Goal: Task Accomplishment & Management: Manage account settings

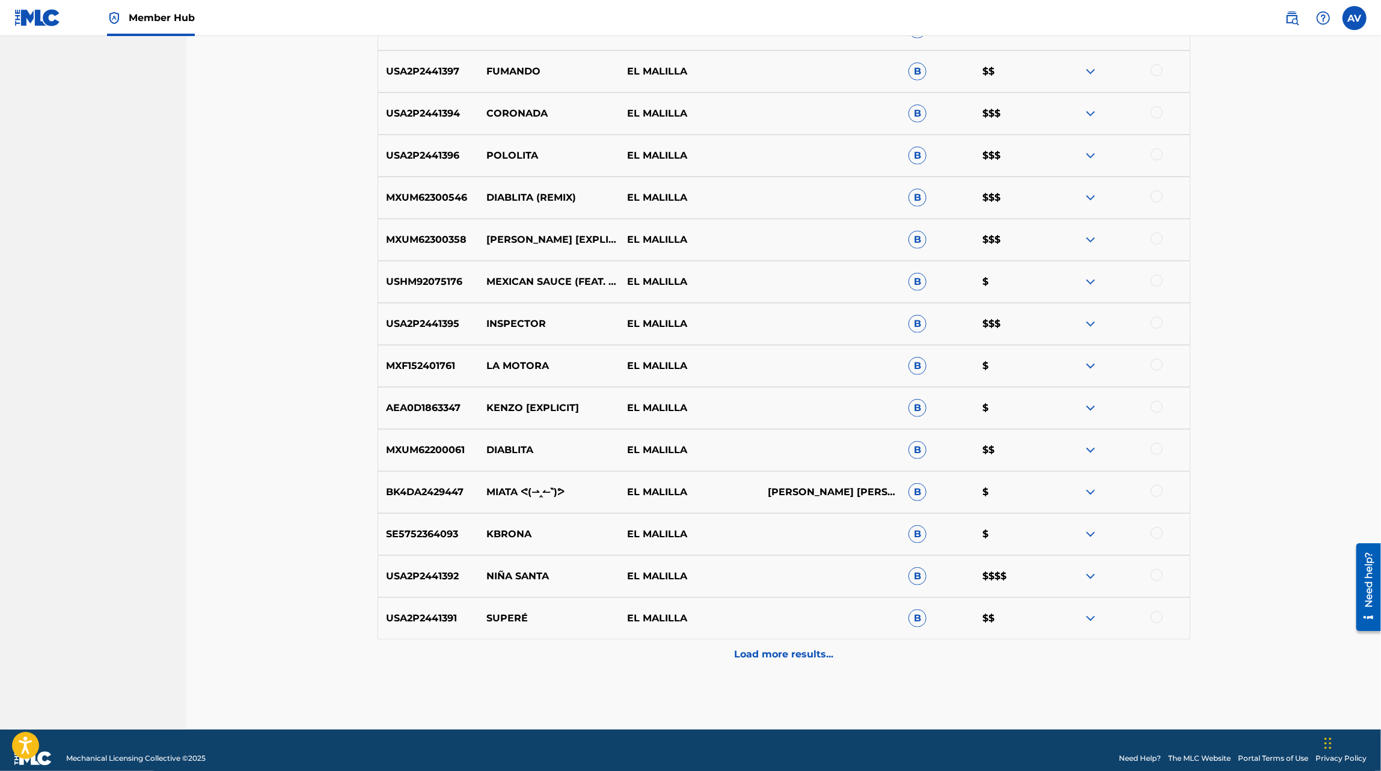
scroll to position [713, 0]
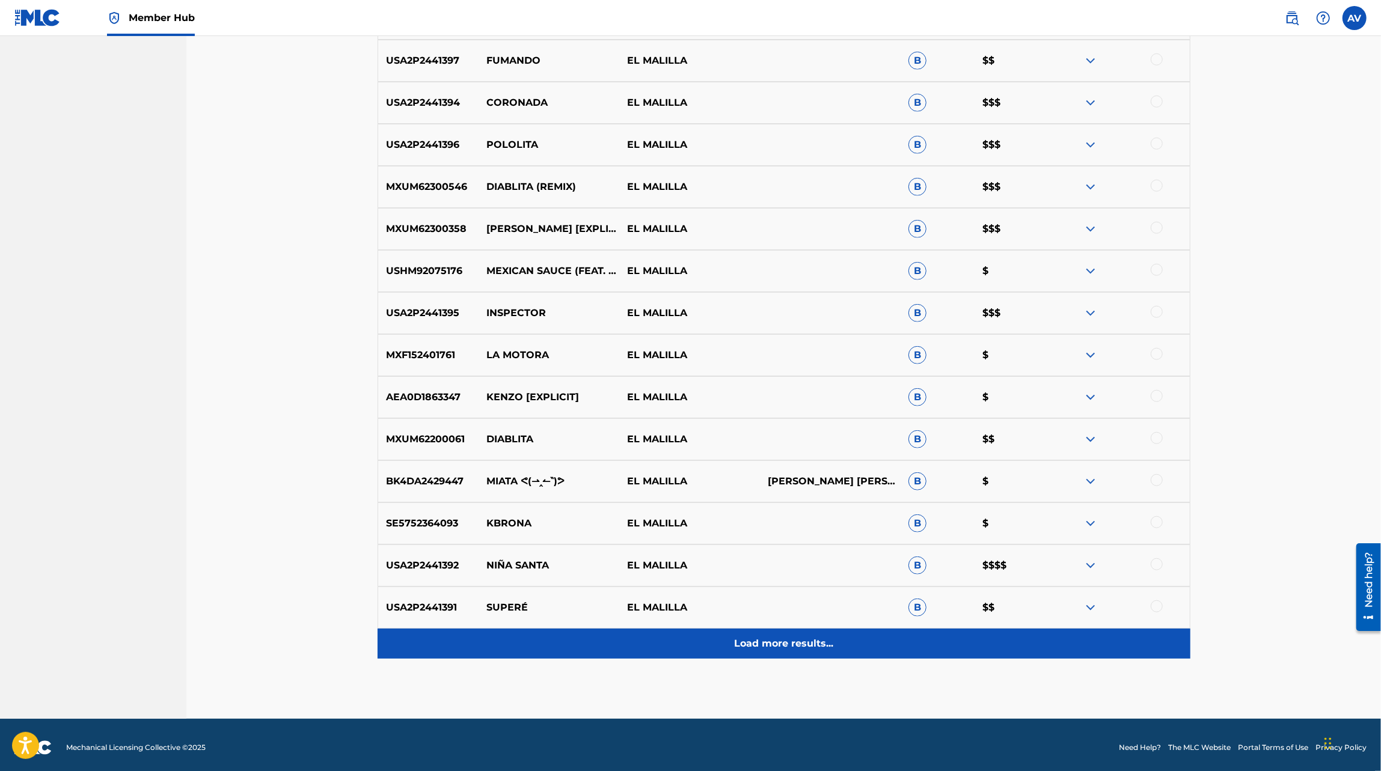
click at [790, 652] on div "Load more results..." at bounding box center [784, 644] width 813 height 30
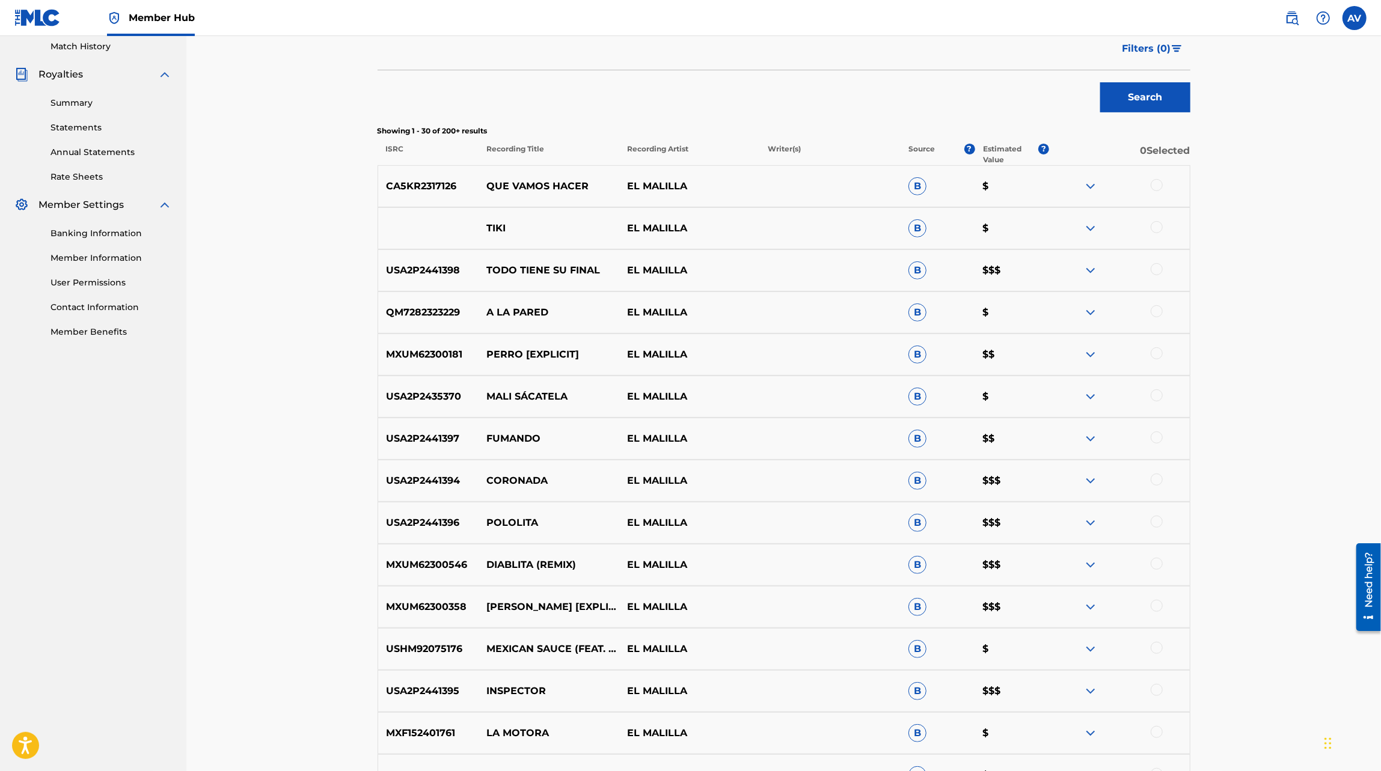
scroll to position [358, 0]
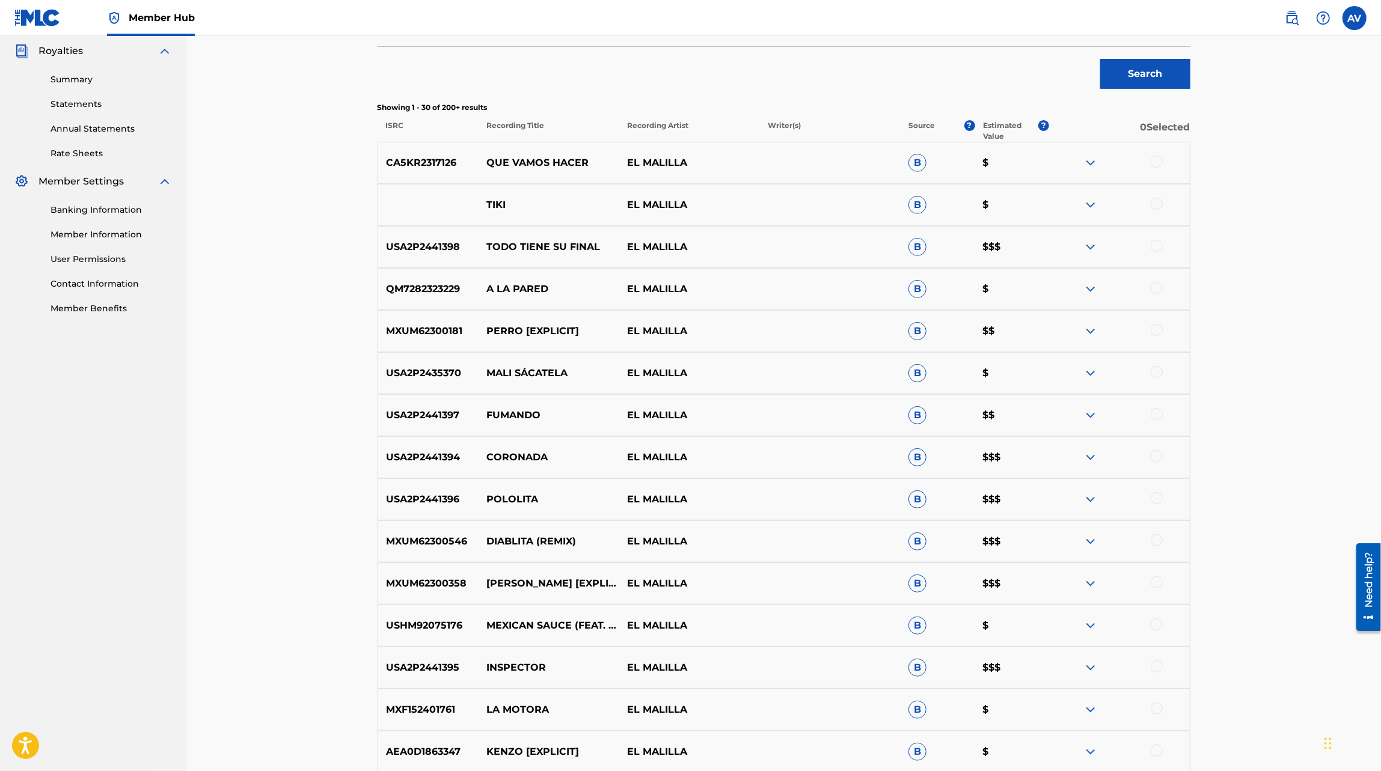
click at [1094, 247] on img at bounding box center [1090, 247] width 14 height 14
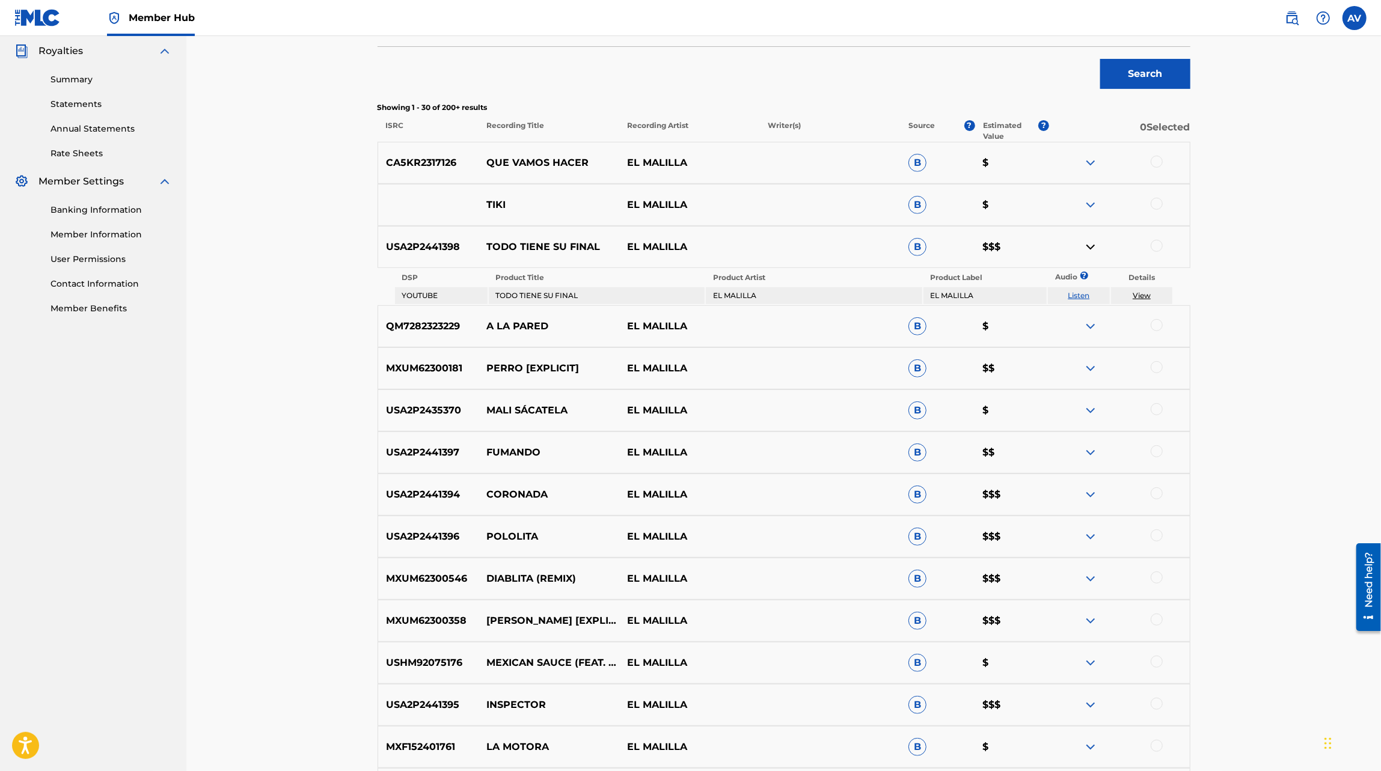
click at [1149, 293] on link "View" at bounding box center [1142, 295] width 18 height 9
click at [1093, 495] on img at bounding box center [1090, 495] width 14 height 14
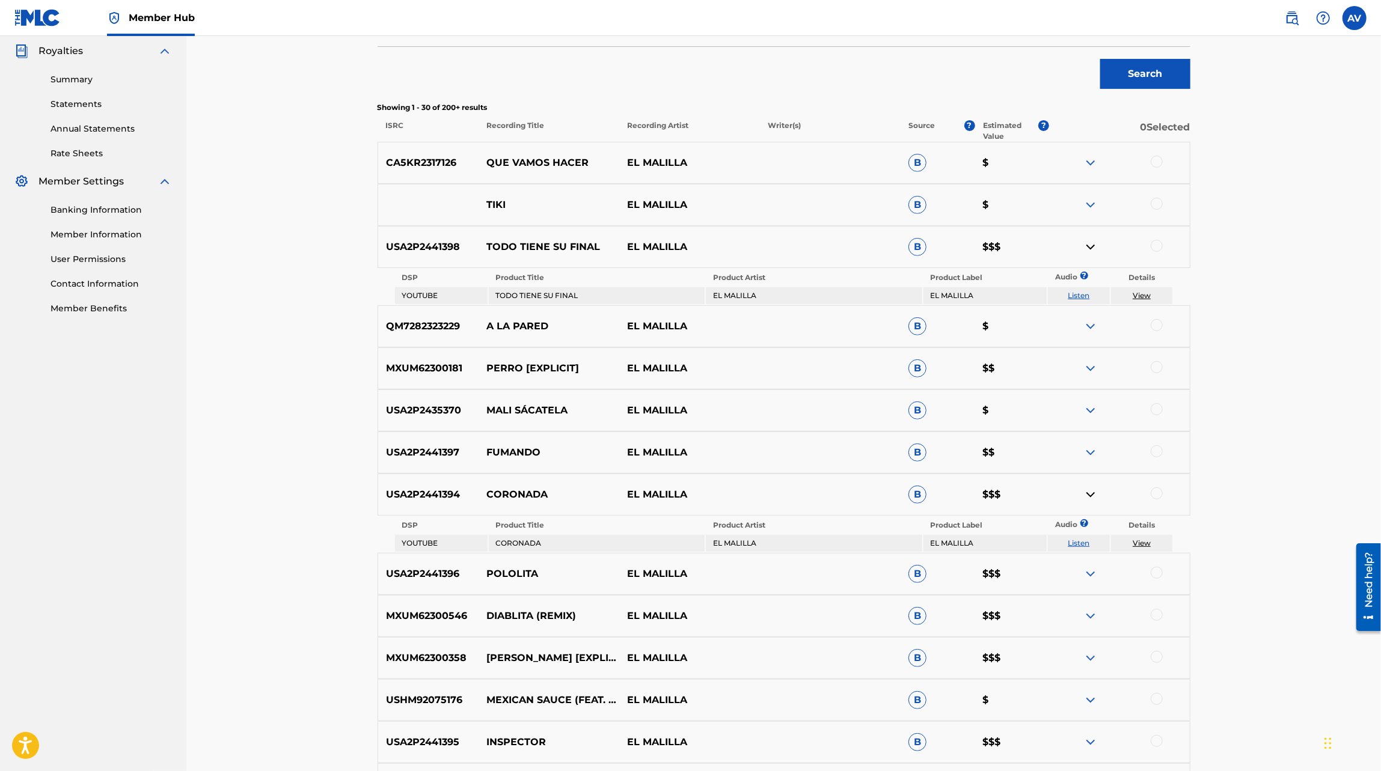
click at [1141, 544] on link "View" at bounding box center [1142, 543] width 18 height 9
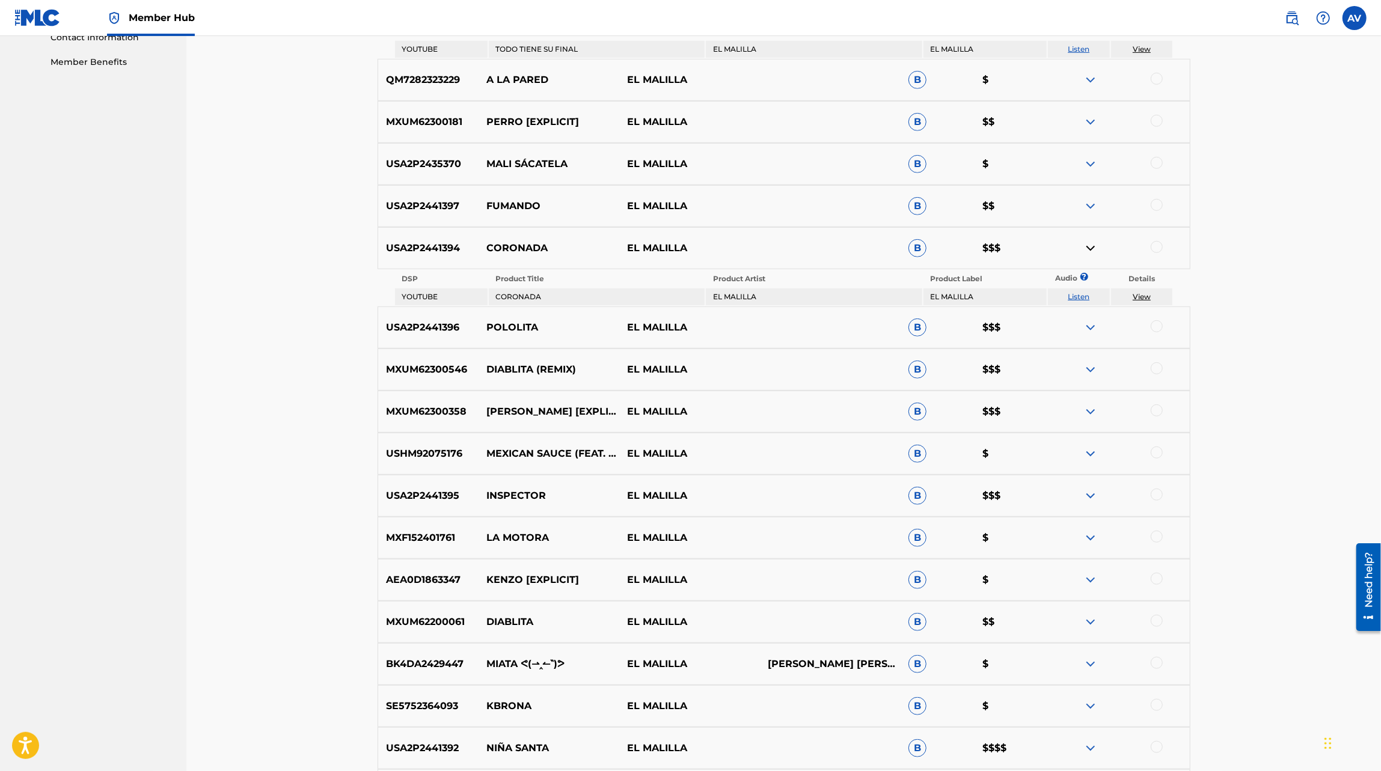
scroll to position [606, 0]
click at [1093, 624] on img at bounding box center [1090, 621] width 14 height 14
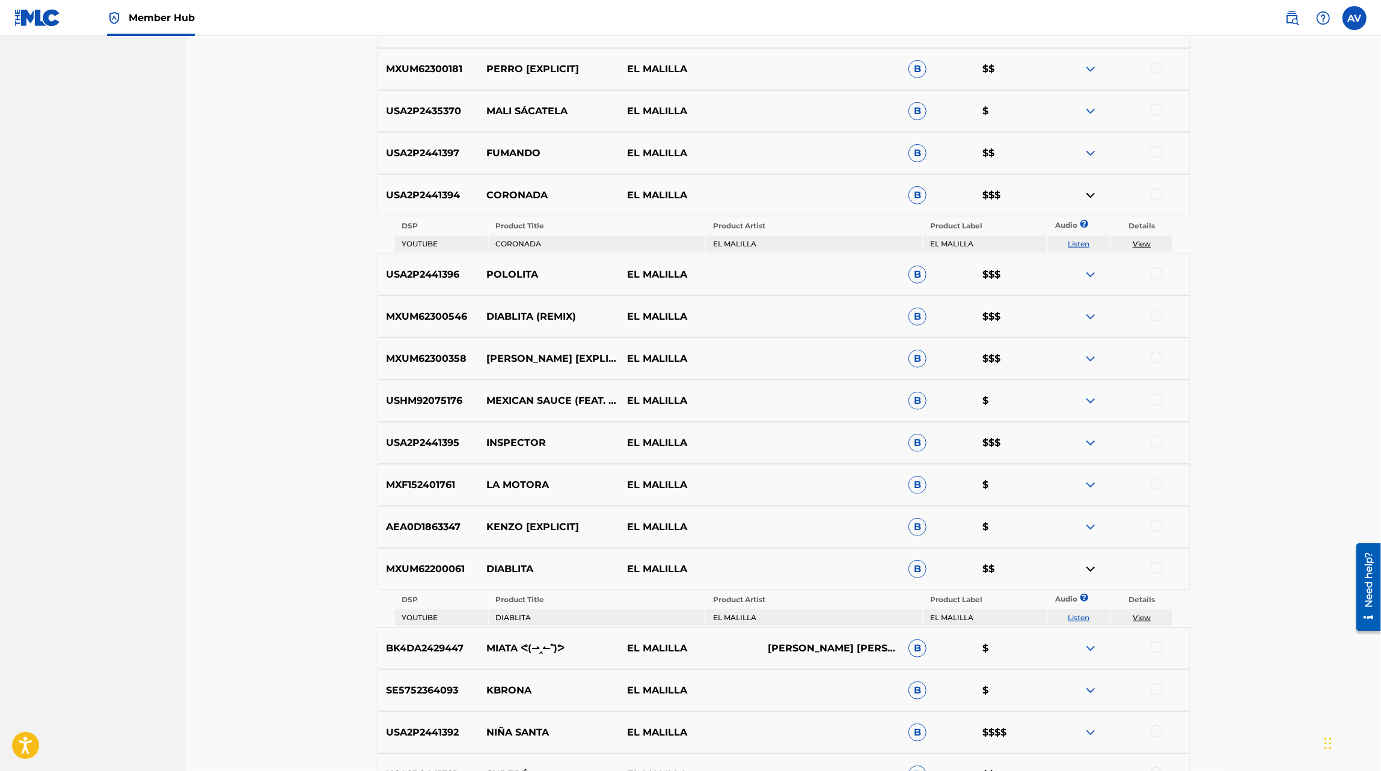
click at [1094, 647] on img at bounding box center [1090, 649] width 14 height 14
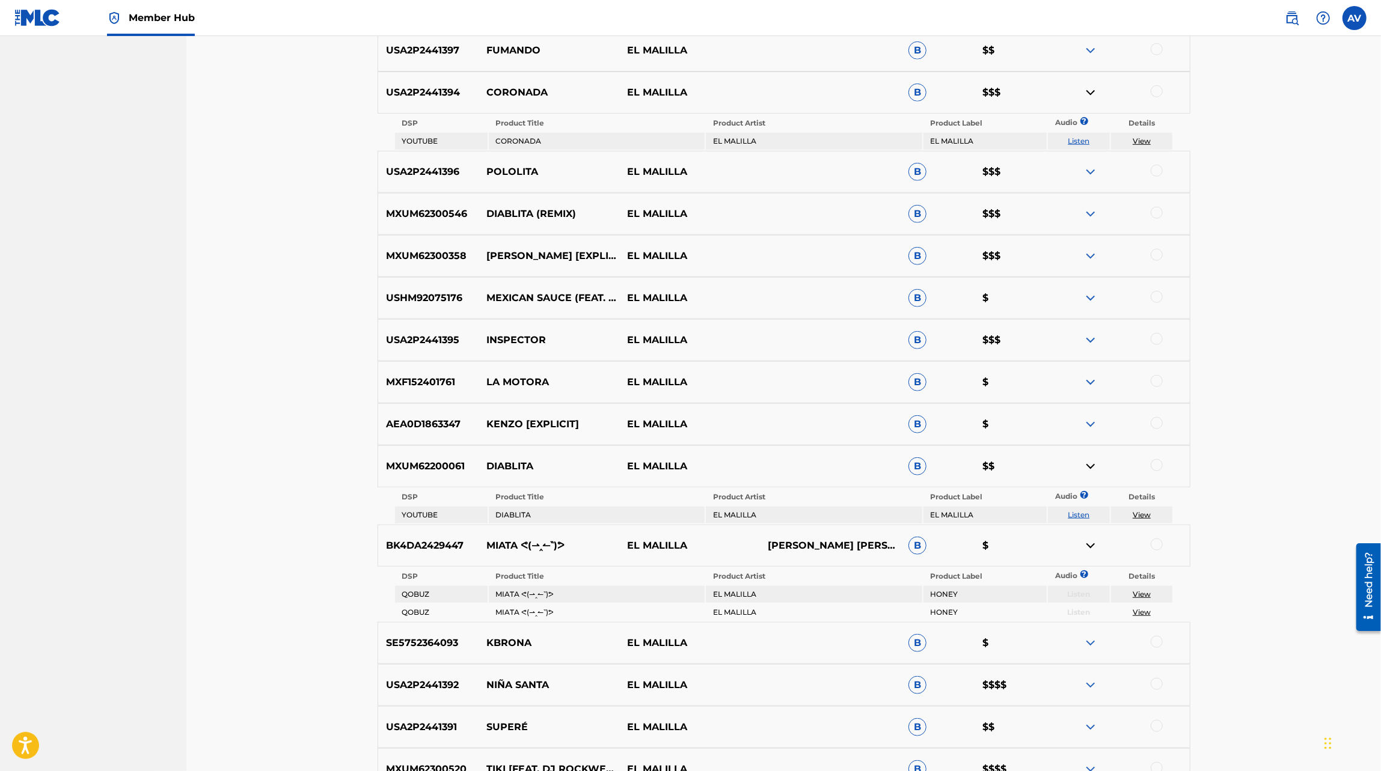
scroll to position [767, 0]
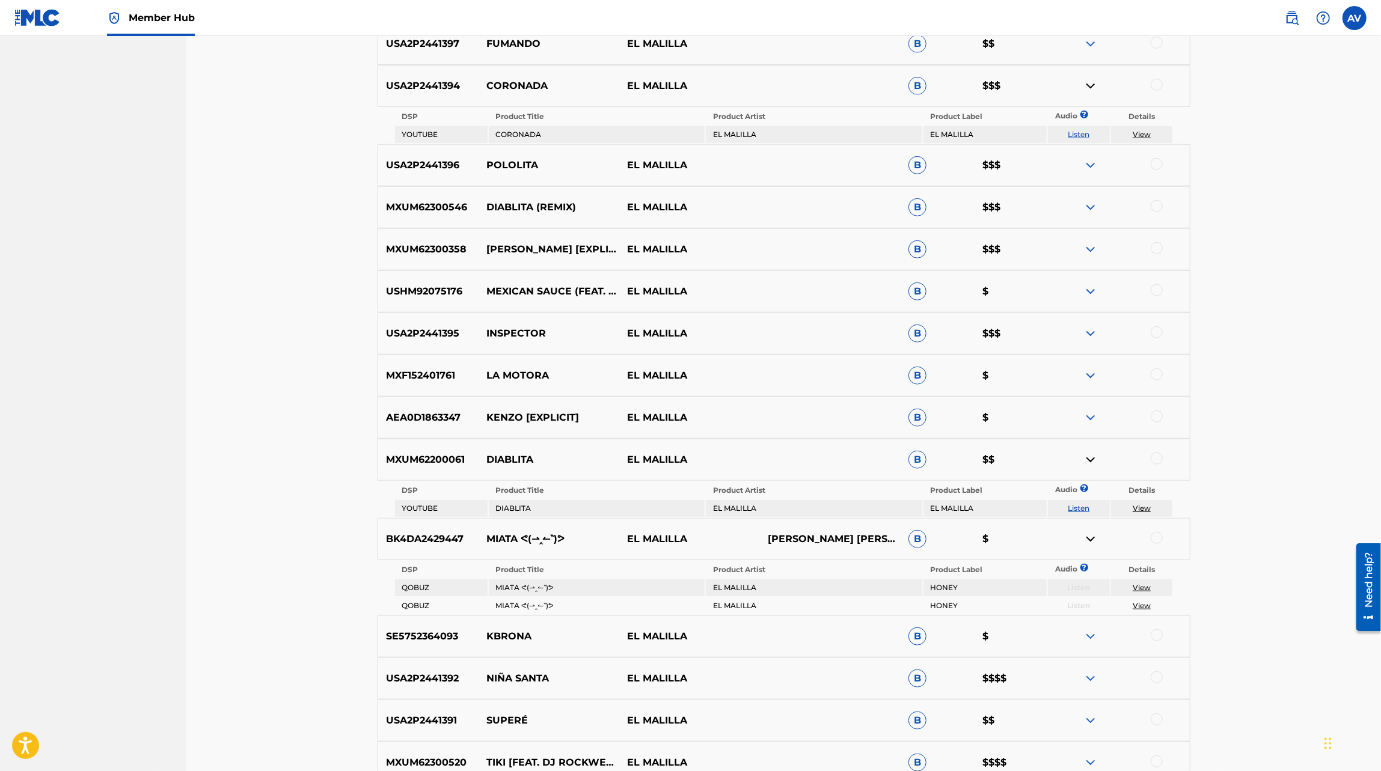
click at [1092, 643] on img at bounding box center [1090, 637] width 14 height 14
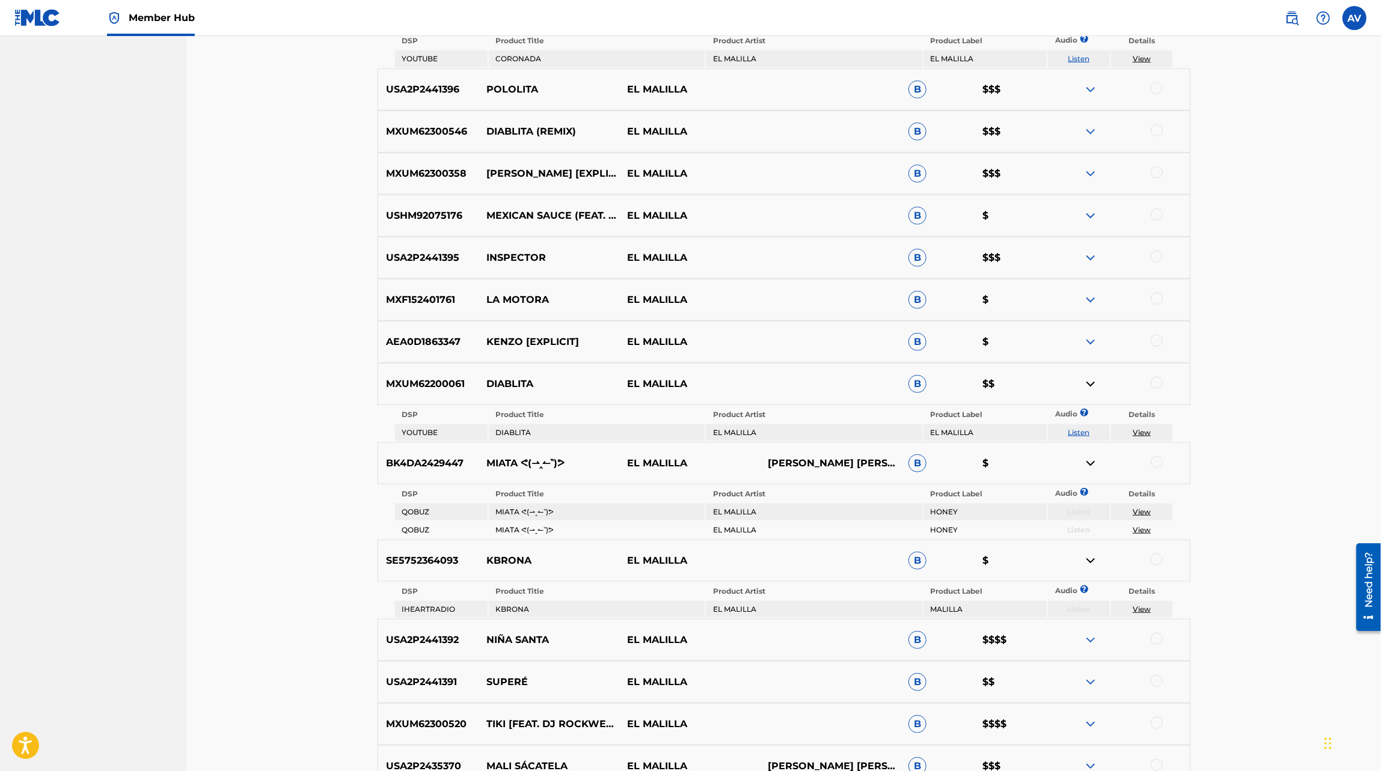
scroll to position [847, 0]
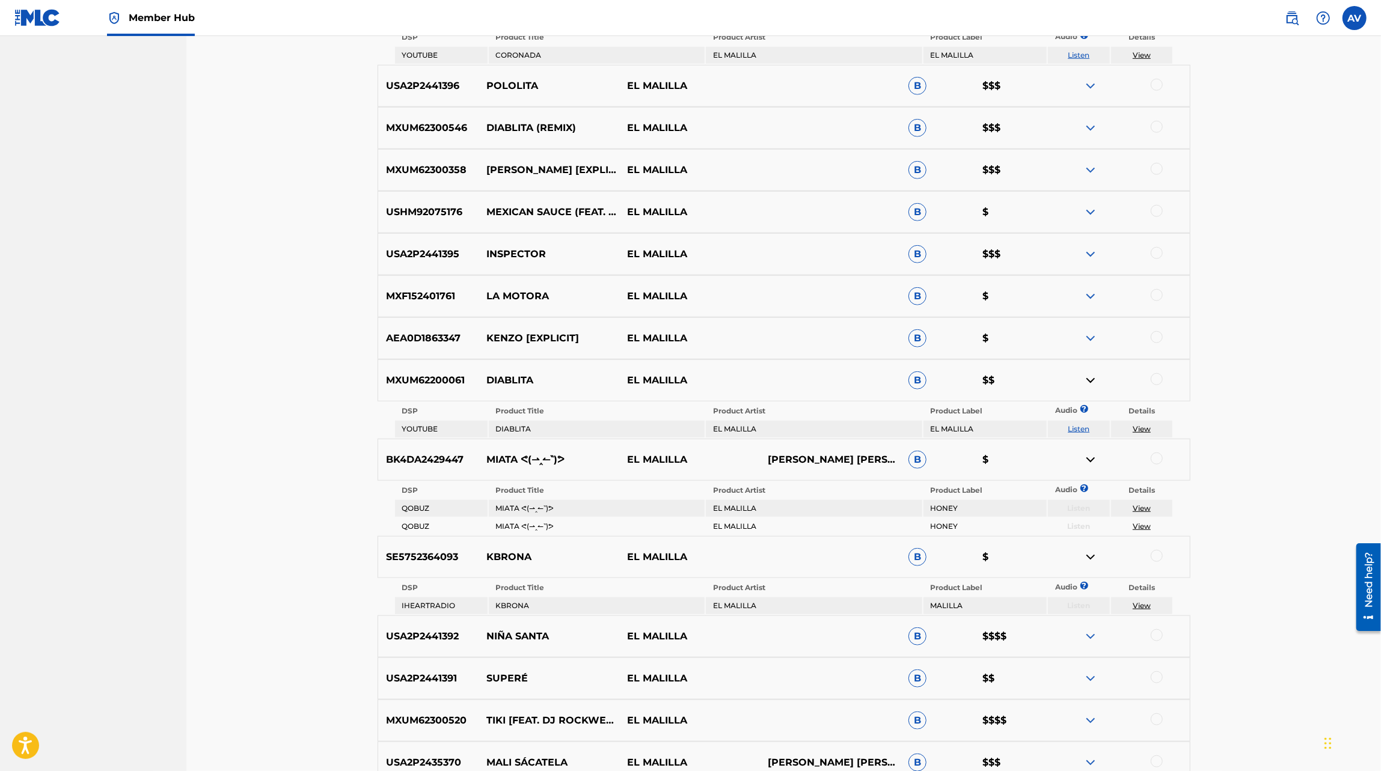
click at [1093, 630] on img at bounding box center [1090, 637] width 14 height 14
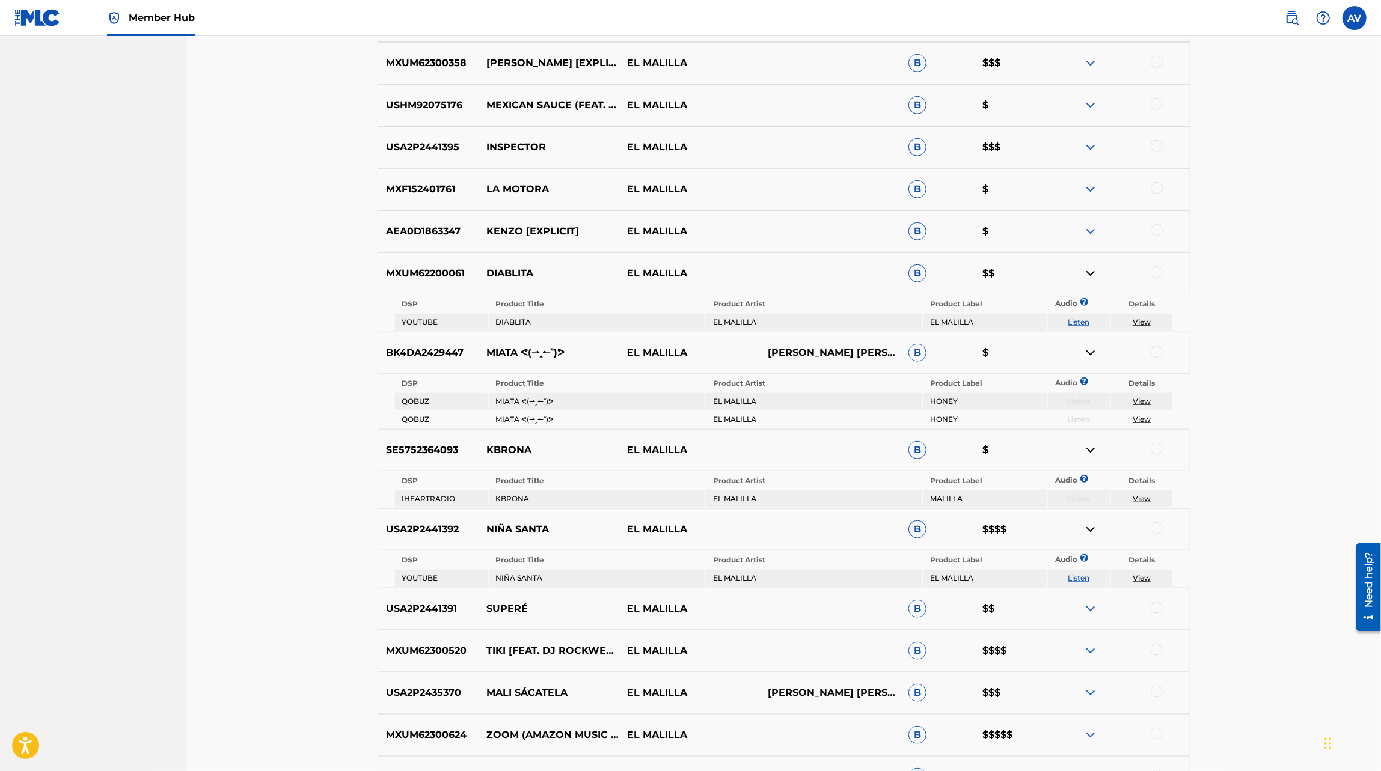
scroll to position [967, 0]
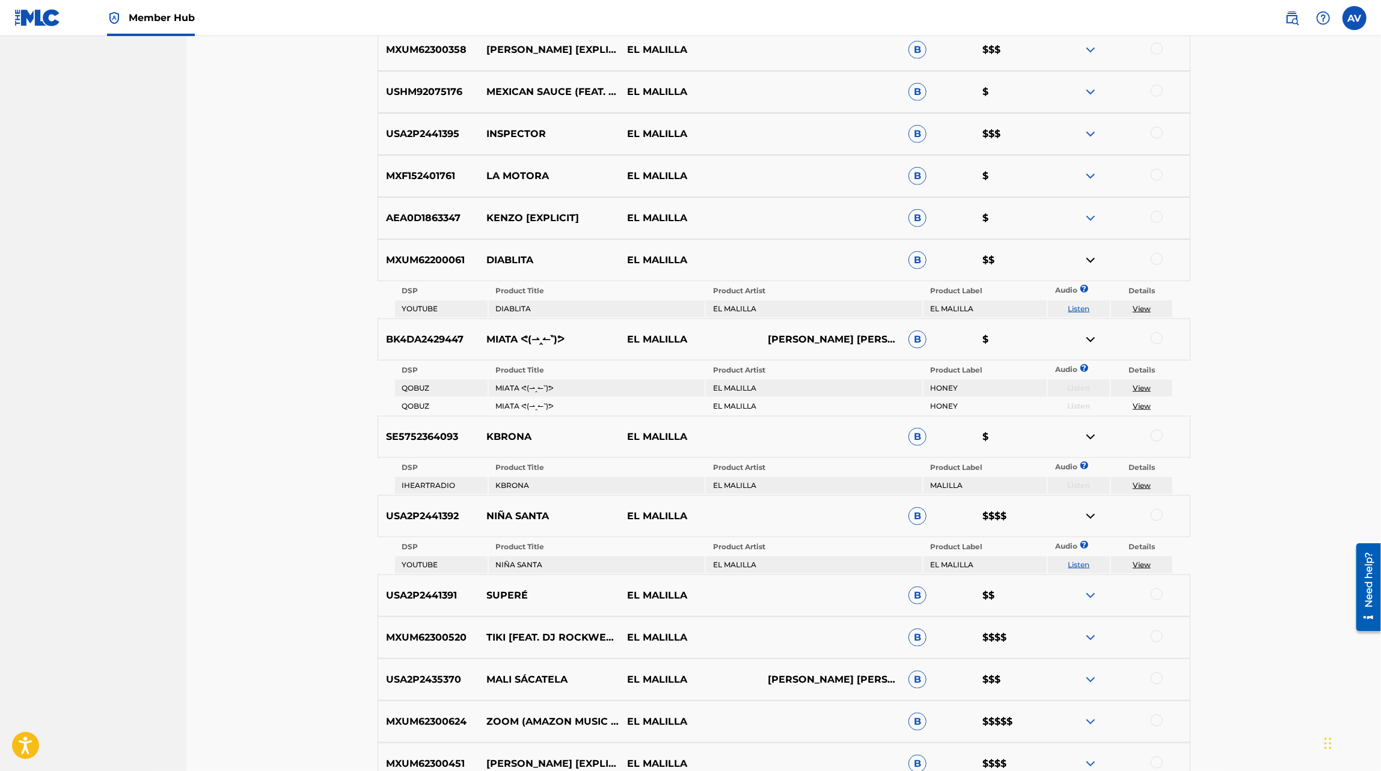
click at [1092, 636] on img at bounding box center [1090, 638] width 14 height 14
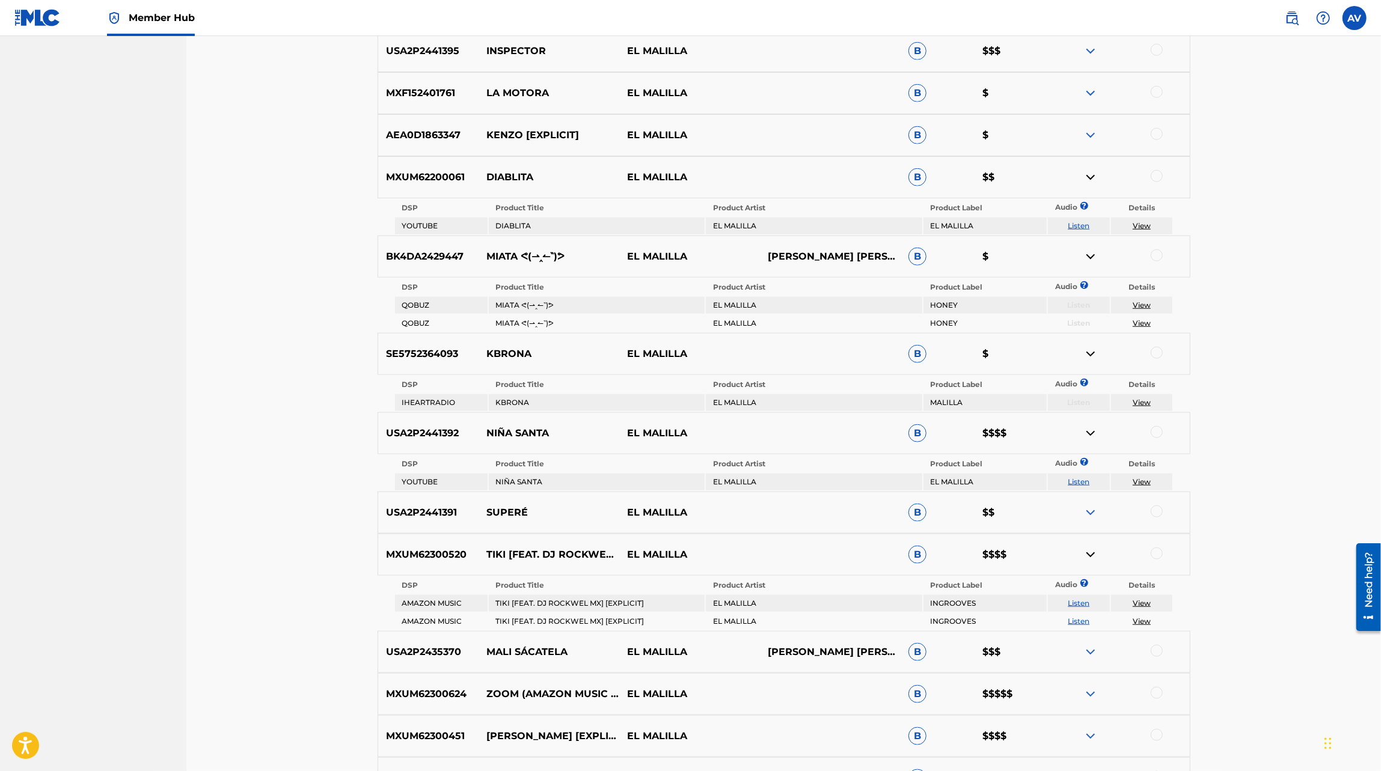
scroll to position [1052, 0]
click at [1096, 656] on img at bounding box center [1090, 650] width 14 height 14
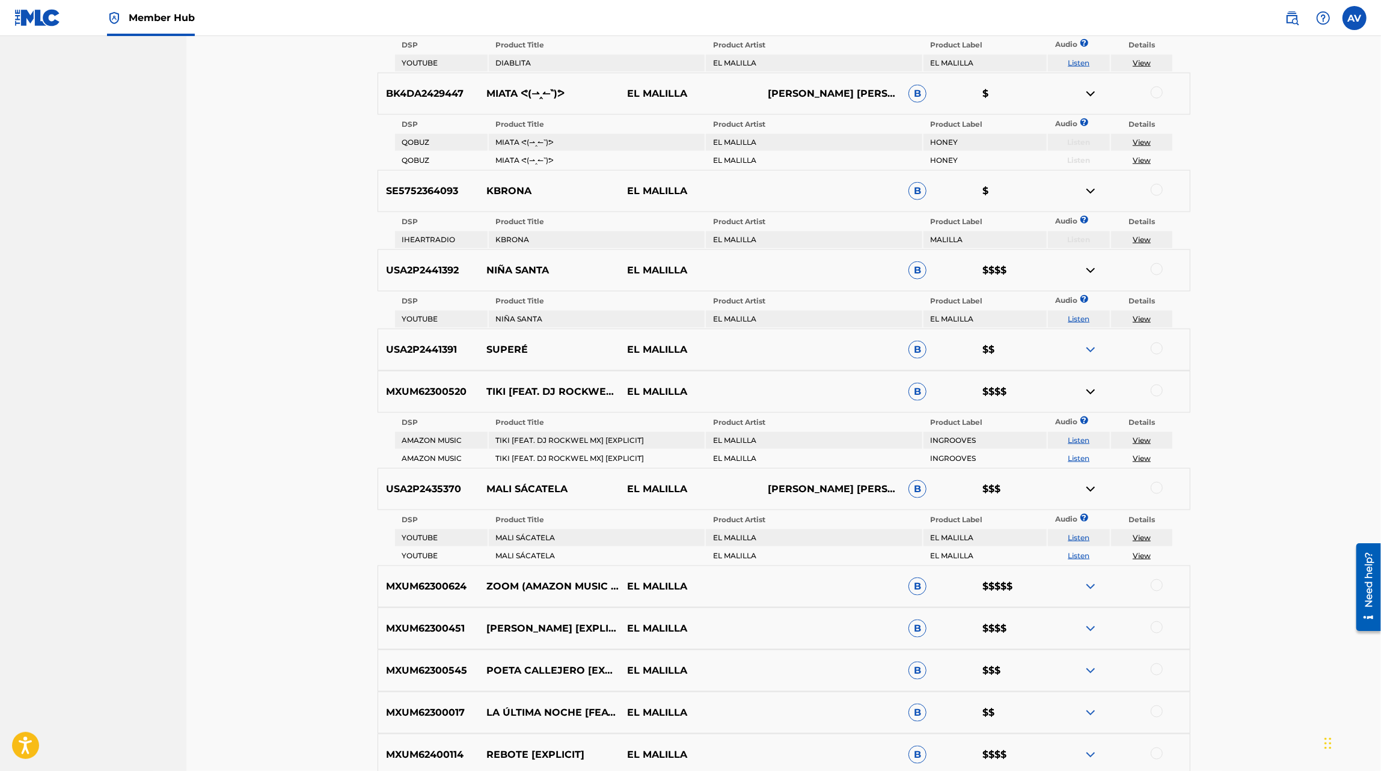
scroll to position [1220, 0]
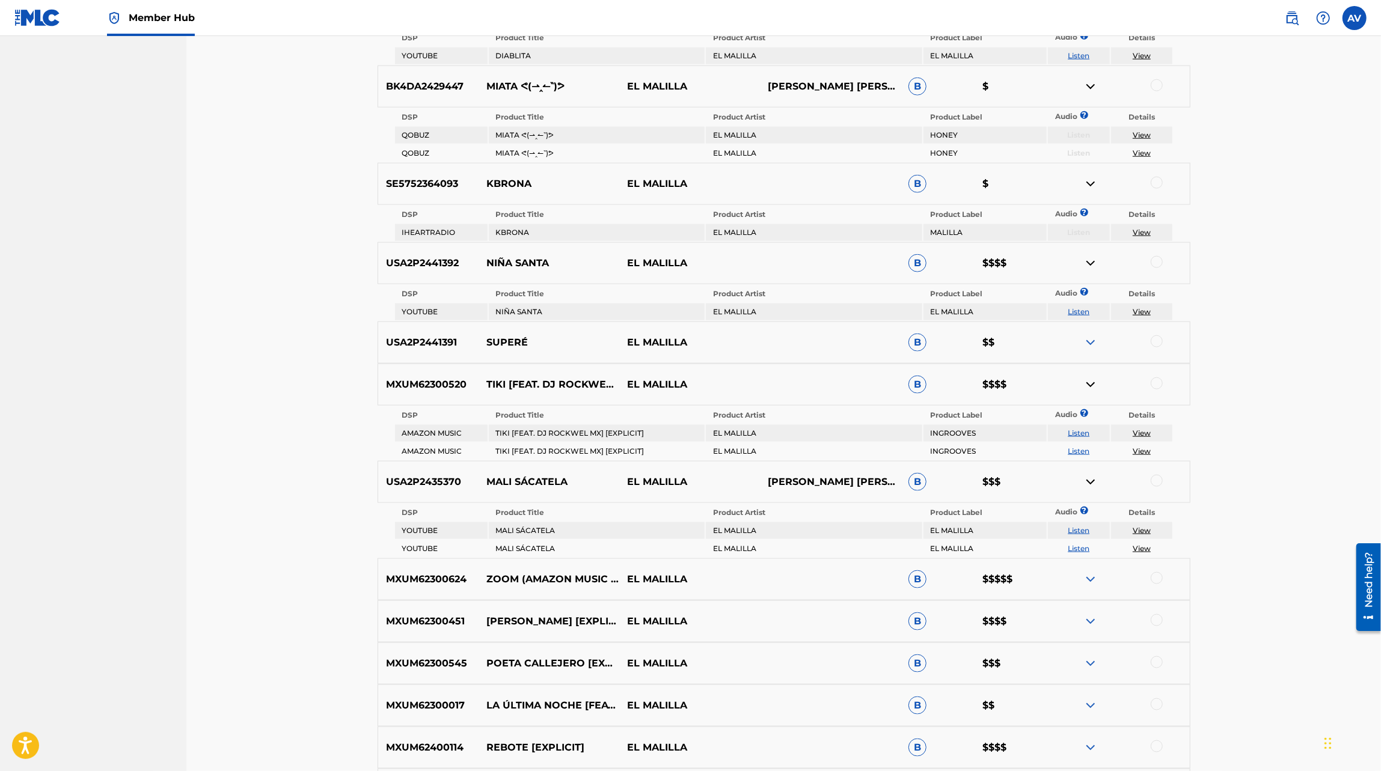
click at [1086, 581] on img at bounding box center [1090, 579] width 14 height 14
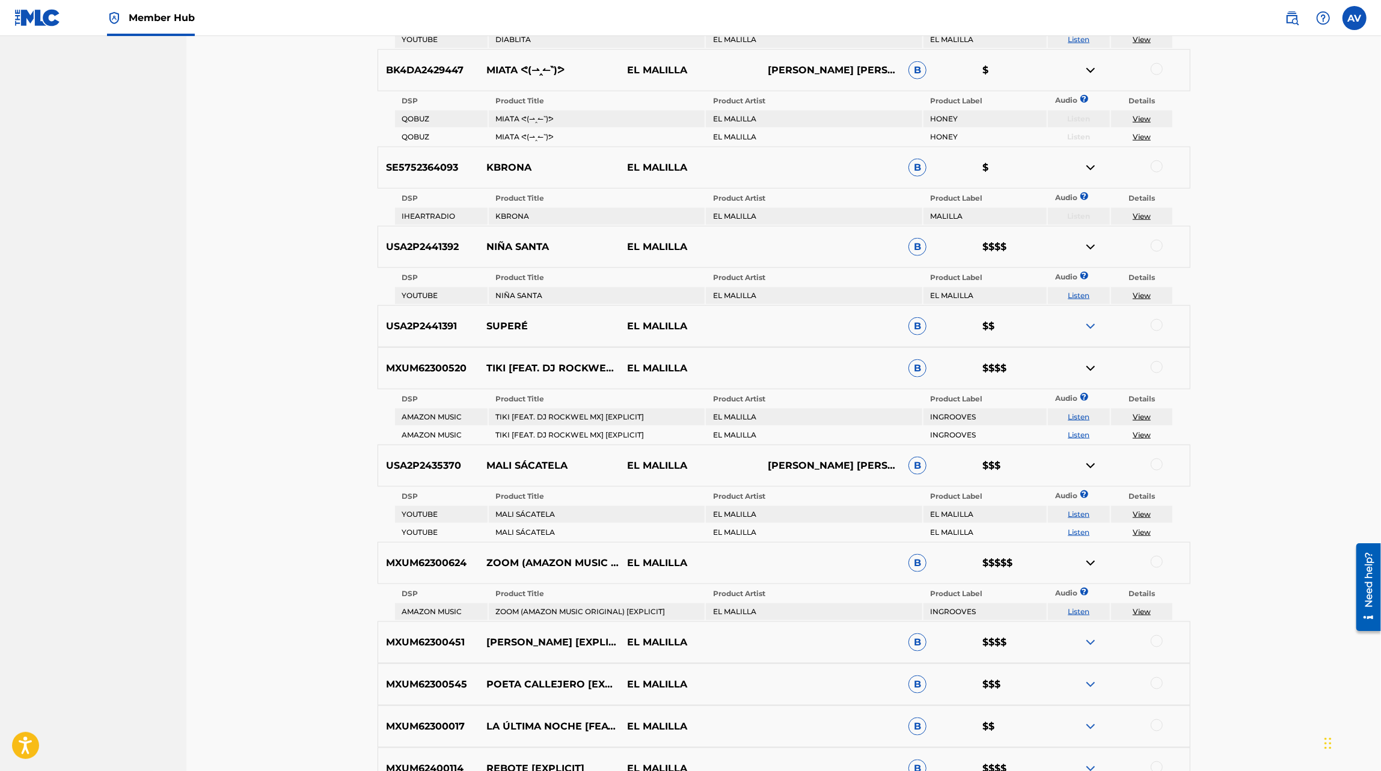
scroll to position [1246, 0]
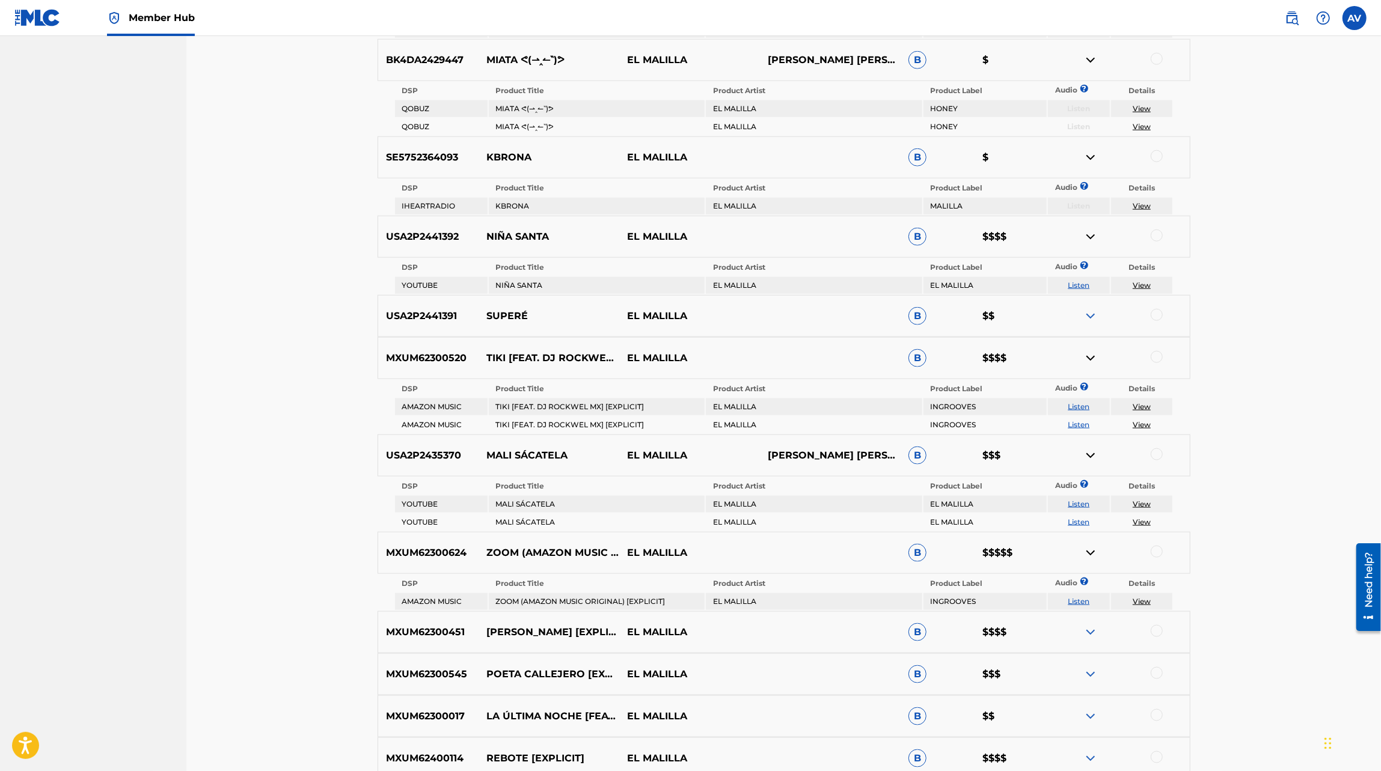
click at [1093, 631] on img at bounding box center [1090, 632] width 14 height 14
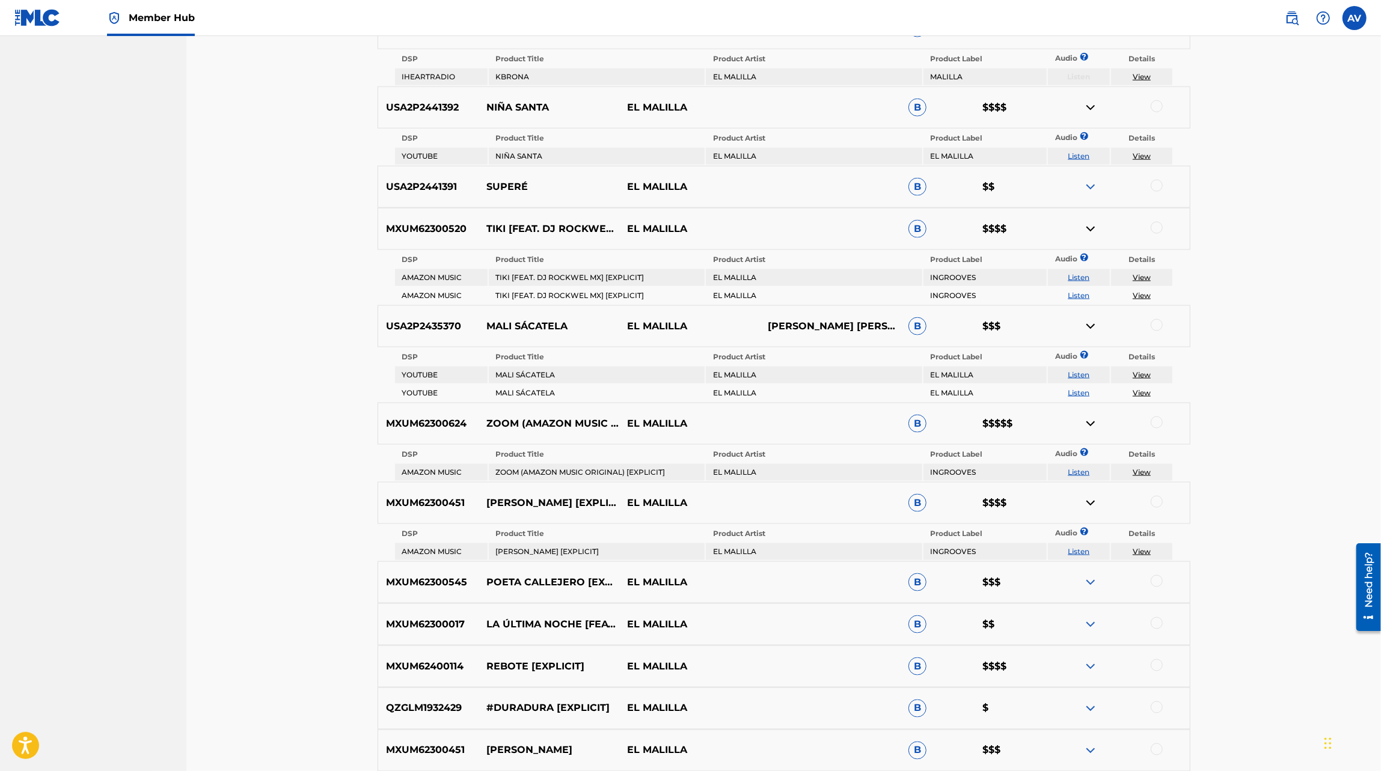
scroll to position [1379, 0]
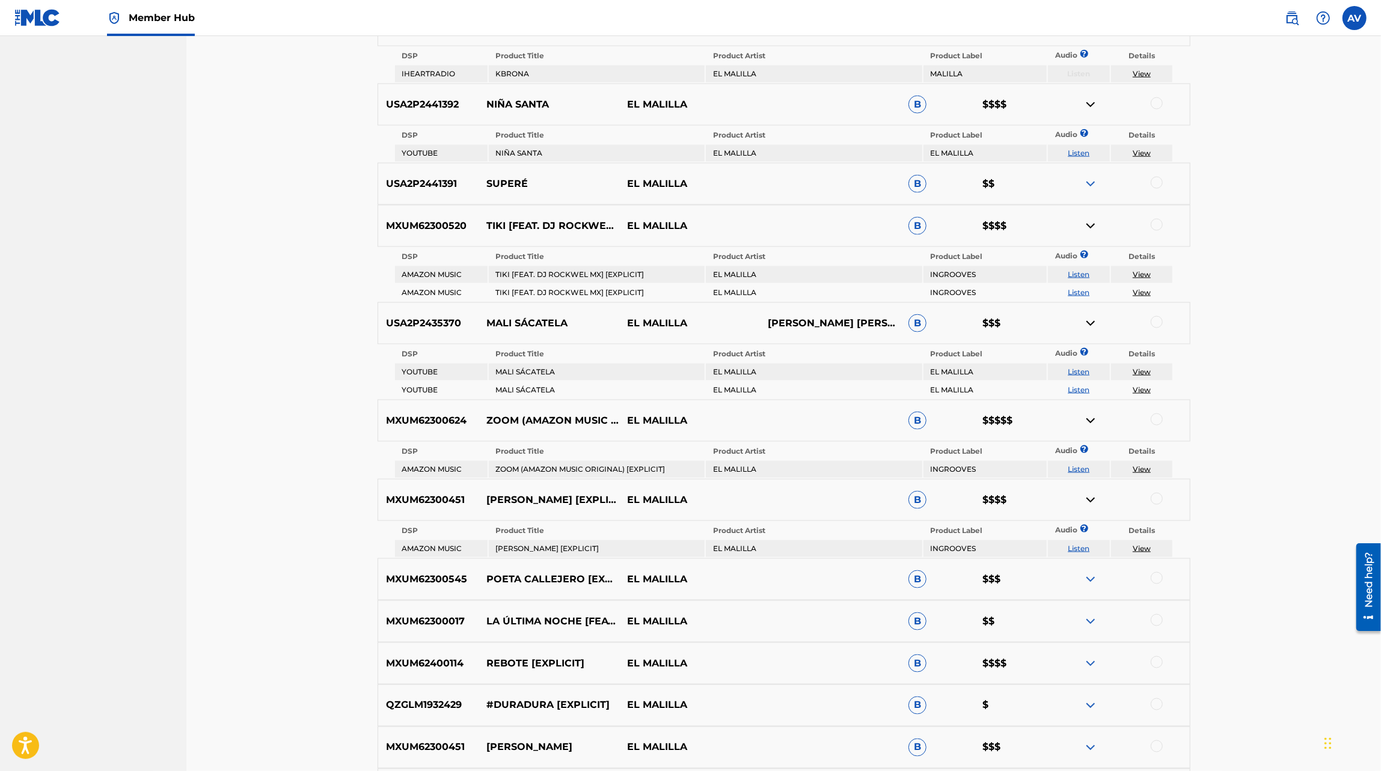
click at [1091, 583] on img at bounding box center [1090, 579] width 14 height 14
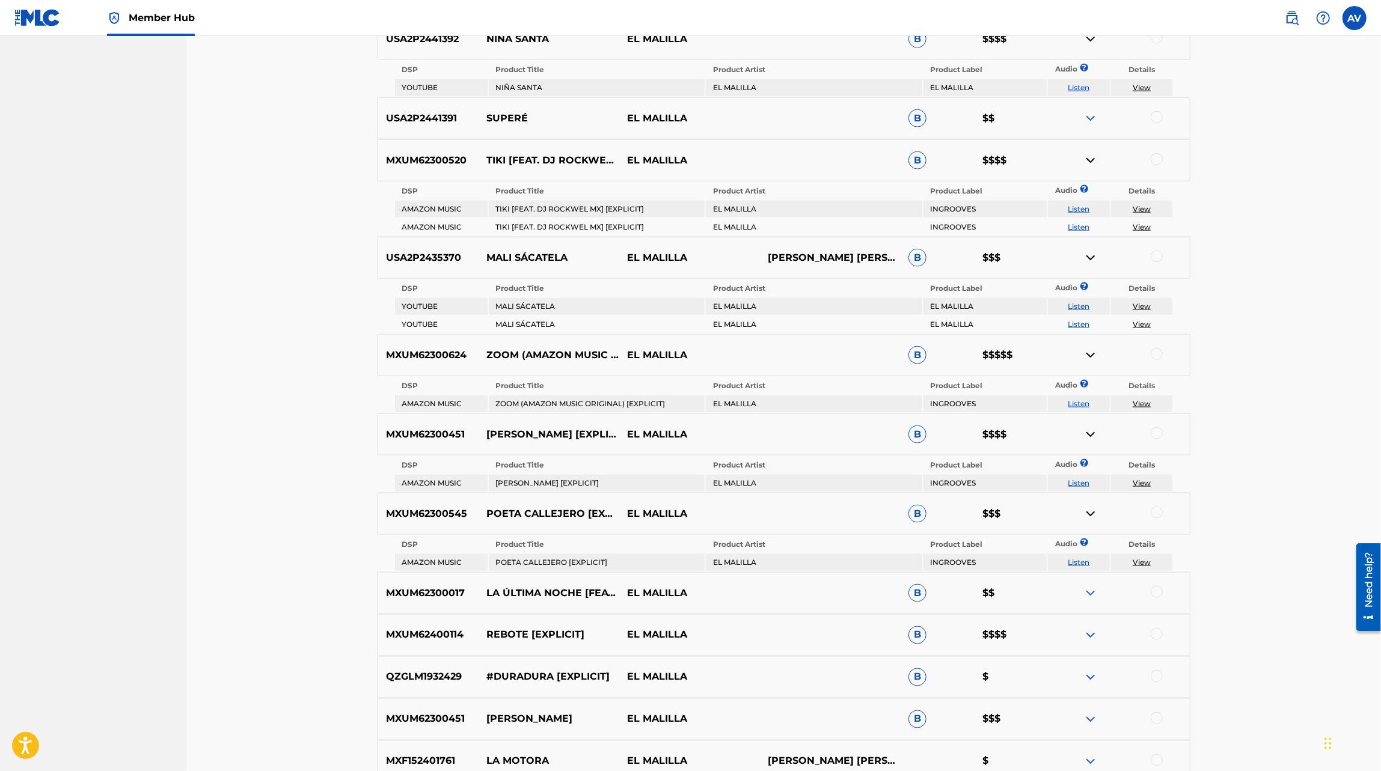
scroll to position [1460, 0]
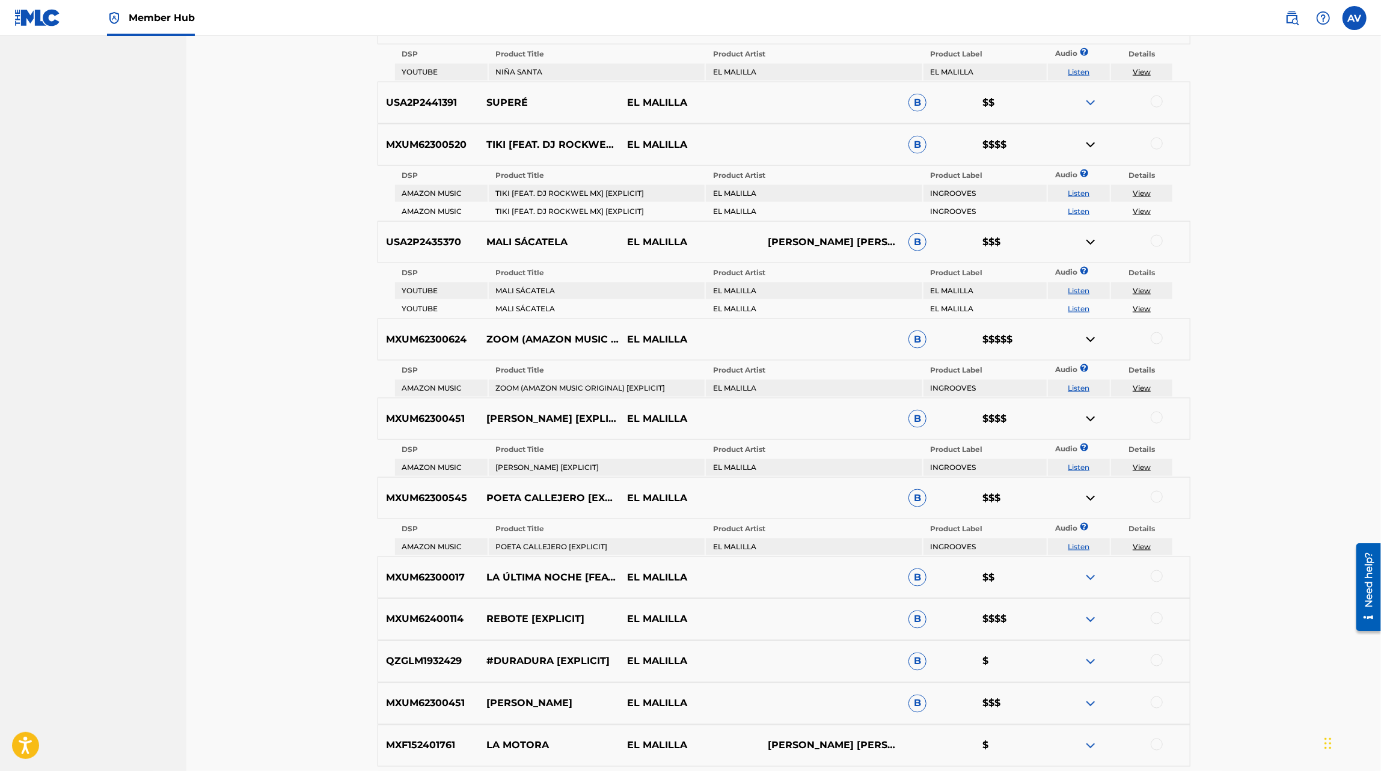
click at [1092, 575] on img at bounding box center [1090, 578] width 14 height 14
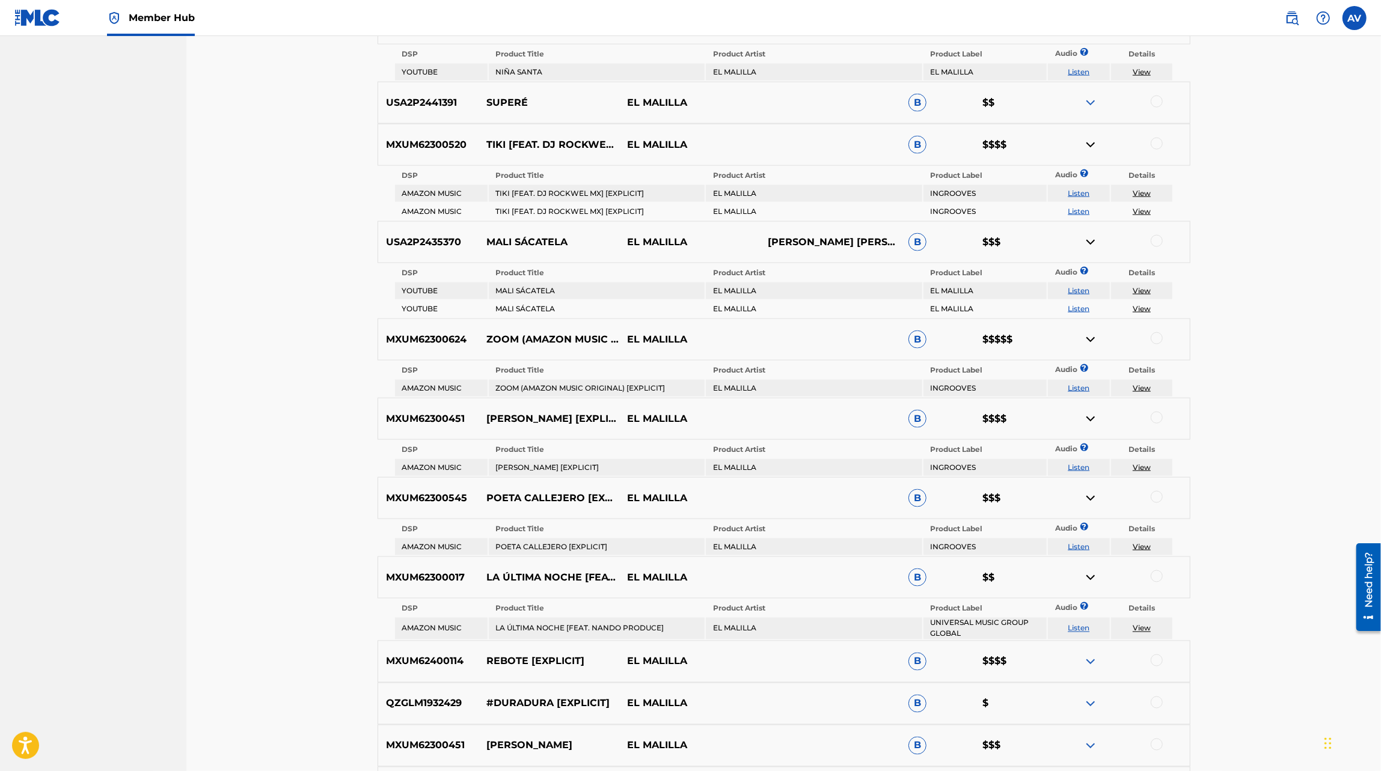
click at [1085, 660] on img at bounding box center [1090, 662] width 14 height 14
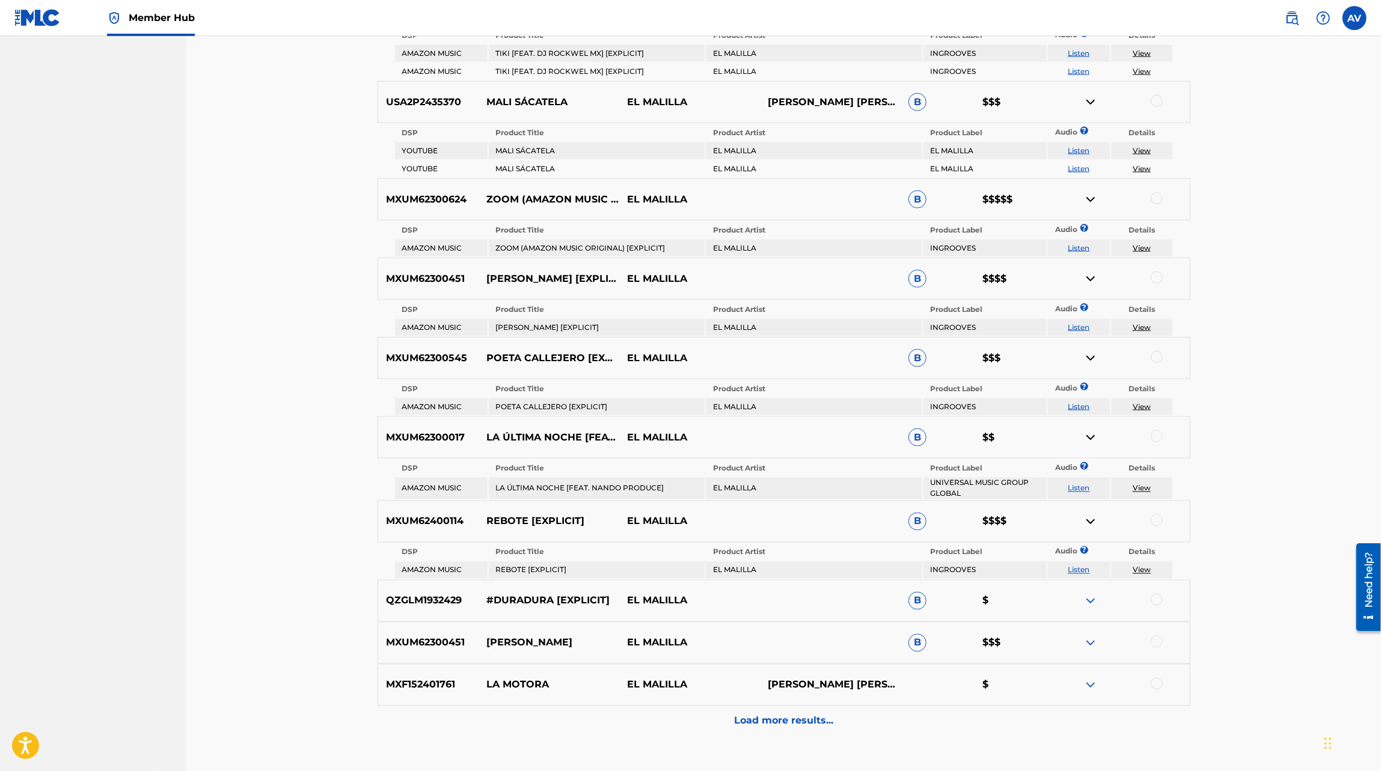
scroll to position [1604, 0]
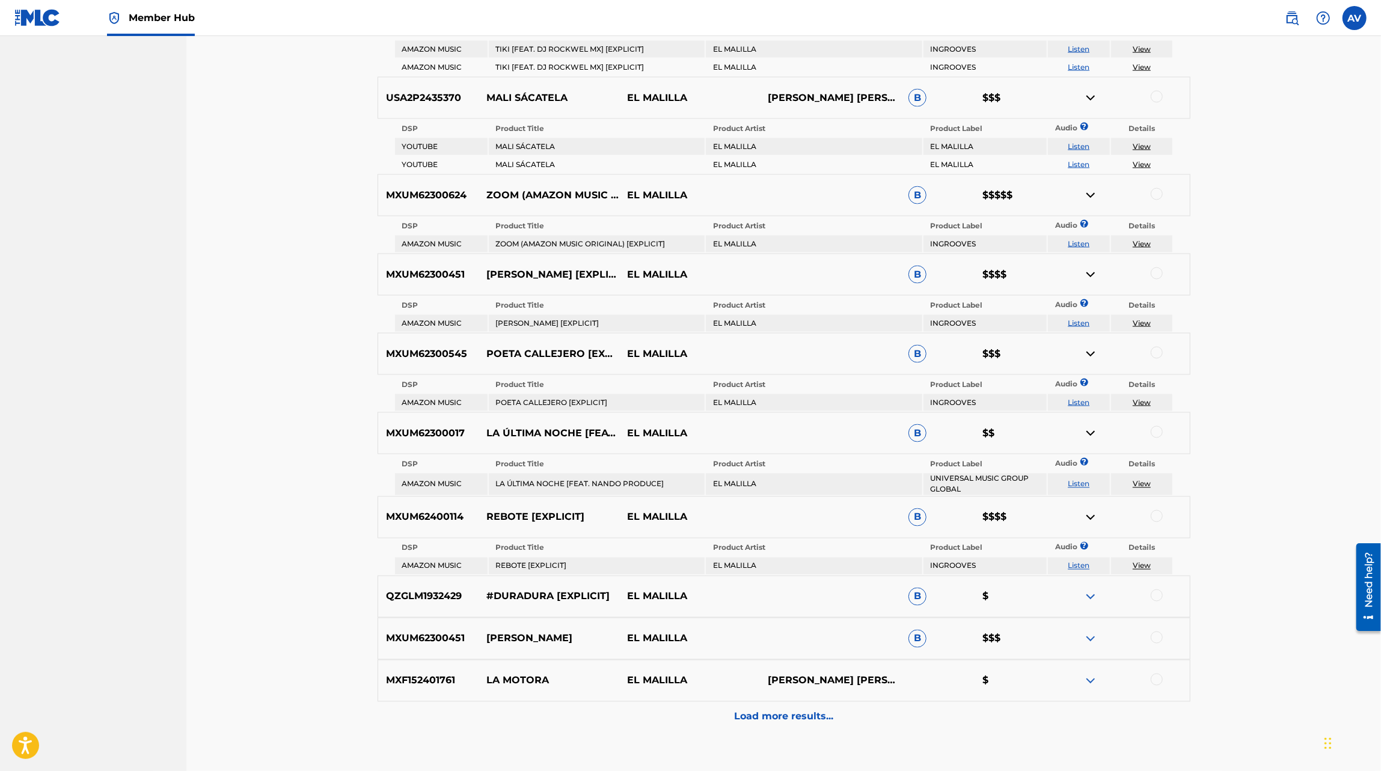
click at [1096, 599] on img at bounding box center [1090, 597] width 14 height 14
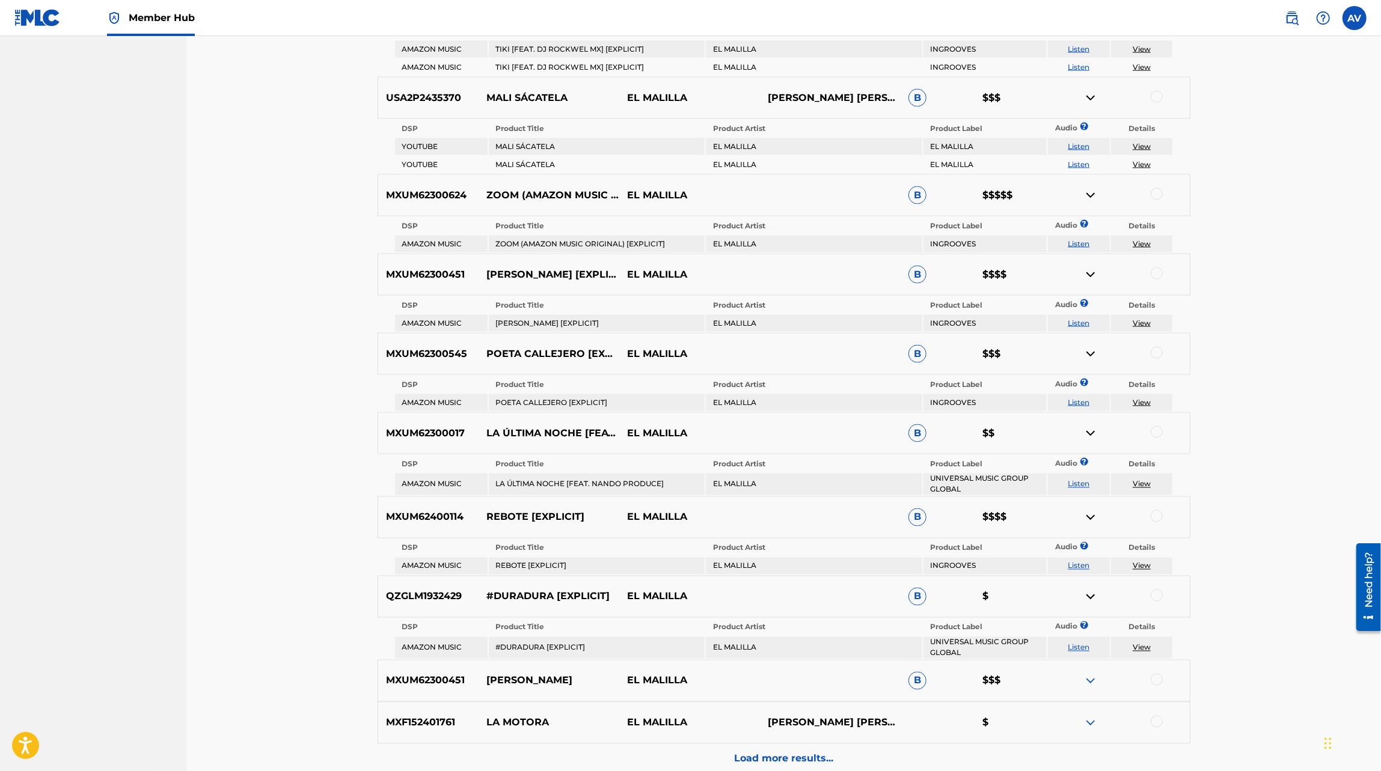
scroll to position [1641, 0]
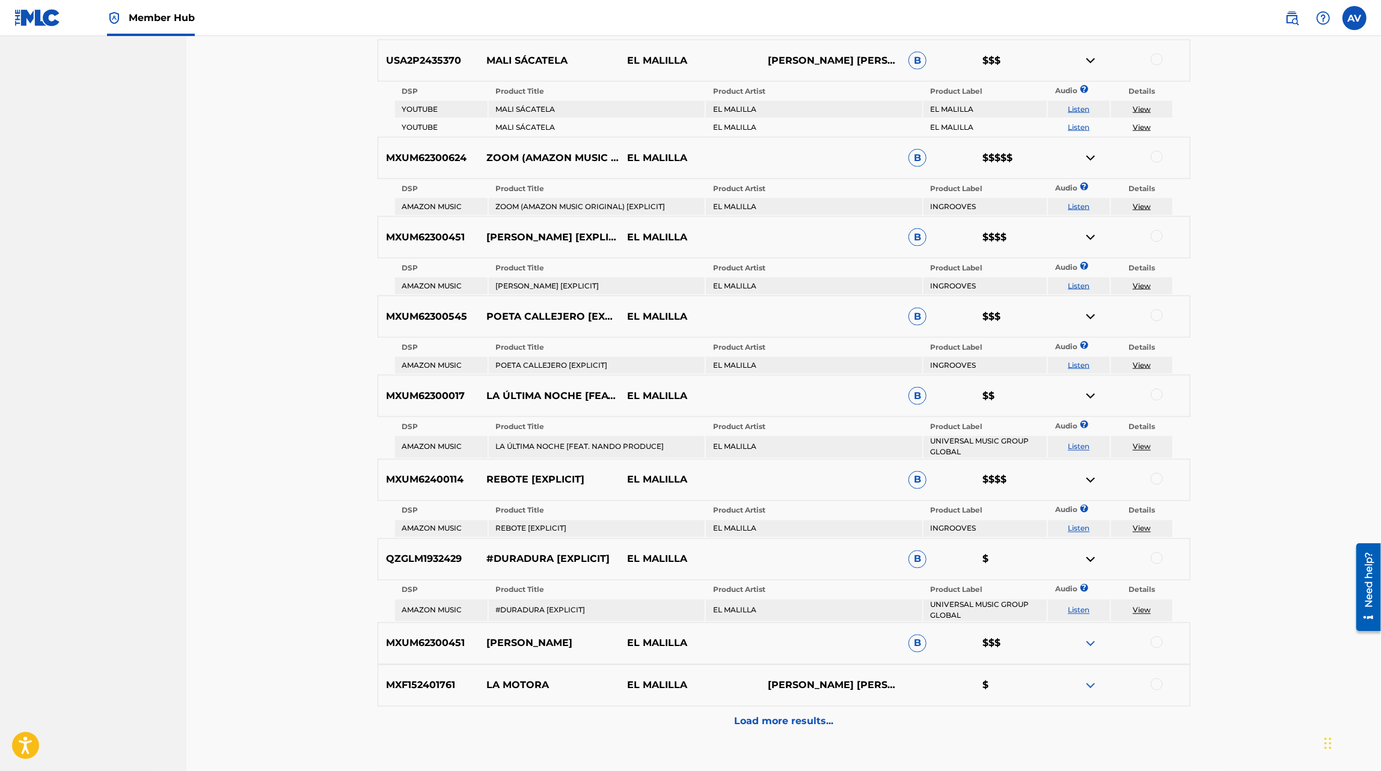
click at [1083, 651] on div "MXUM62300451 [PERSON_NAME] EL MALILLA B $$$" at bounding box center [784, 644] width 813 height 42
click at [1086, 643] on img at bounding box center [1090, 644] width 14 height 14
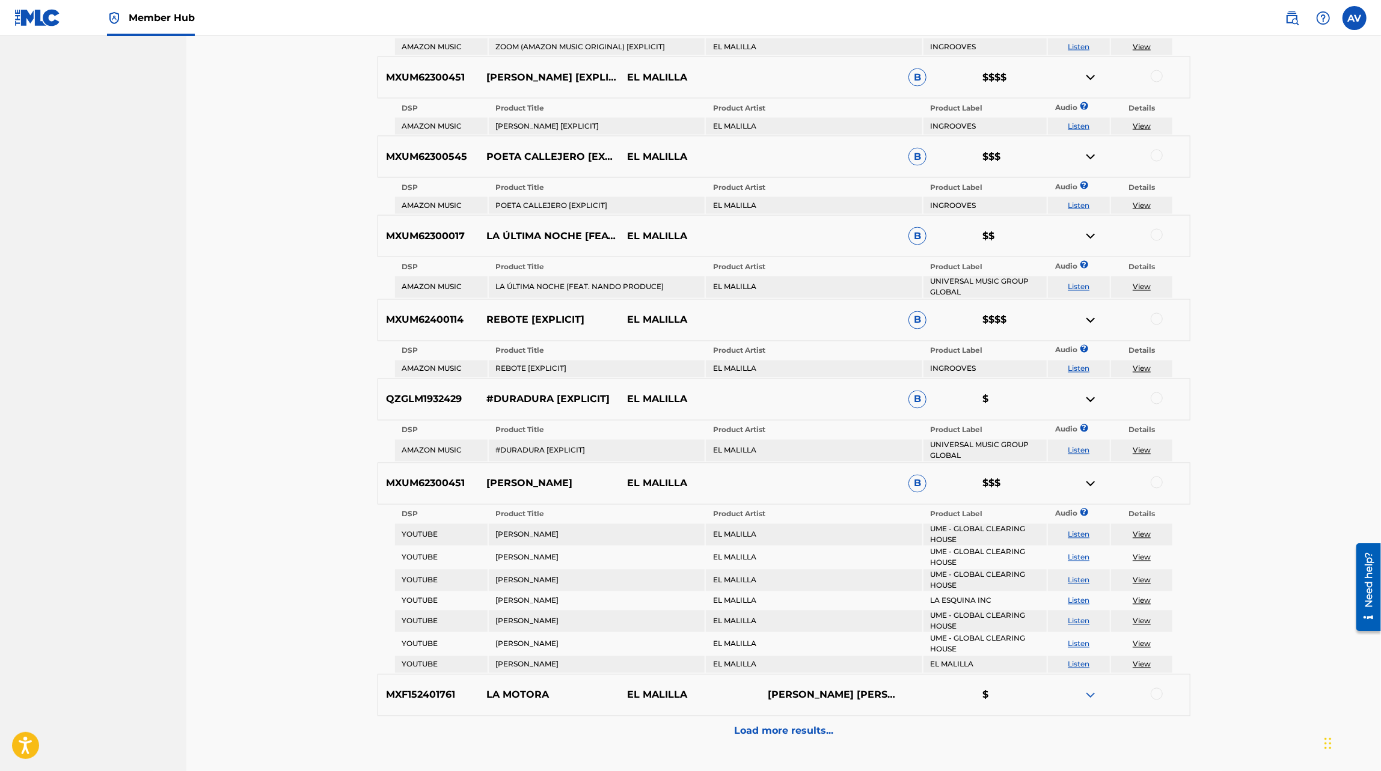
click at [1086, 694] on img at bounding box center [1090, 695] width 14 height 14
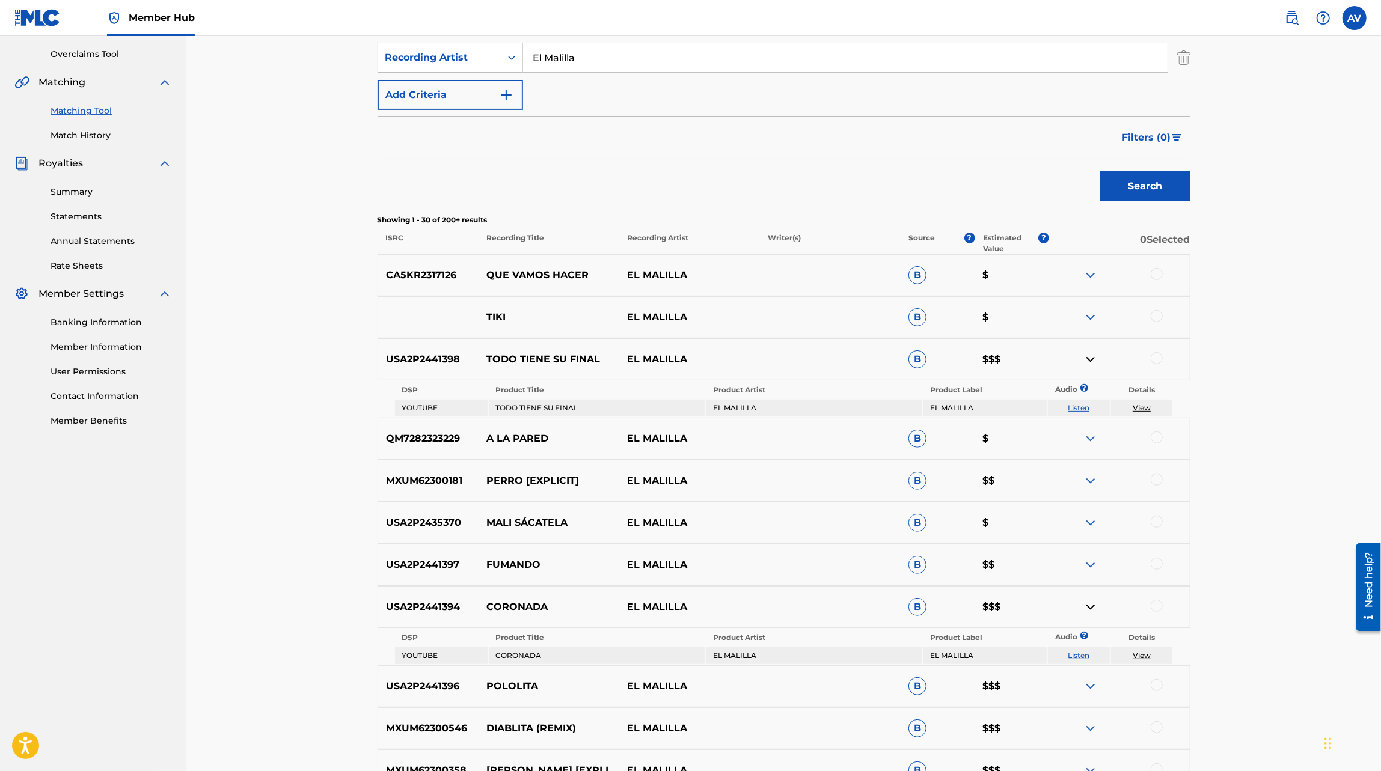
scroll to position [255, 0]
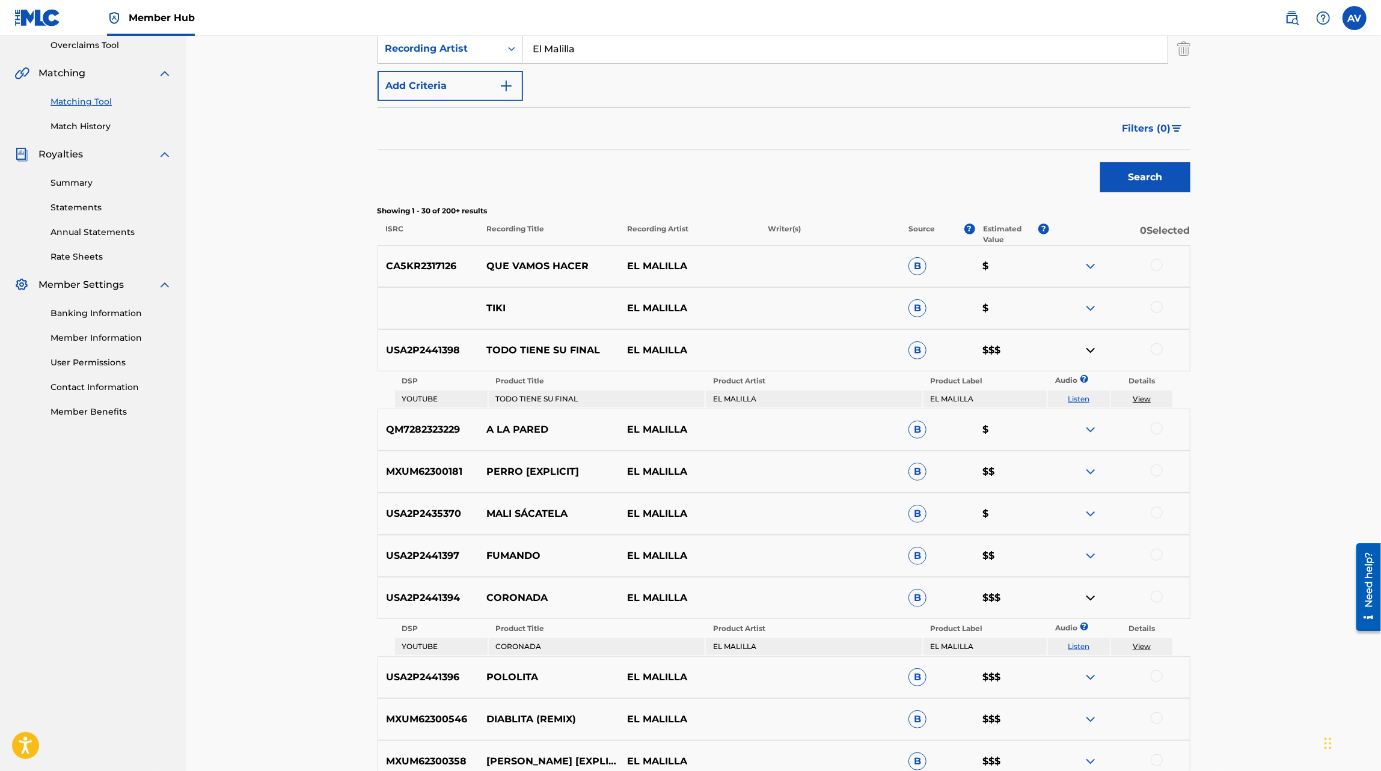
click at [1091, 263] on img at bounding box center [1090, 266] width 14 height 14
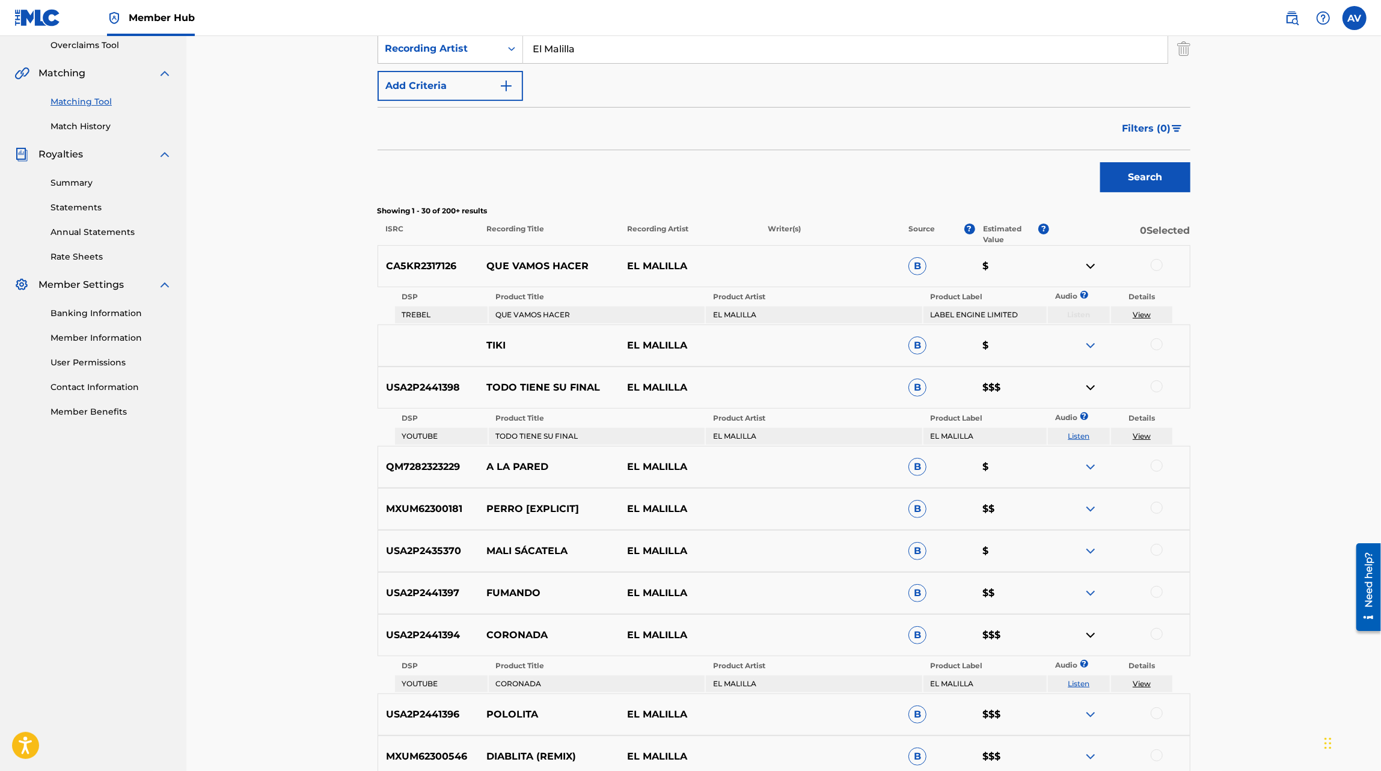
click at [1091, 339] on img at bounding box center [1090, 346] width 14 height 14
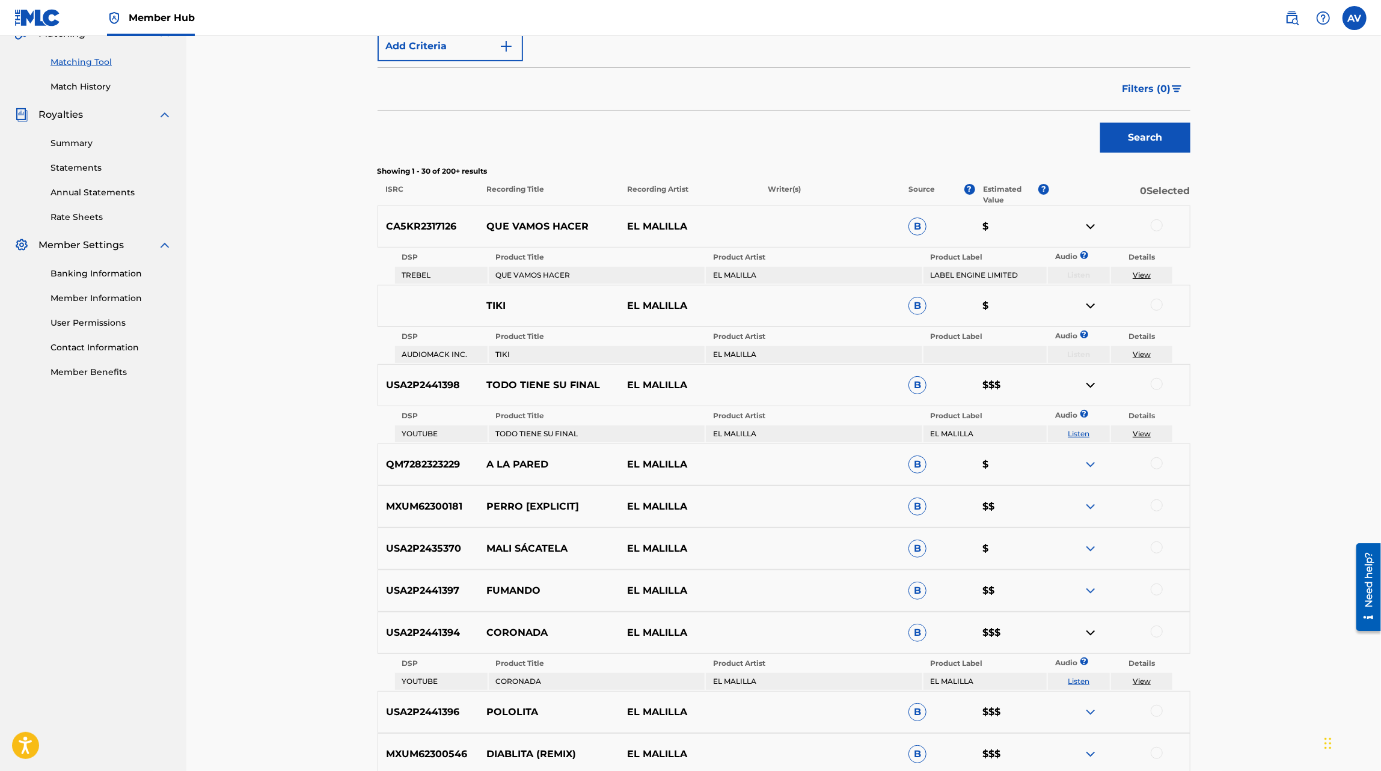
scroll to position [296, 0]
click at [1086, 466] on img at bounding box center [1090, 463] width 14 height 14
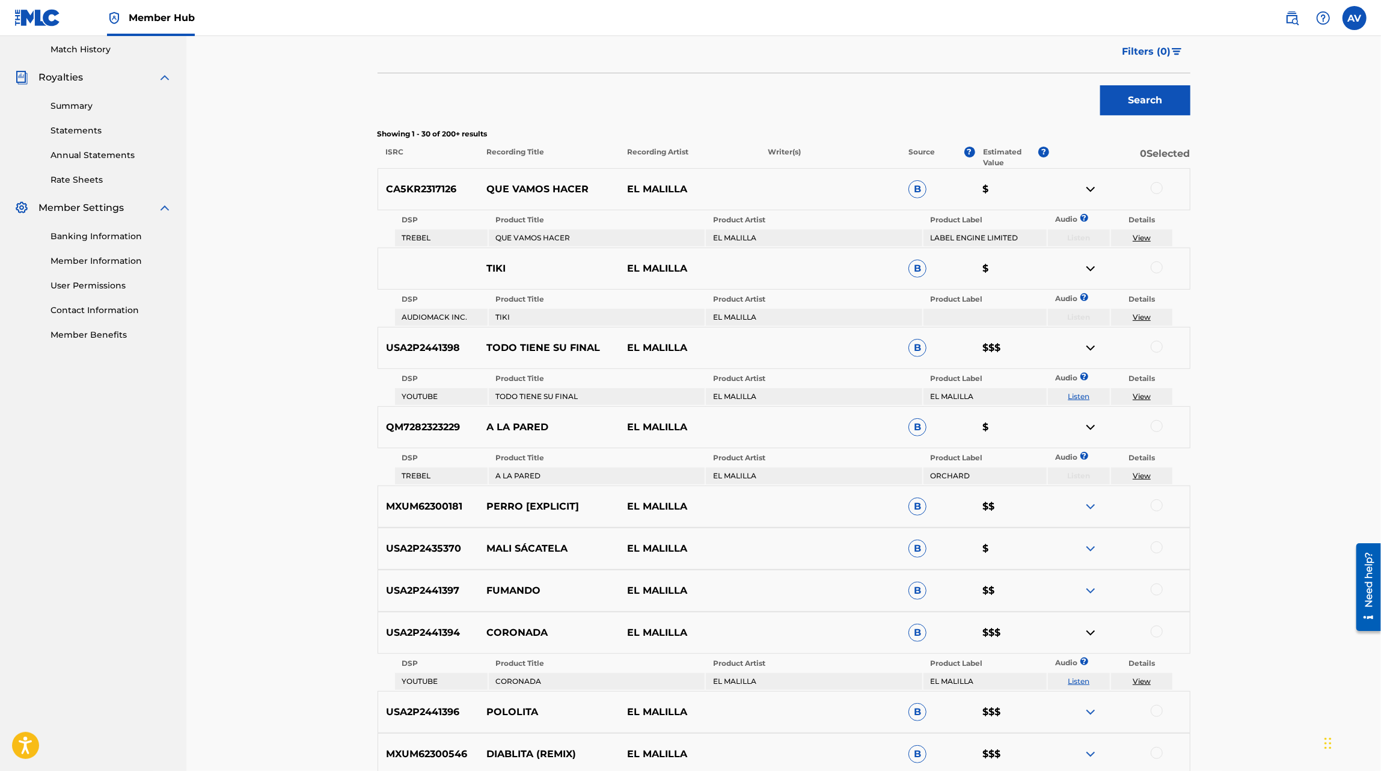
scroll to position [342, 0]
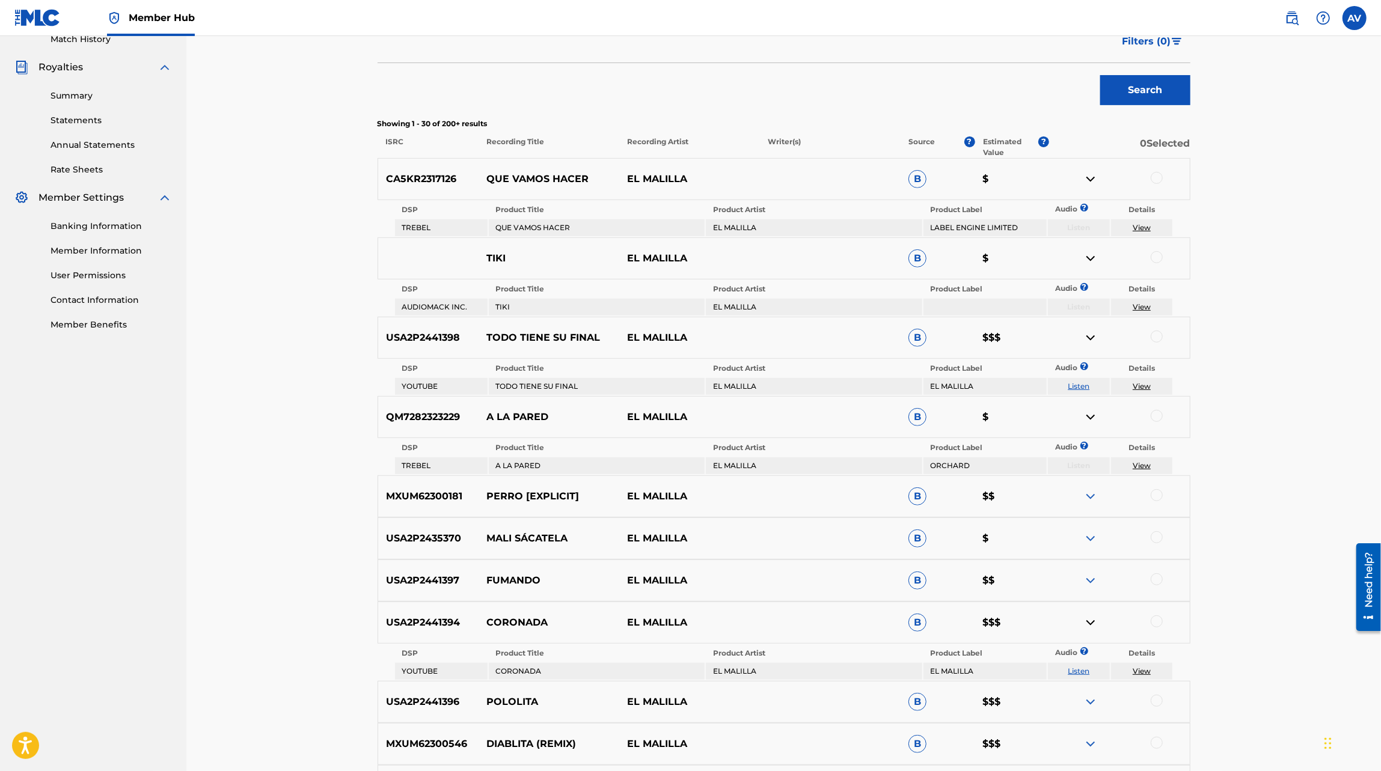
click at [1093, 509] on div "MXUM62300181 PERRO [EXPLICIT] EL MALILLA B $$" at bounding box center [784, 497] width 813 height 42
click at [1092, 500] on img at bounding box center [1090, 496] width 14 height 14
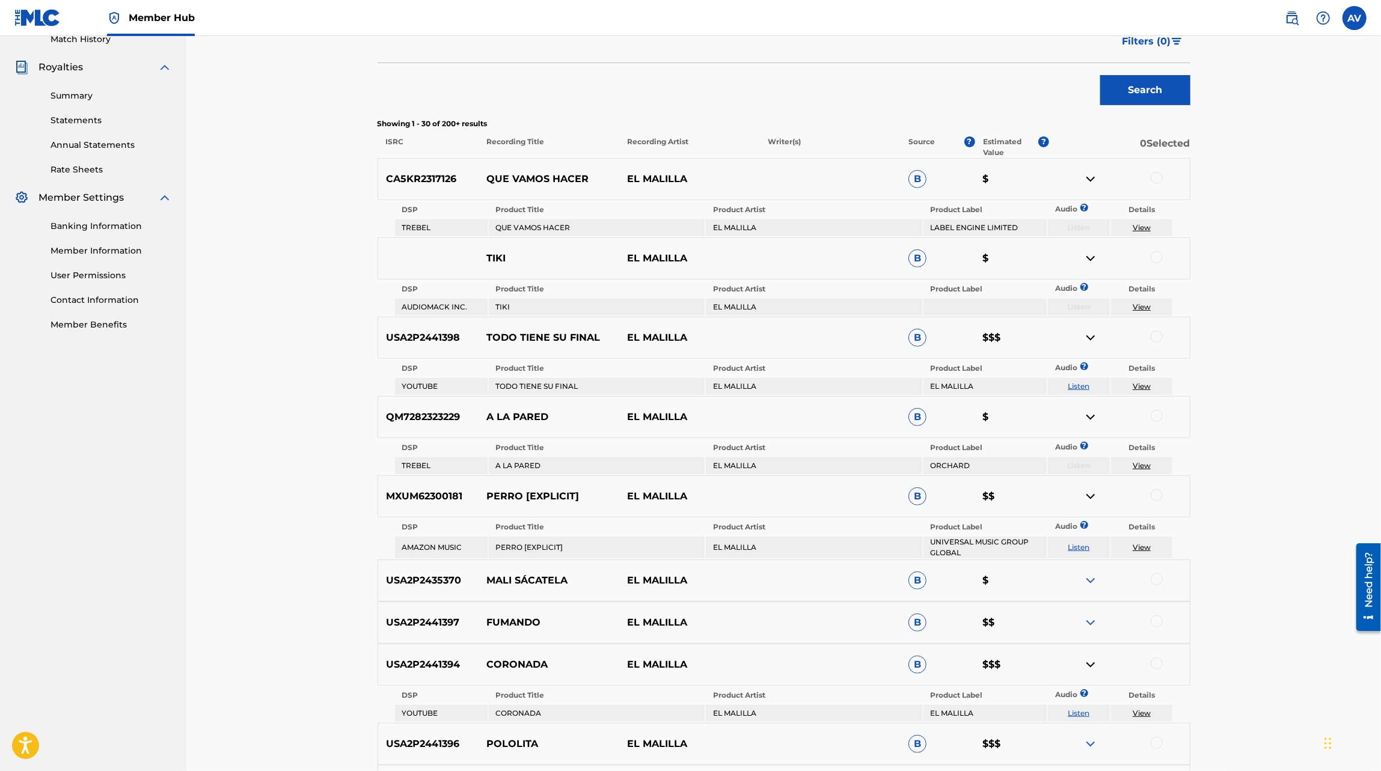
click at [1092, 586] on img at bounding box center [1090, 581] width 14 height 14
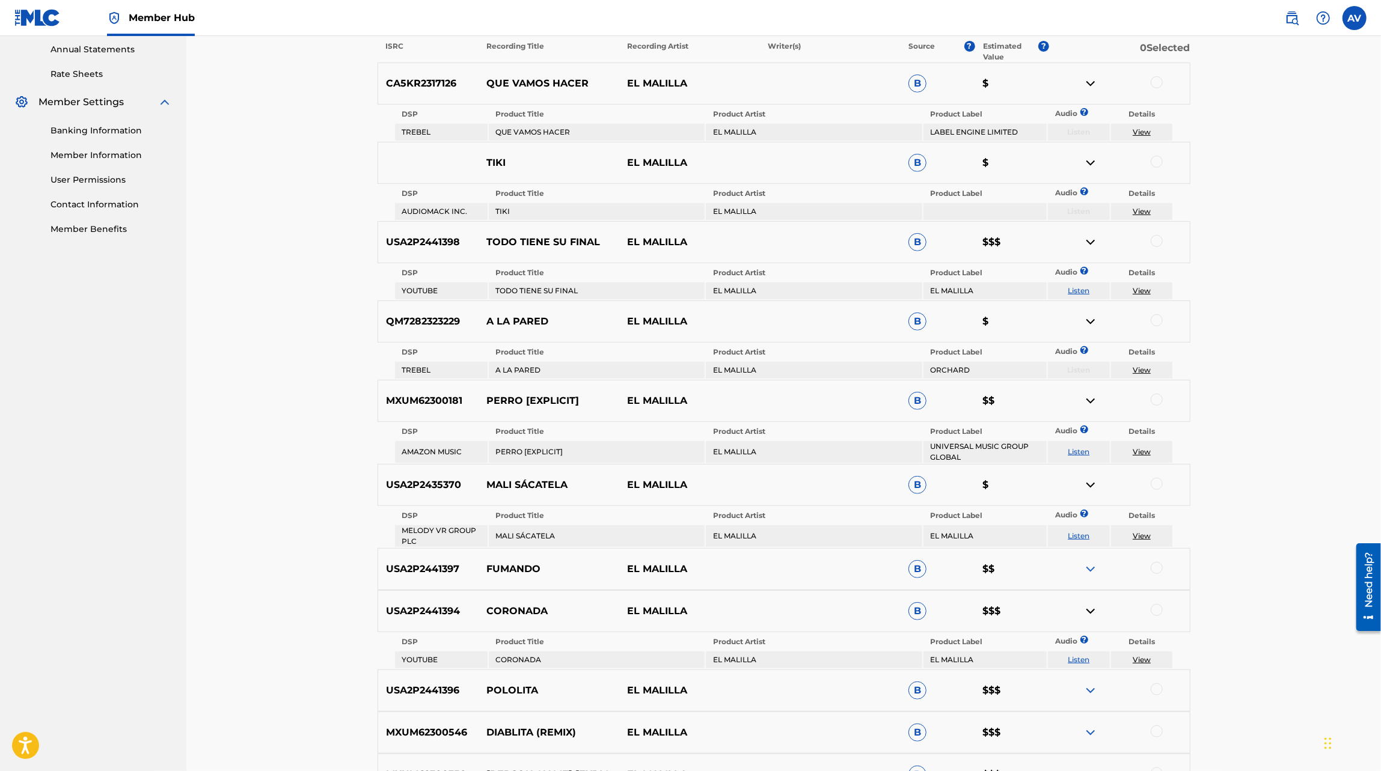
scroll to position [439, 0]
click at [1095, 575] on div "USA2P2441397 FUMANDO EL MALILLA B $$" at bounding box center [784, 568] width 813 height 42
click at [1092, 568] on img at bounding box center [1090, 568] width 14 height 14
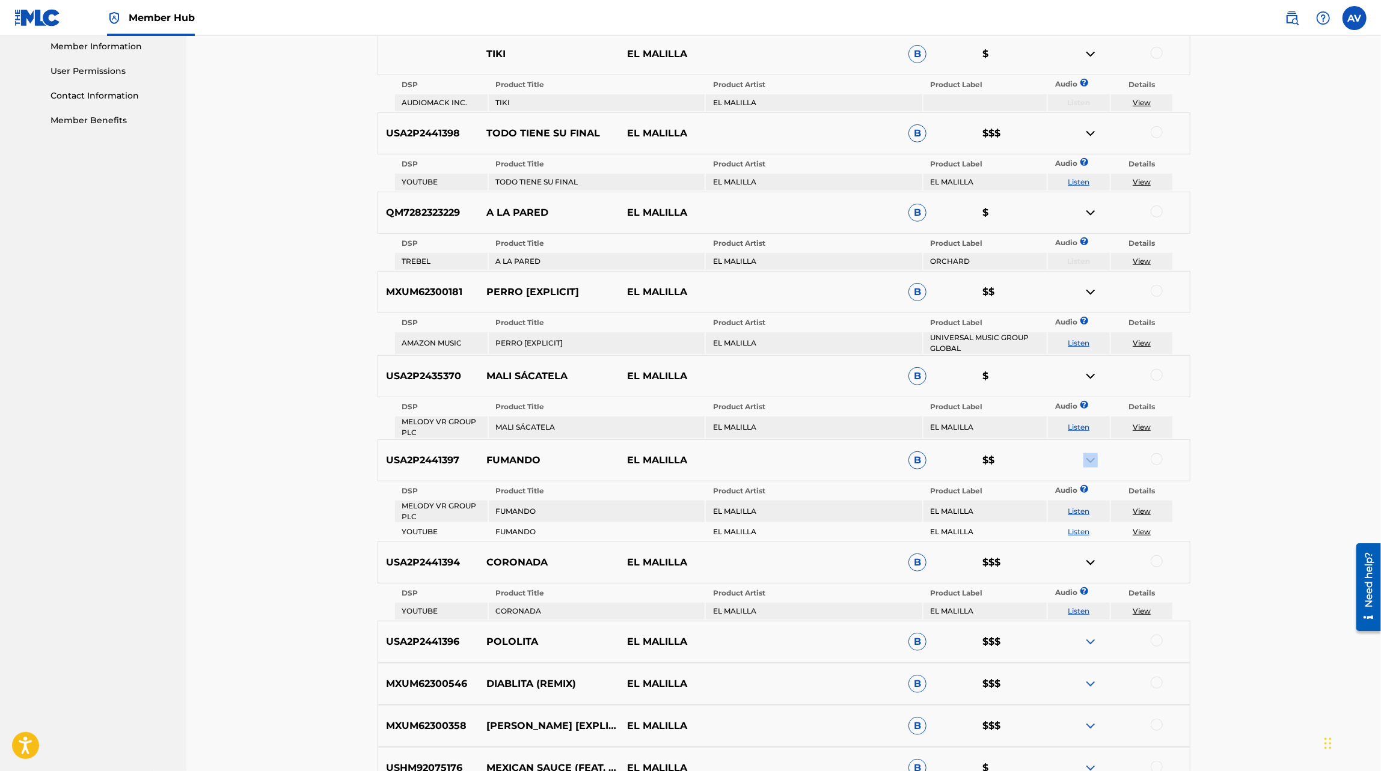
scroll to position [549, 0]
click at [1091, 560] on img at bounding box center [1090, 560] width 14 height 14
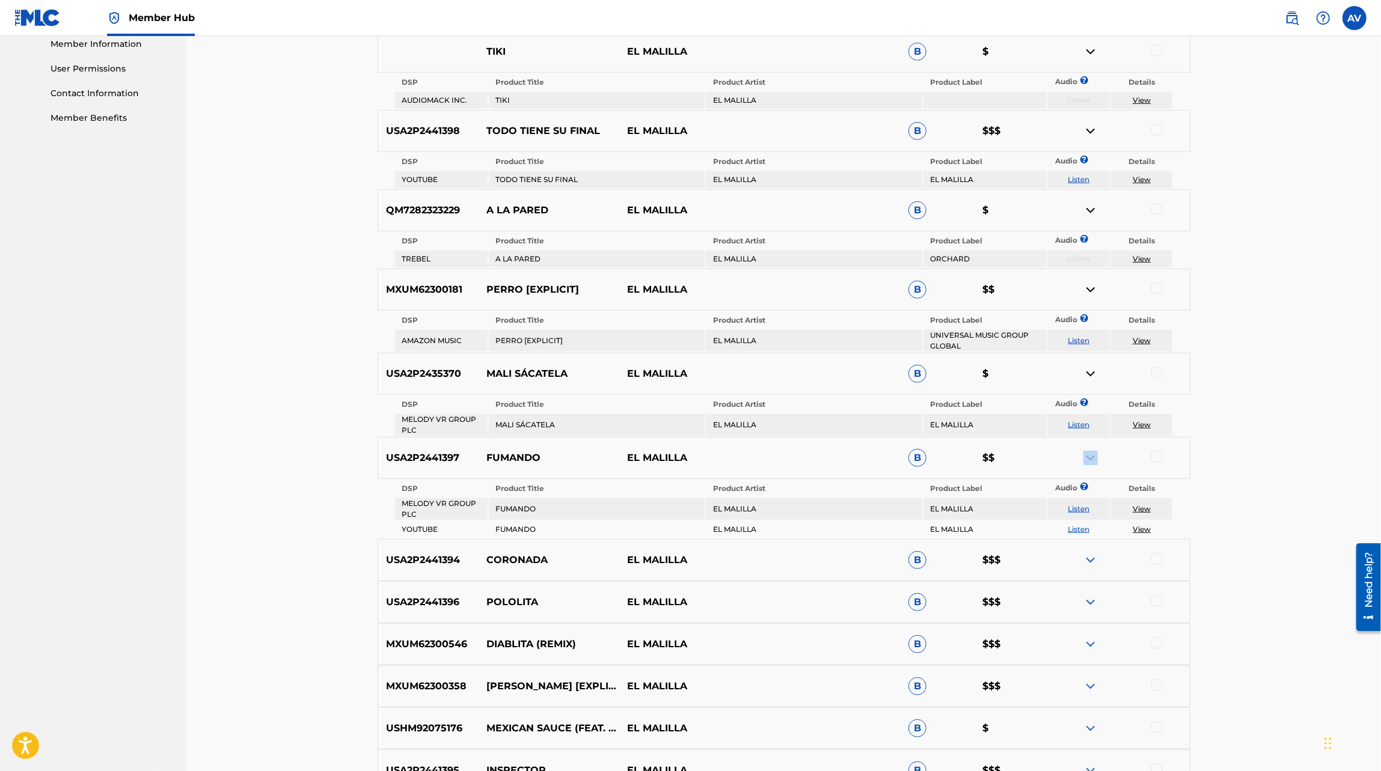
click at [1091, 560] on img at bounding box center [1090, 560] width 14 height 14
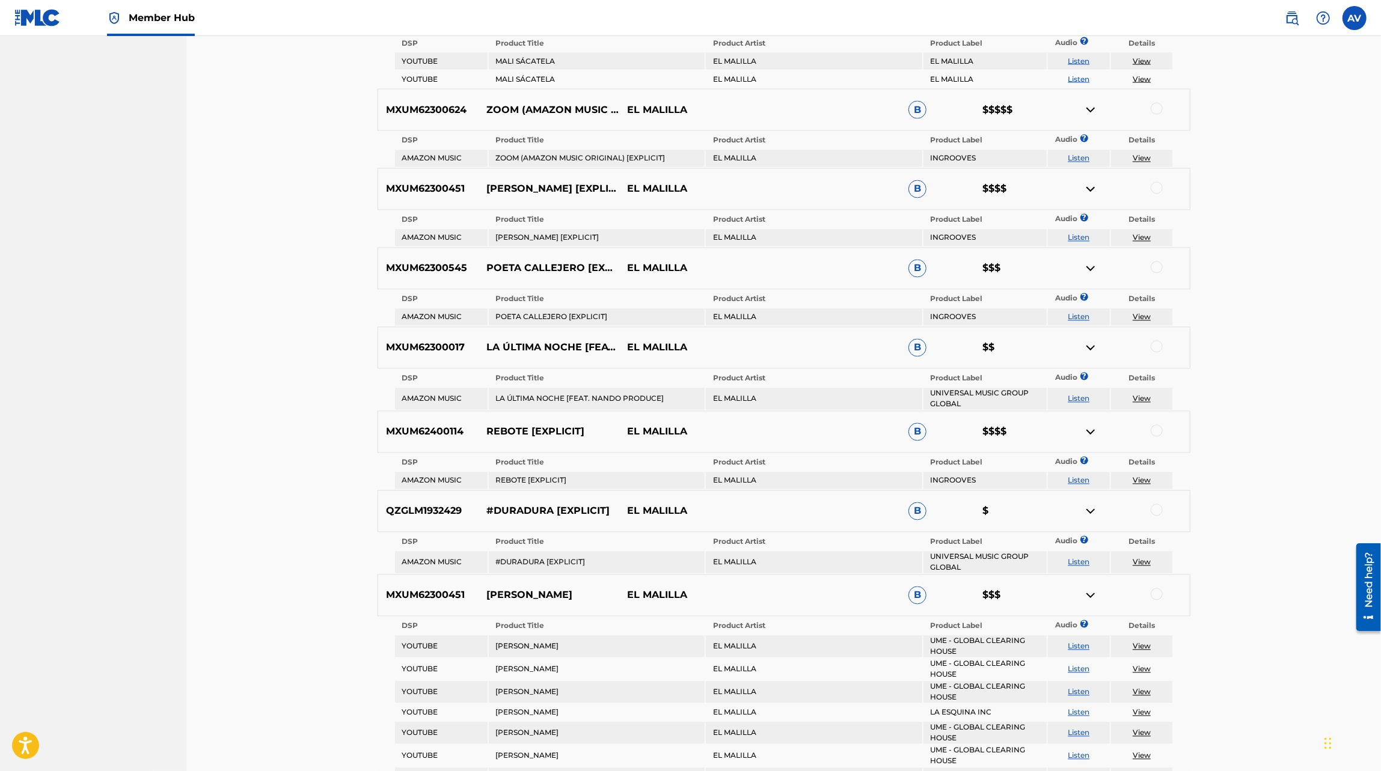
scroll to position [2169, 0]
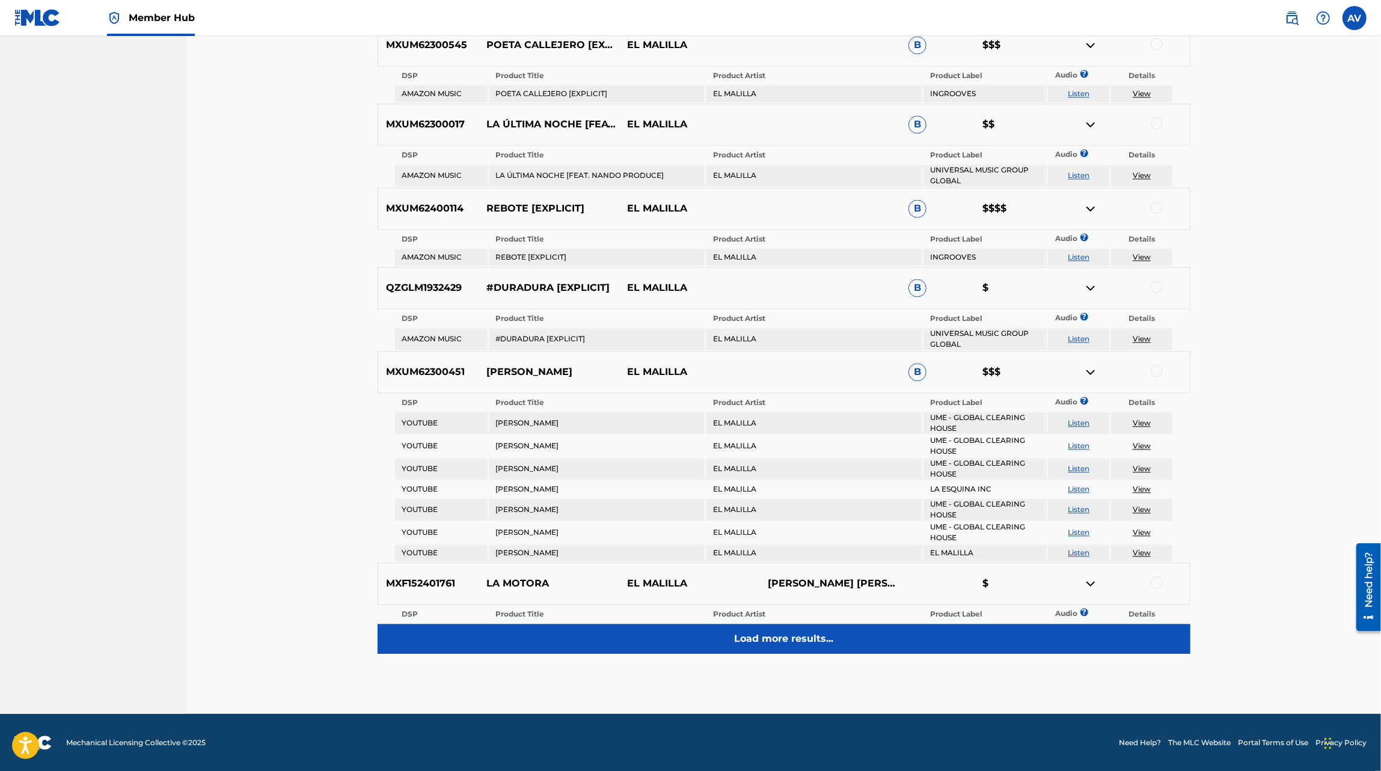
click at [829, 641] on p "Load more results..." at bounding box center [783, 639] width 99 height 14
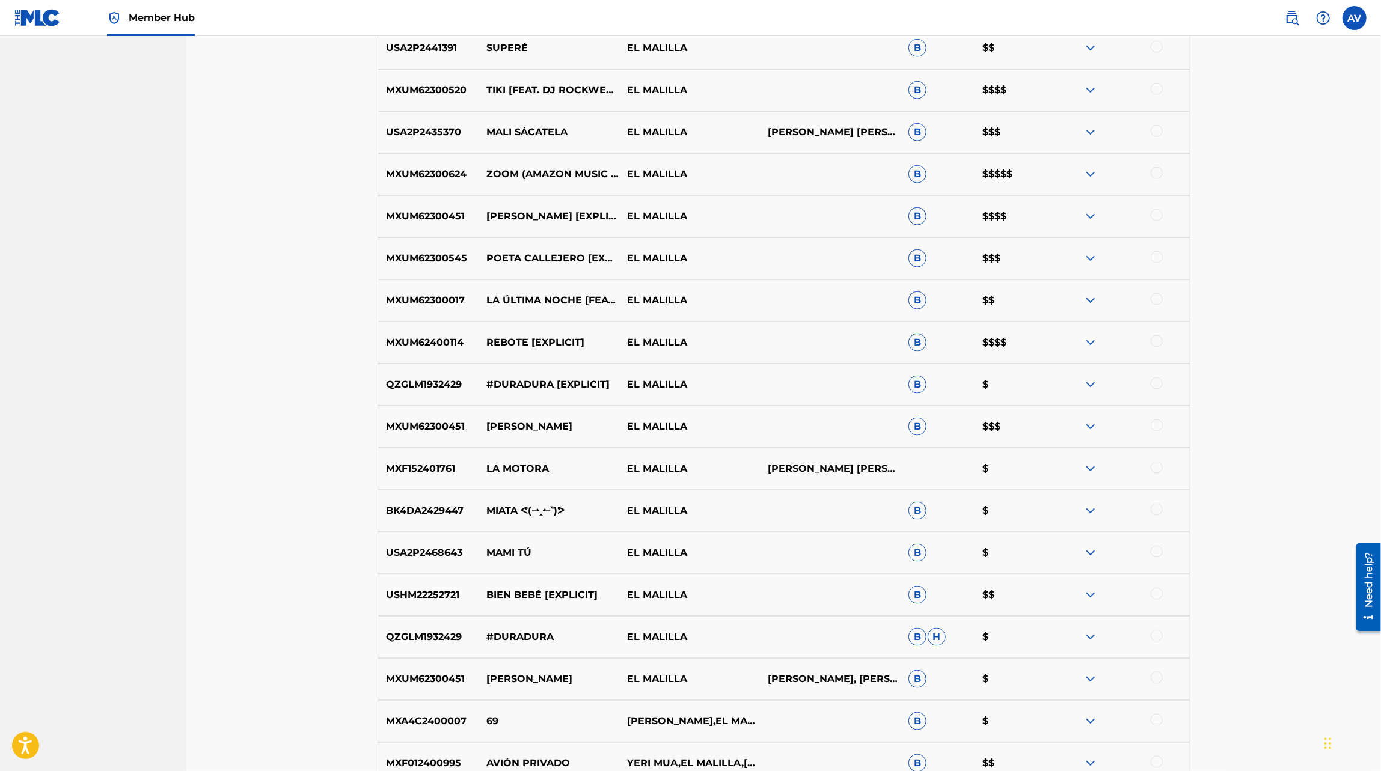
scroll to position [1560, 0]
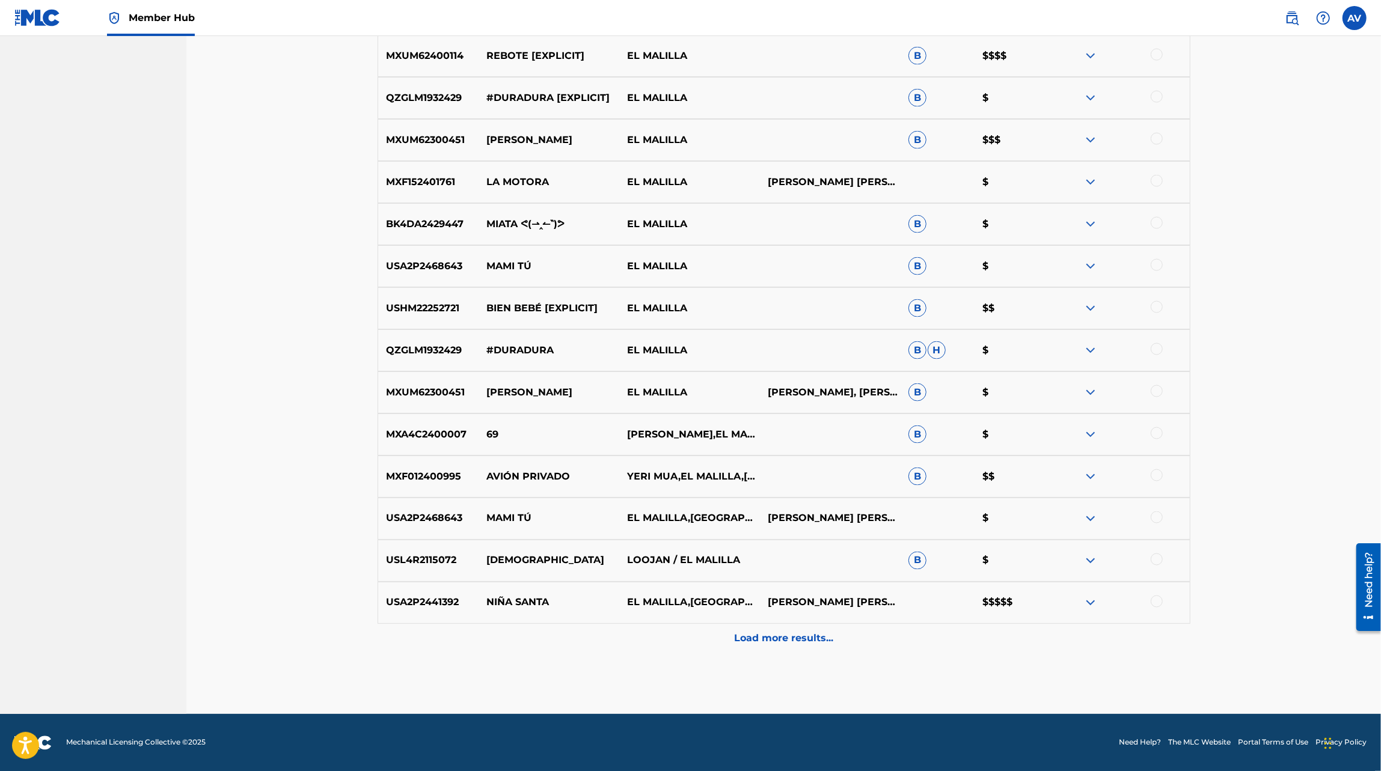
click at [1093, 602] on img at bounding box center [1090, 603] width 14 height 14
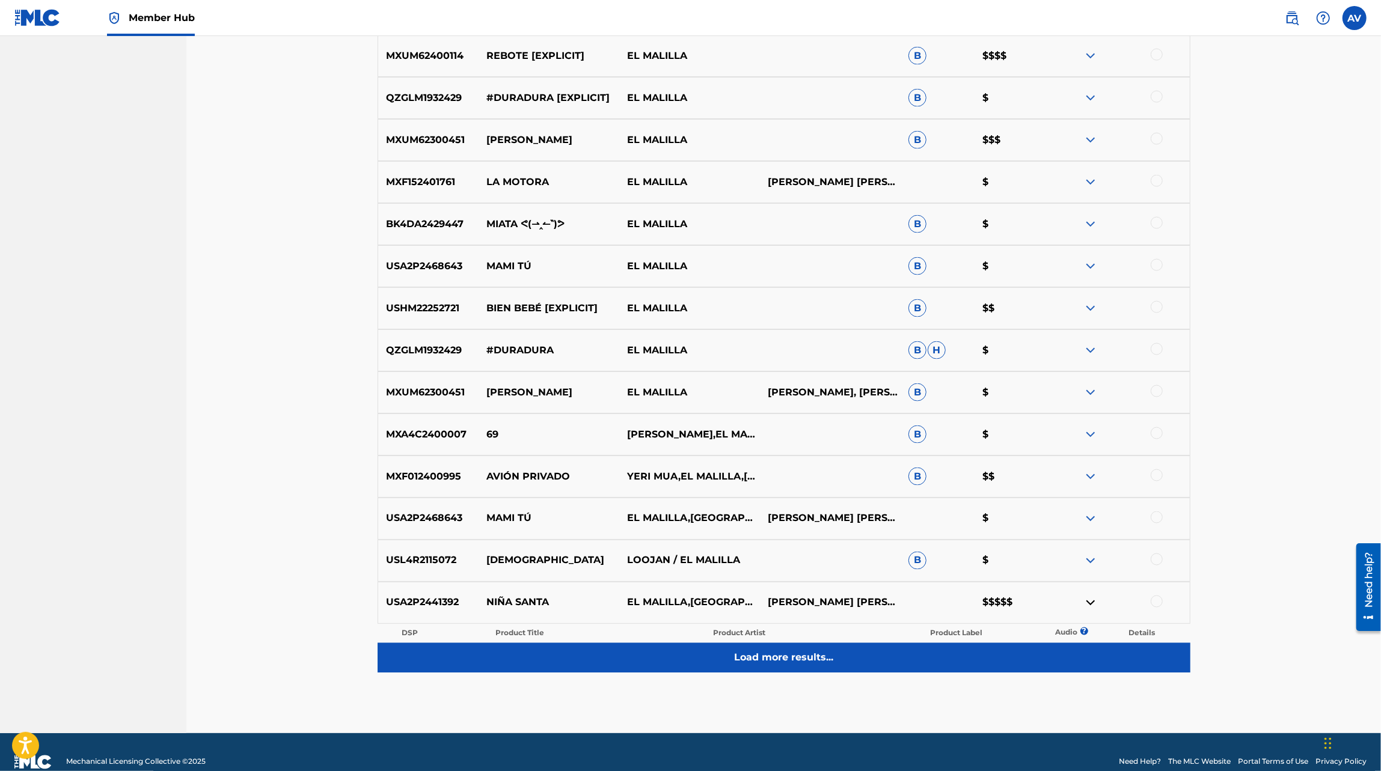
click at [1034, 665] on div "Load more results..." at bounding box center [784, 658] width 813 height 30
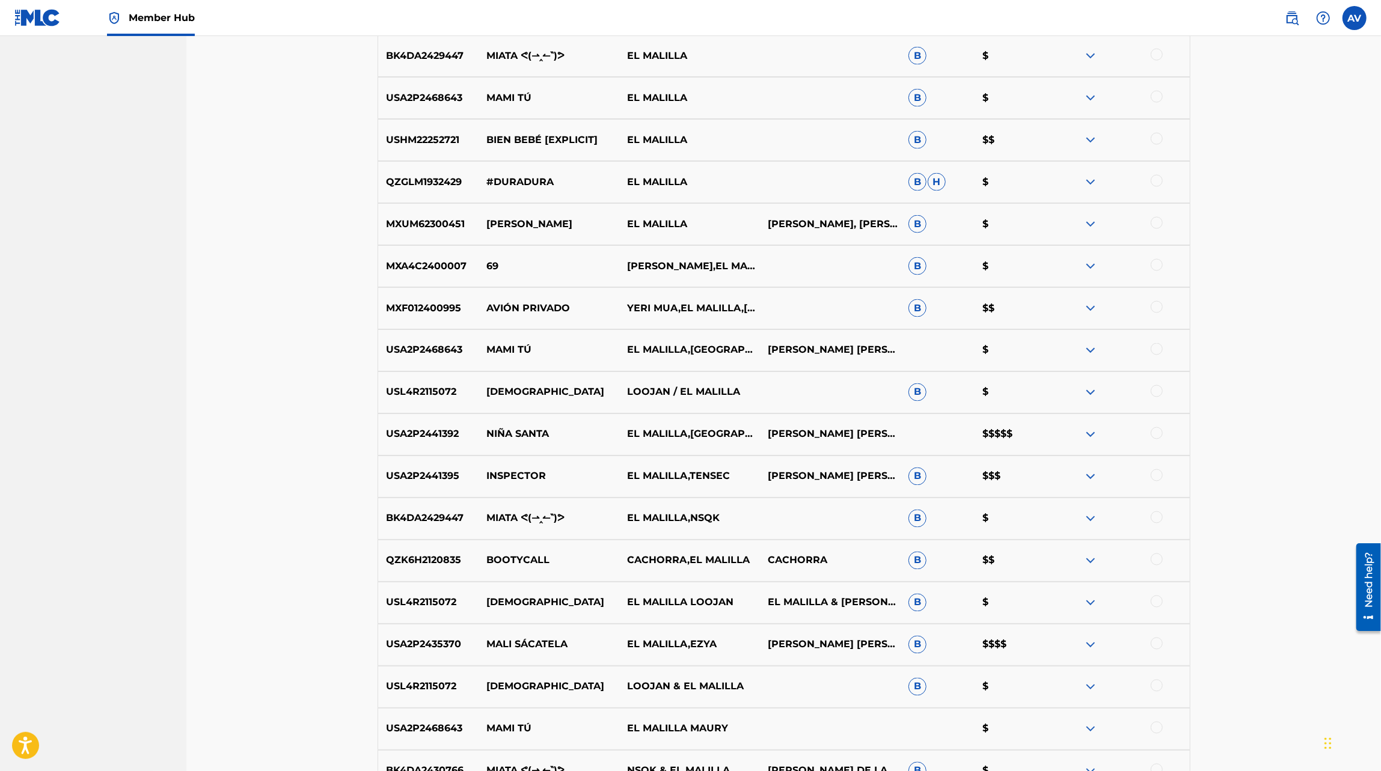
scroll to position [1981, 0]
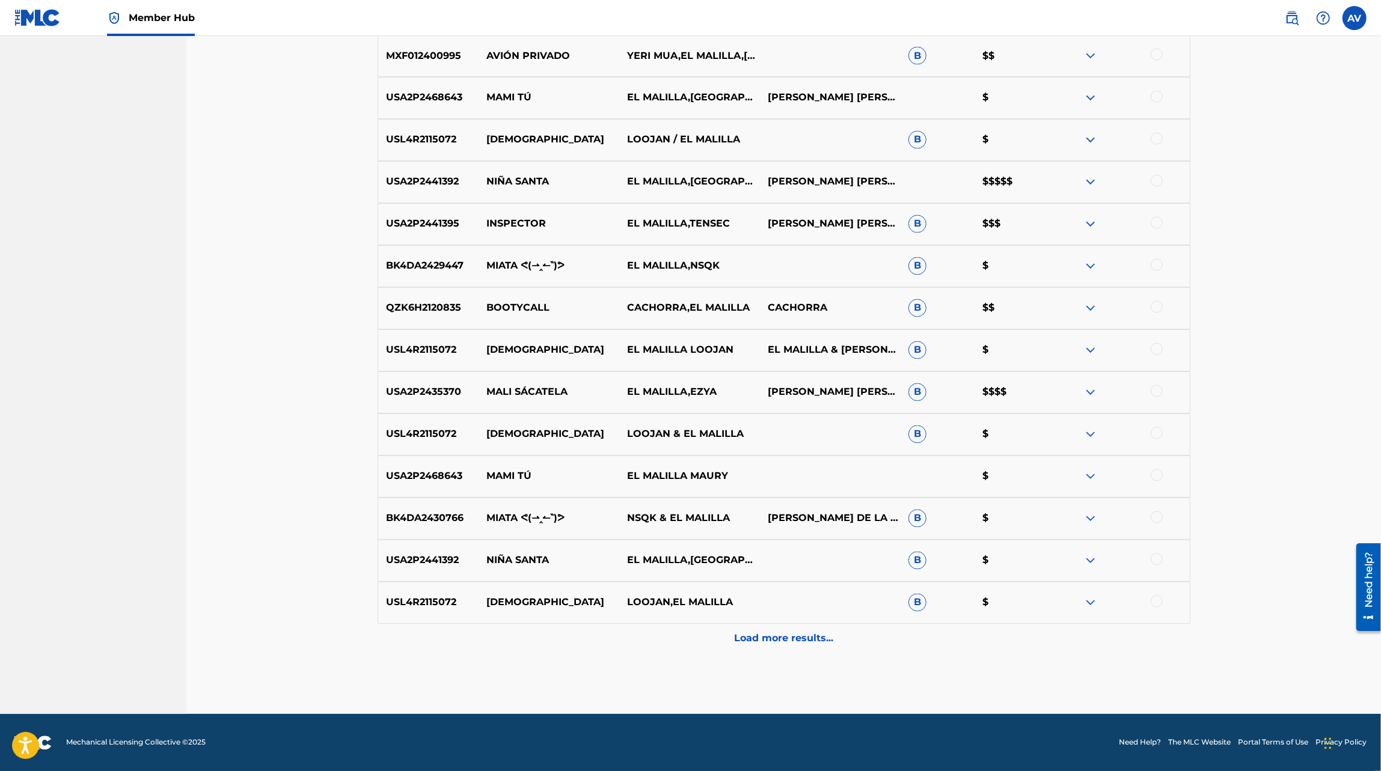
click at [1092, 392] on img at bounding box center [1090, 392] width 14 height 14
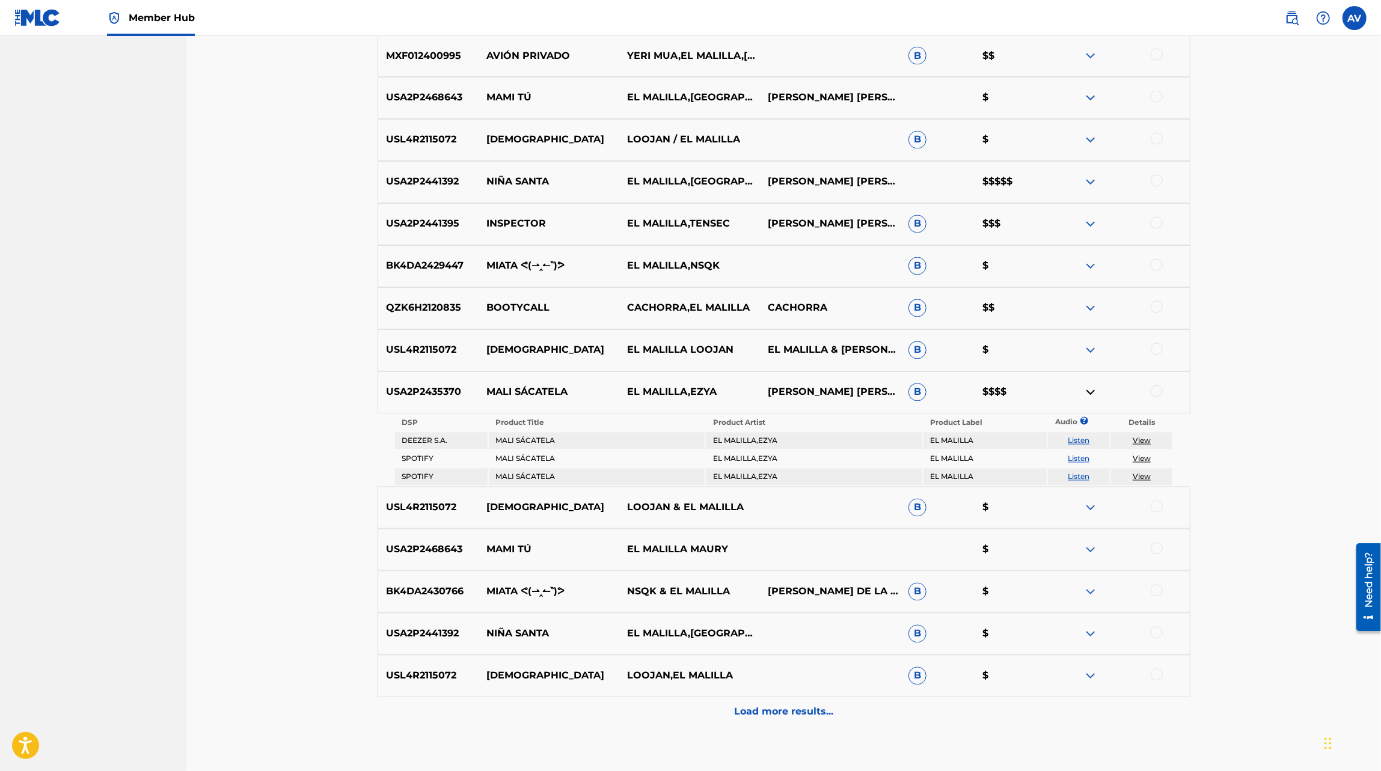
click at [1095, 185] on img at bounding box center [1090, 182] width 14 height 14
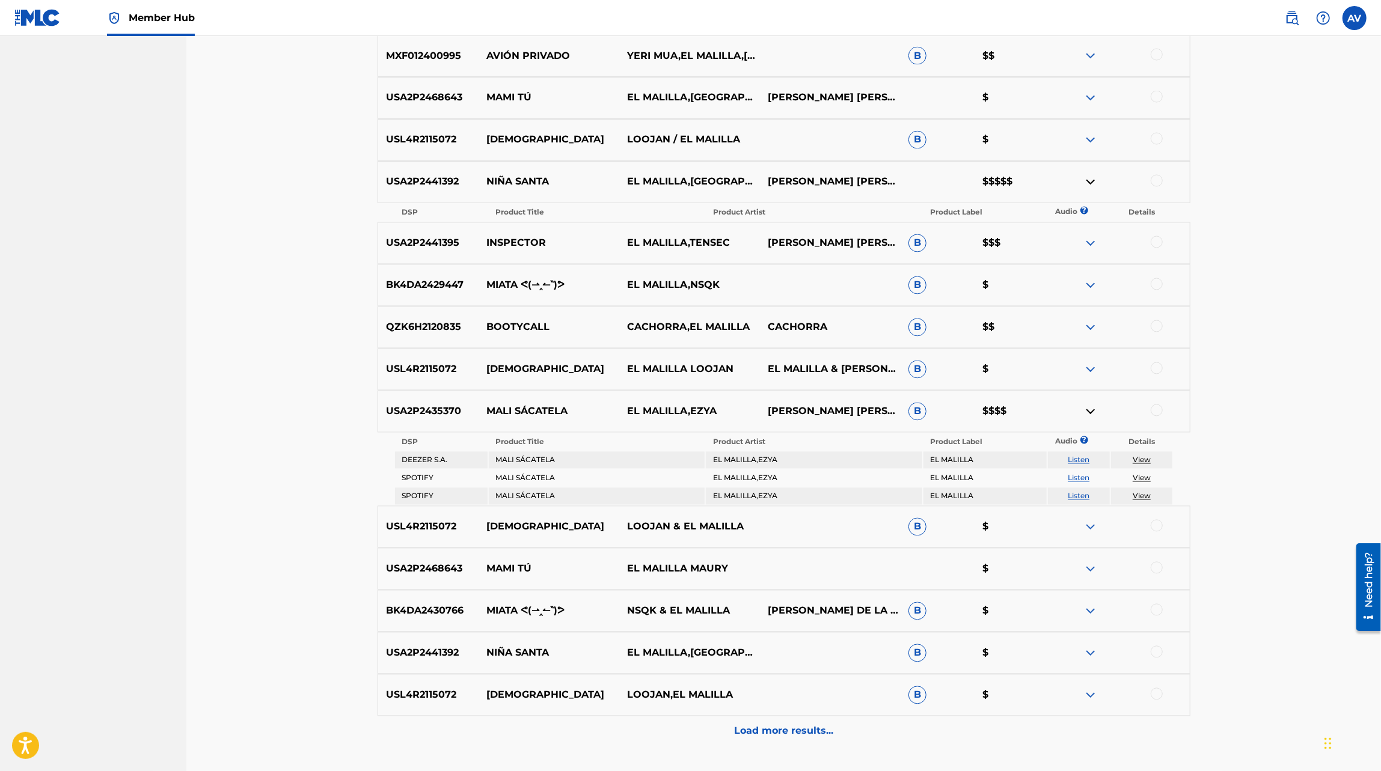
click at [1091, 182] on img at bounding box center [1090, 182] width 14 height 14
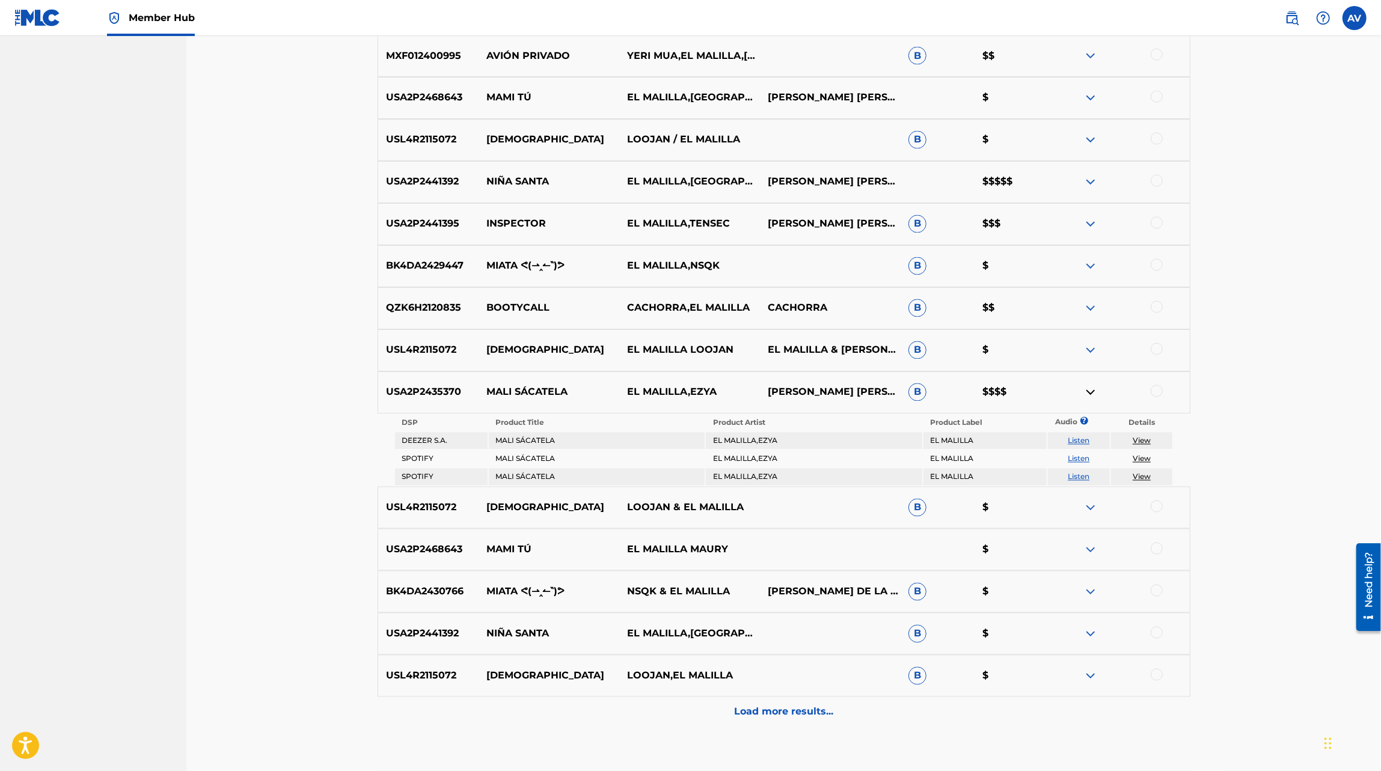
click at [1091, 182] on img at bounding box center [1090, 182] width 14 height 14
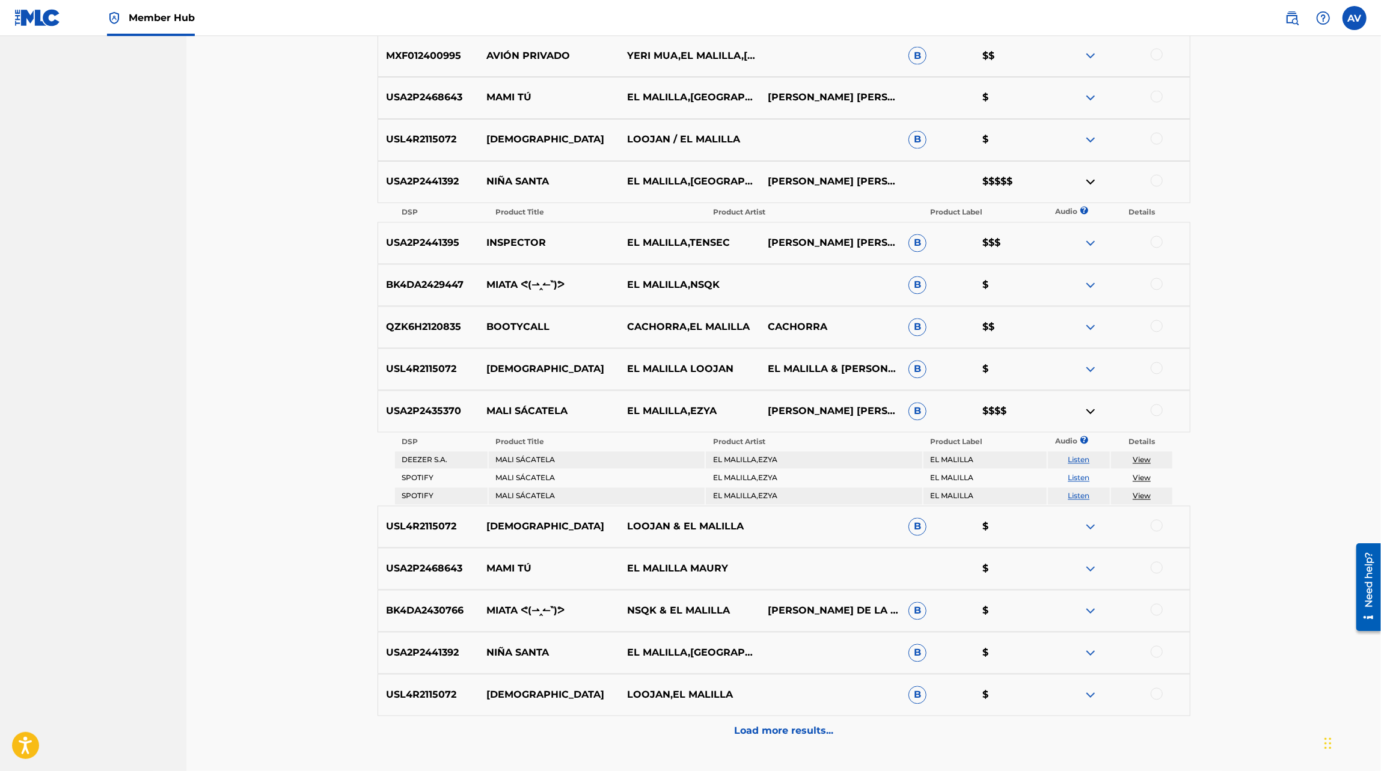
click at [1091, 182] on img at bounding box center [1090, 182] width 14 height 14
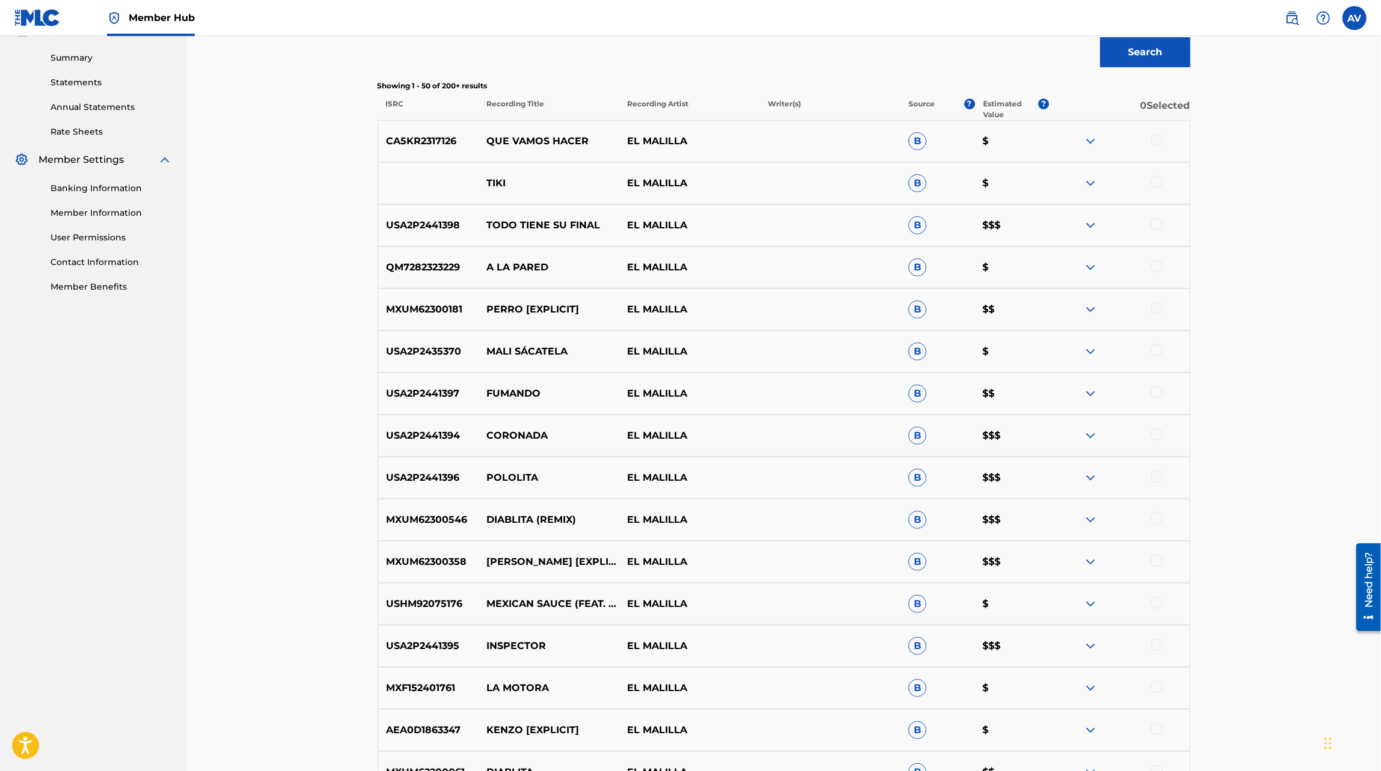
scroll to position [0, 0]
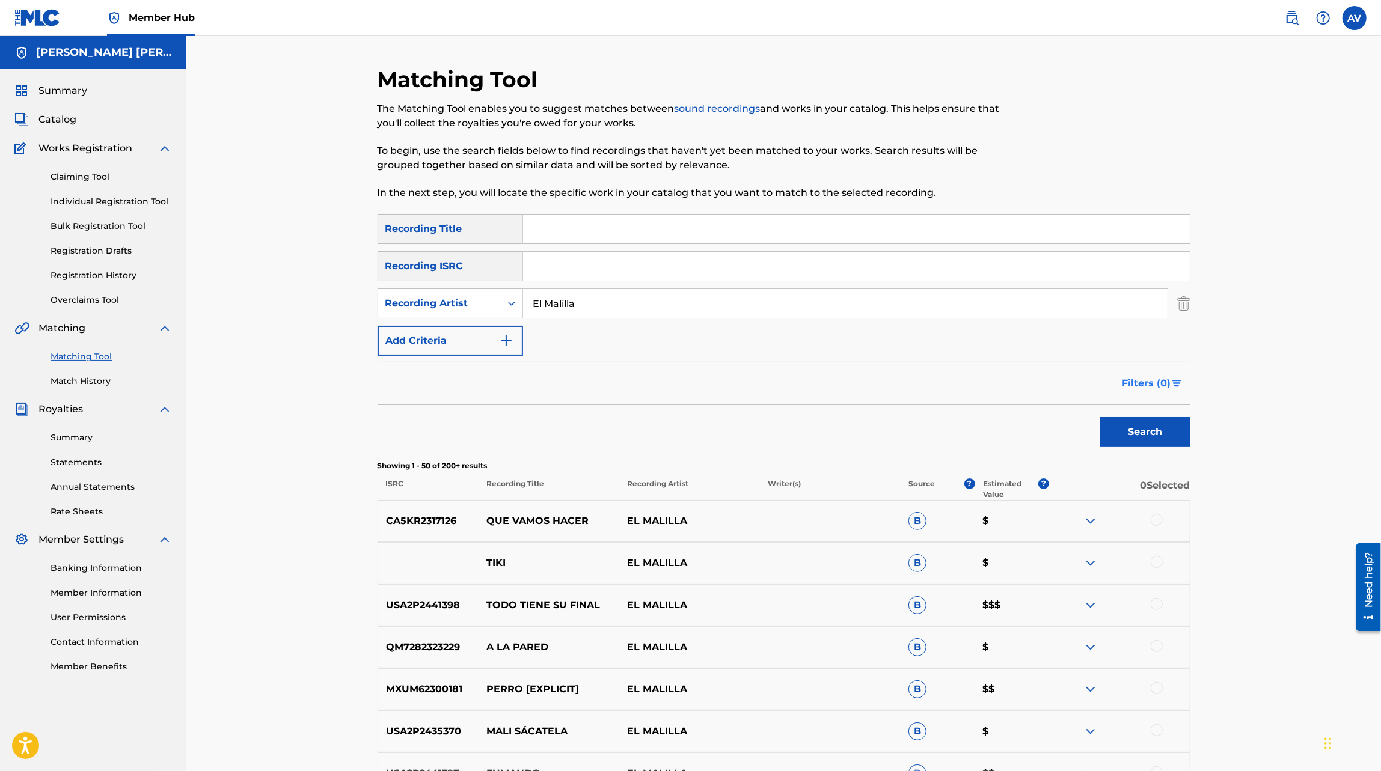
click at [1160, 391] on button "Filters ( 0 )" at bounding box center [1152, 384] width 75 height 30
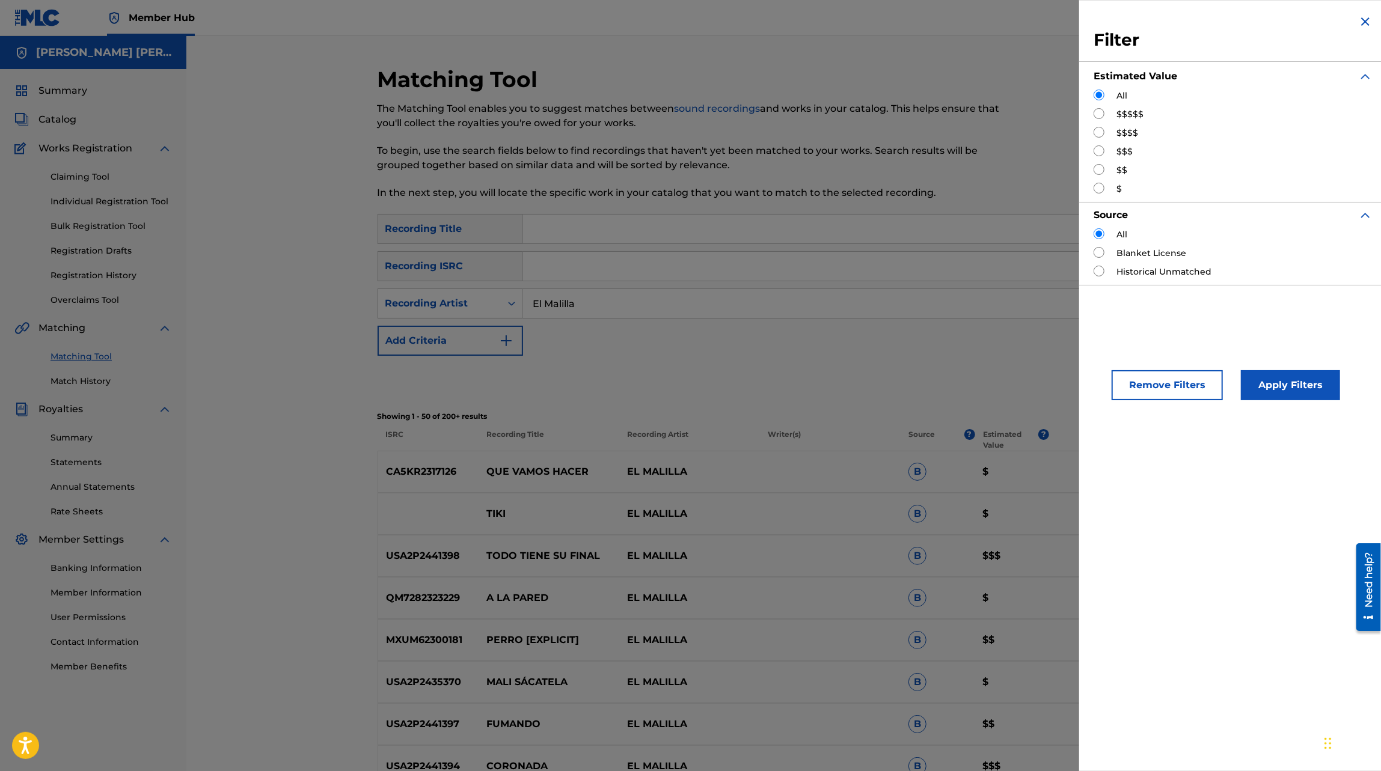
click at [1097, 109] on input "Search Form" at bounding box center [1099, 113] width 11 height 11
radio input "true"
click at [1291, 385] on button "Apply Filters" at bounding box center [1290, 385] width 99 height 30
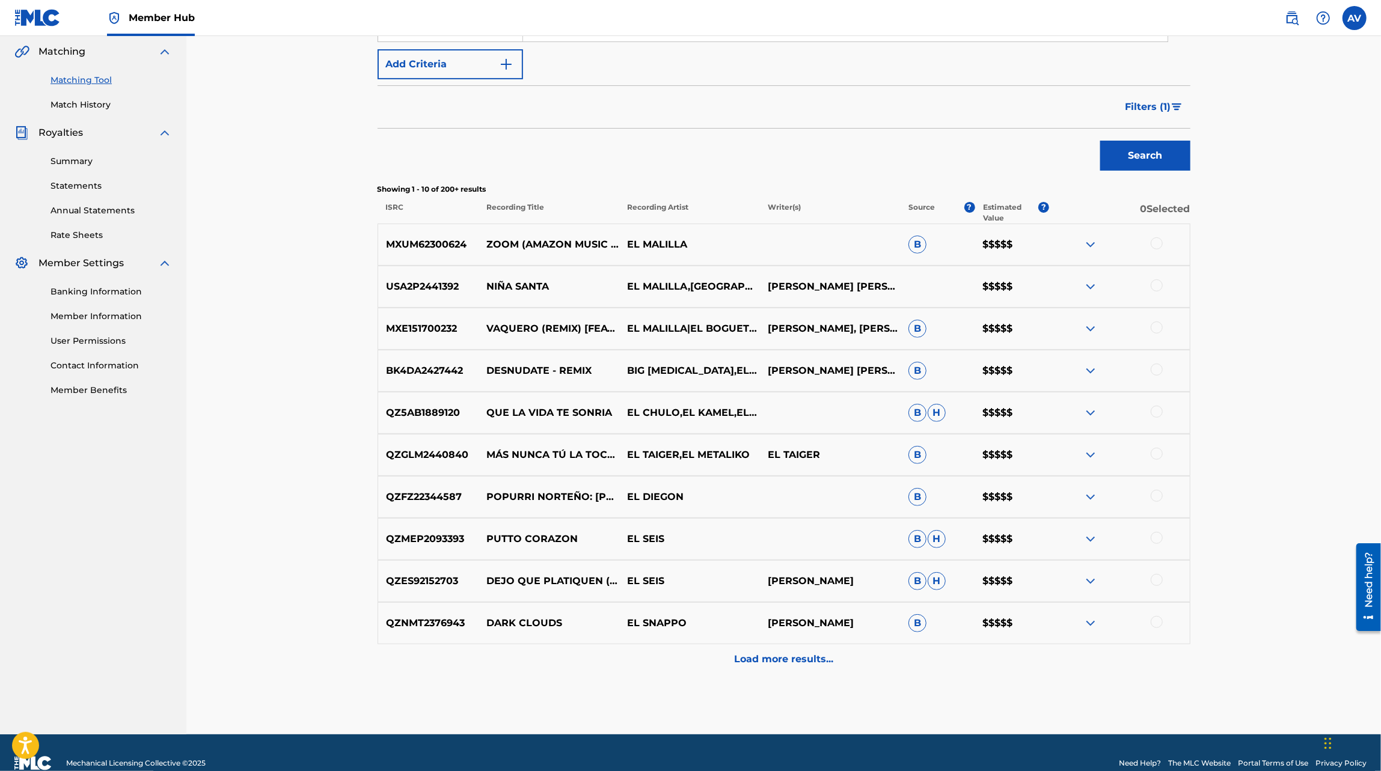
scroll to position [297, 0]
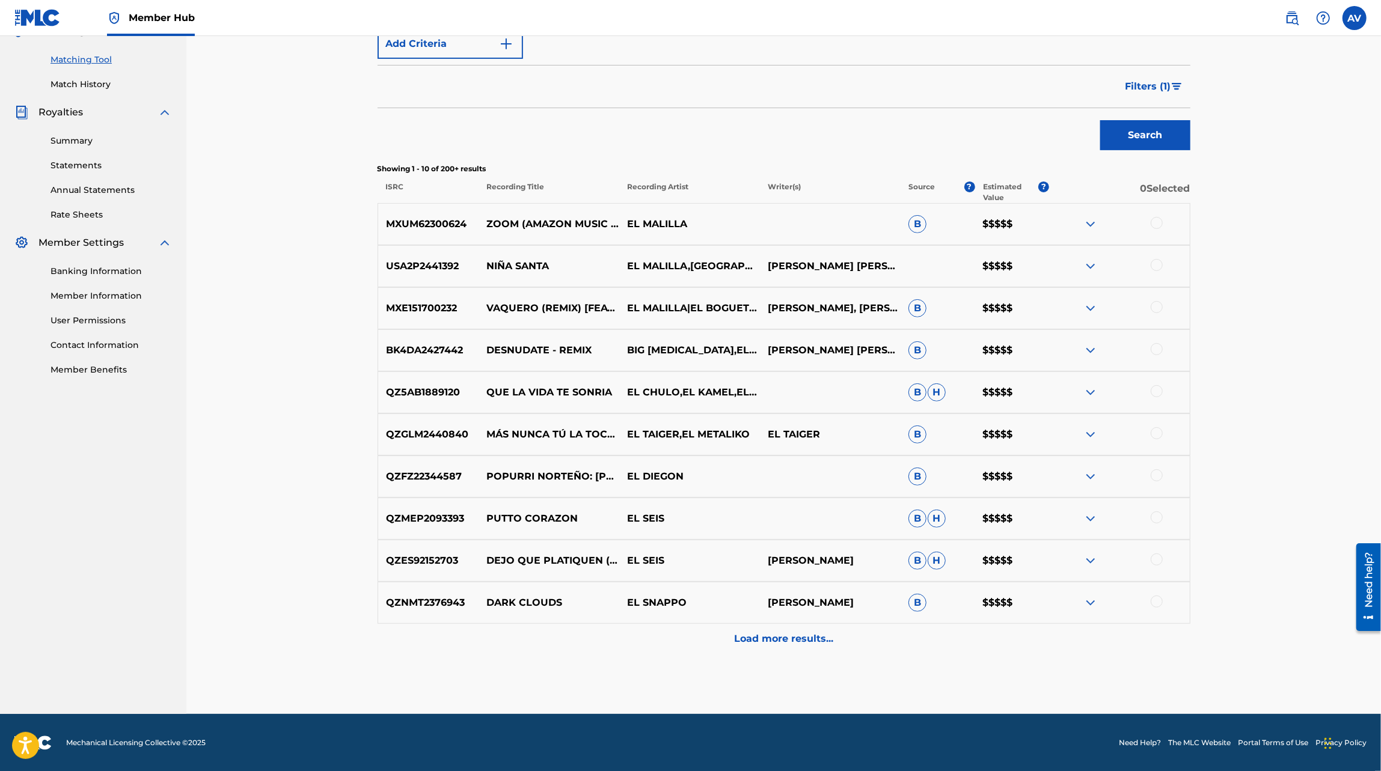
click at [1087, 219] on img at bounding box center [1090, 224] width 14 height 14
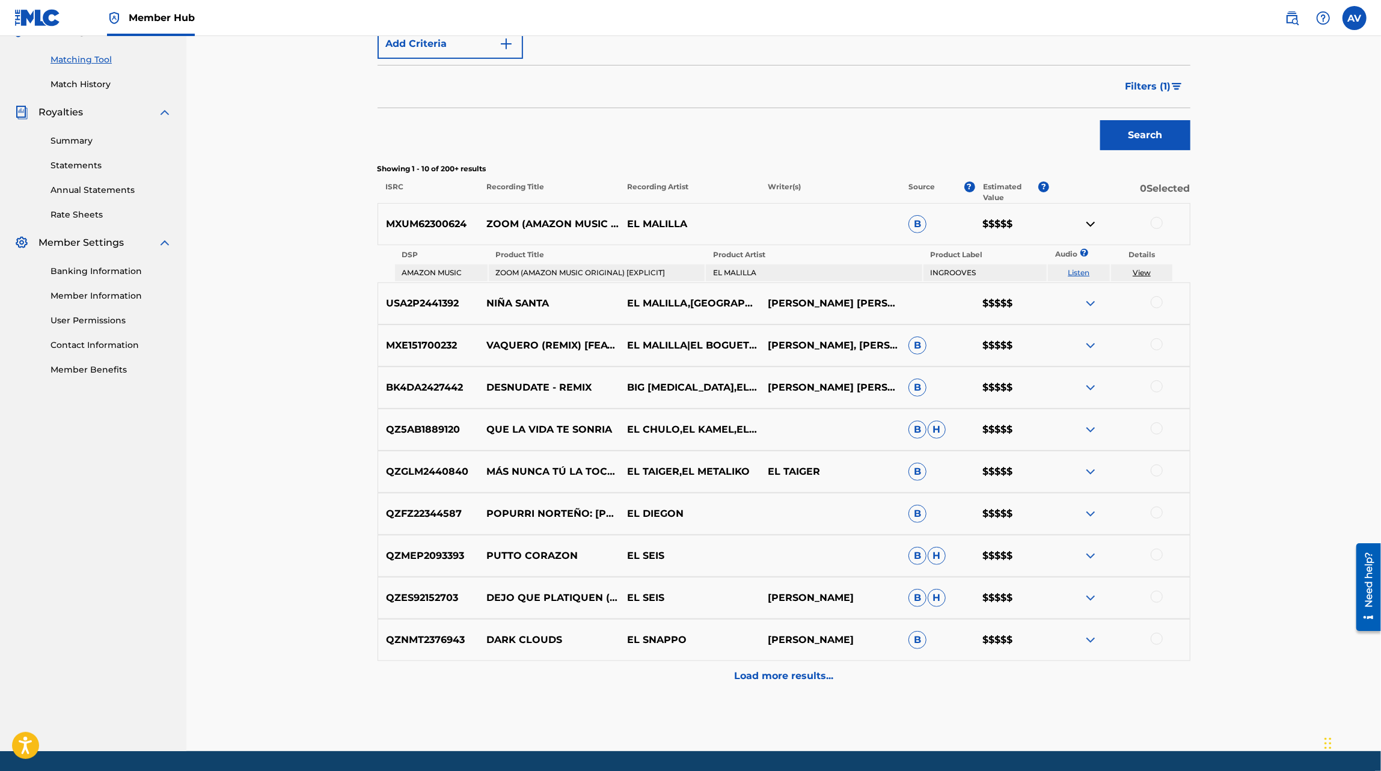
click at [1089, 305] on img at bounding box center [1090, 303] width 14 height 14
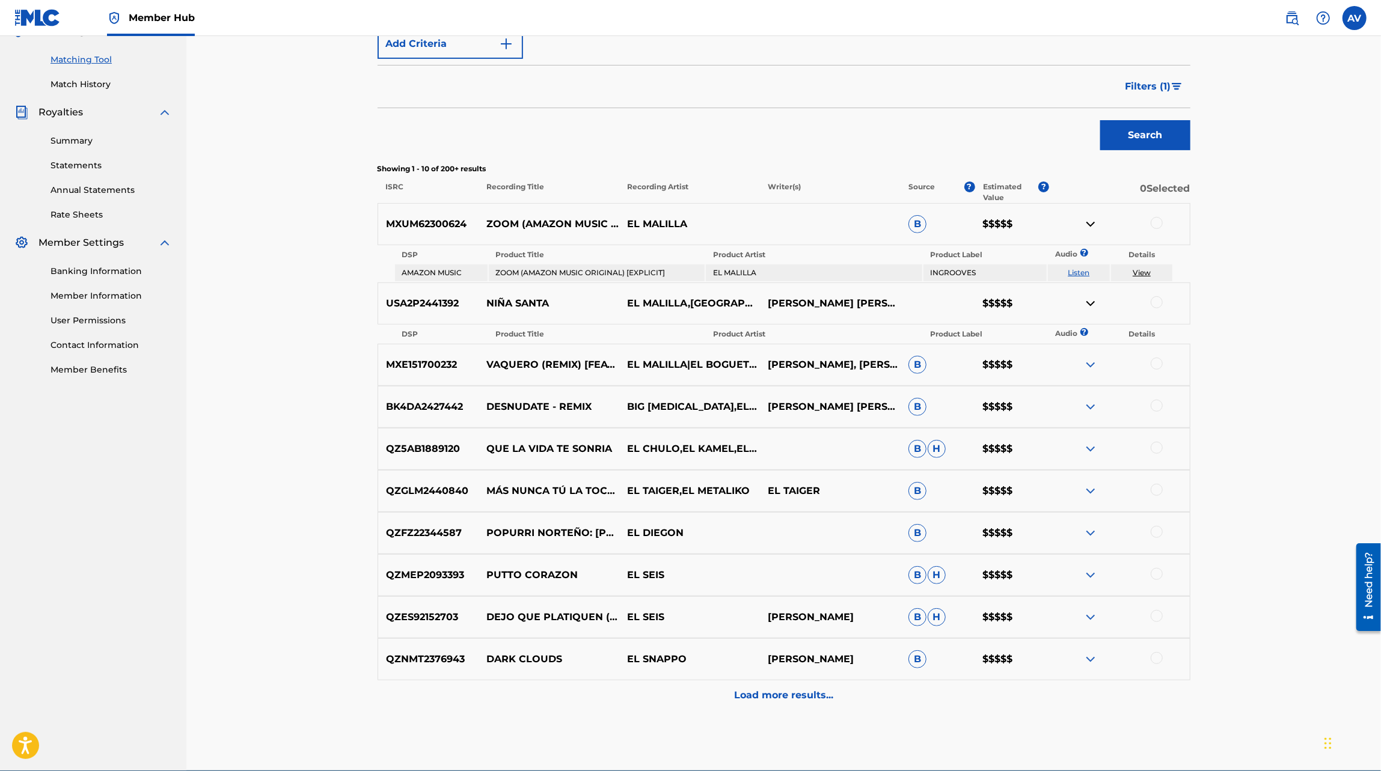
click at [1097, 367] on img at bounding box center [1090, 365] width 14 height 14
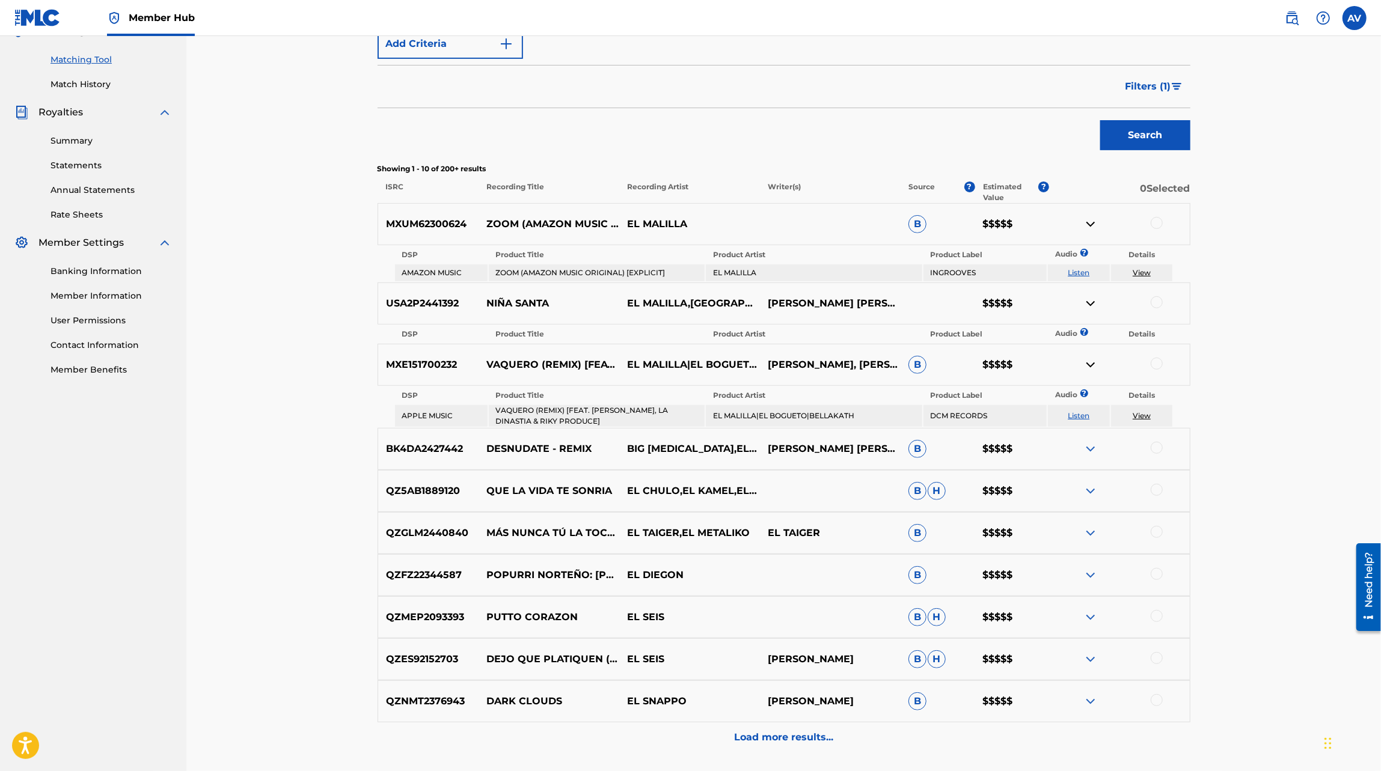
click at [1089, 451] on img at bounding box center [1090, 449] width 14 height 14
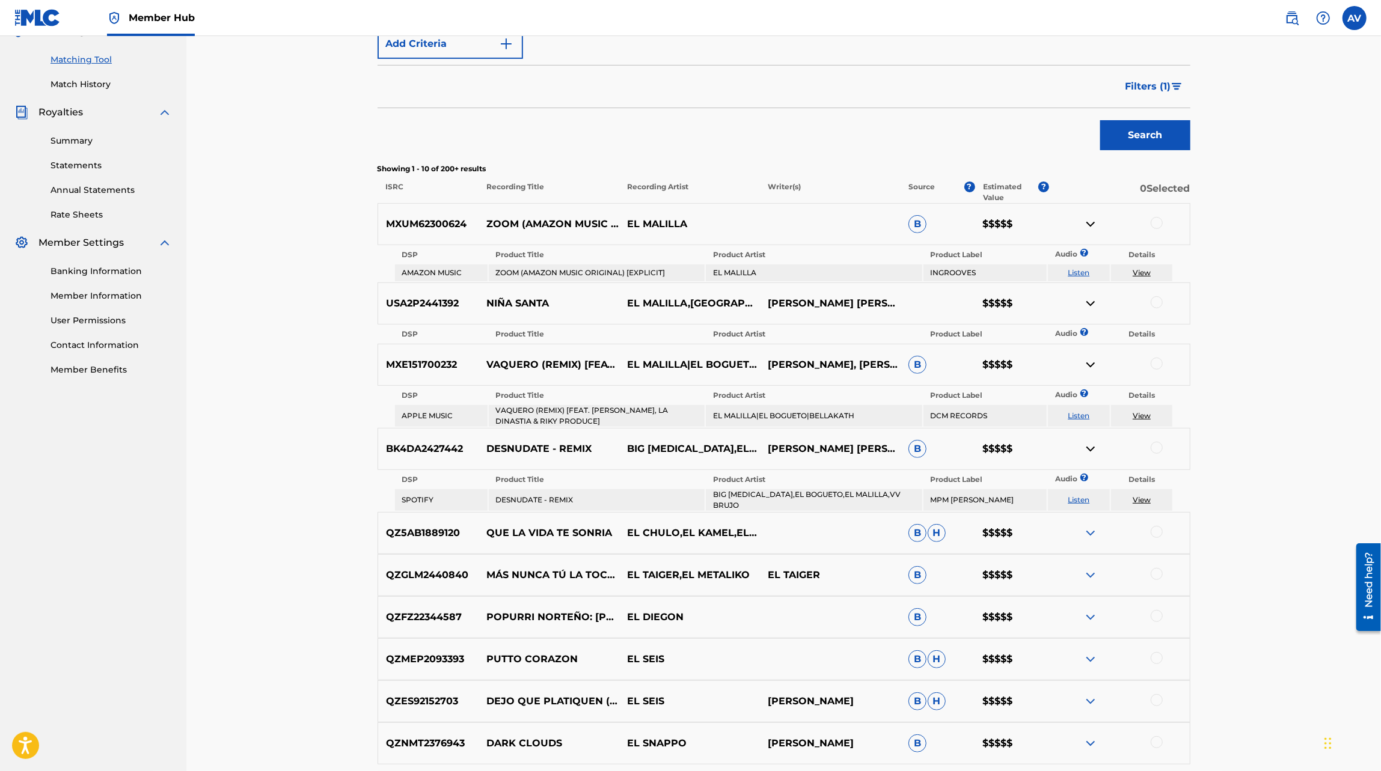
click at [1094, 530] on img at bounding box center [1090, 533] width 14 height 14
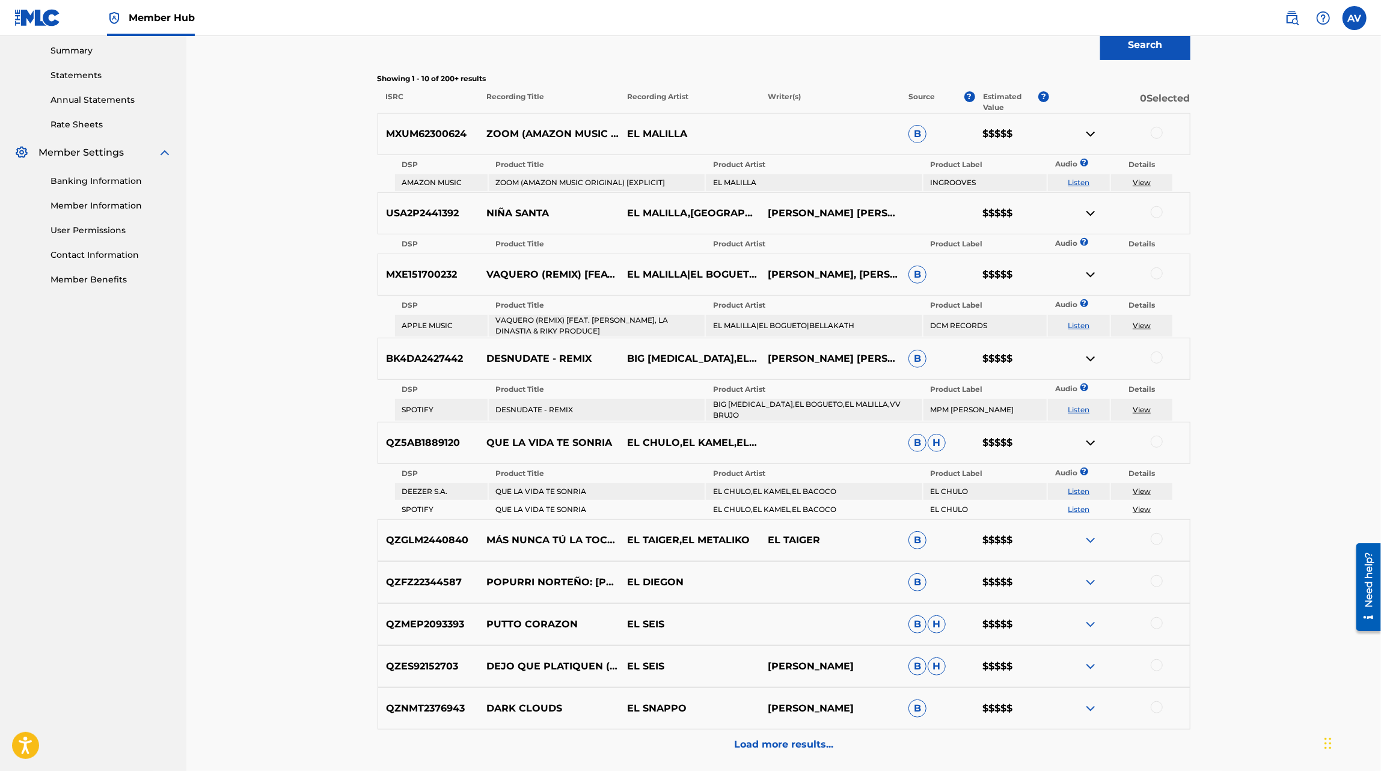
scroll to position [467, 0]
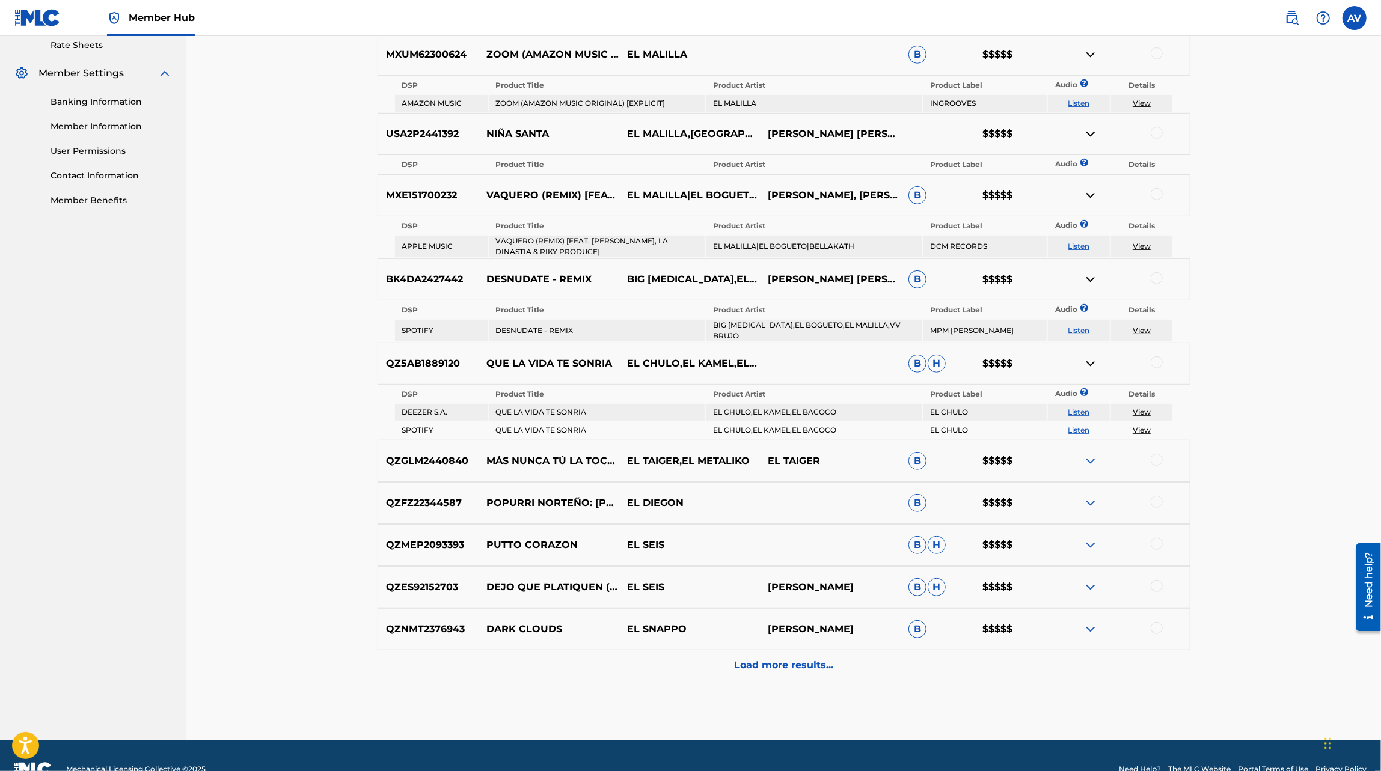
click at [1149, 332] on td "View" at bounding box center [1142, 331] width 62 height 22
click at [1143, 326] on link "View" at bounding box center [1142, 330] width 18 height 9
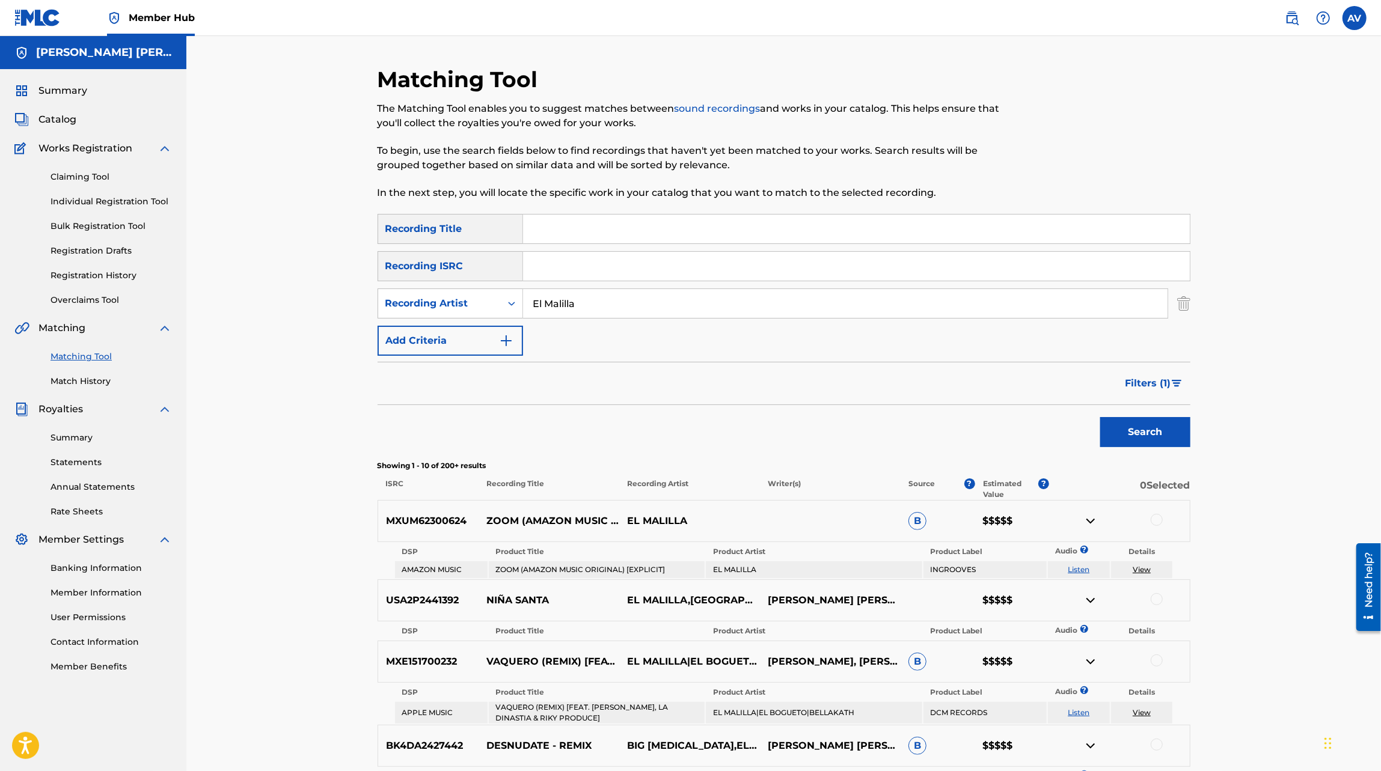
drag, startPoint x: 578, startPoint y: 305, endPoint x: 524, endPoint y: 299, distance: 54.4
click at [524, 299] on input "El Malilla" at bounding box center [845, 303] width 645 height 29
type input "[PERSON_NAME]"
click at [1100, 417] on button "Search" at bounding box center [1145, 432] width 90 height 30
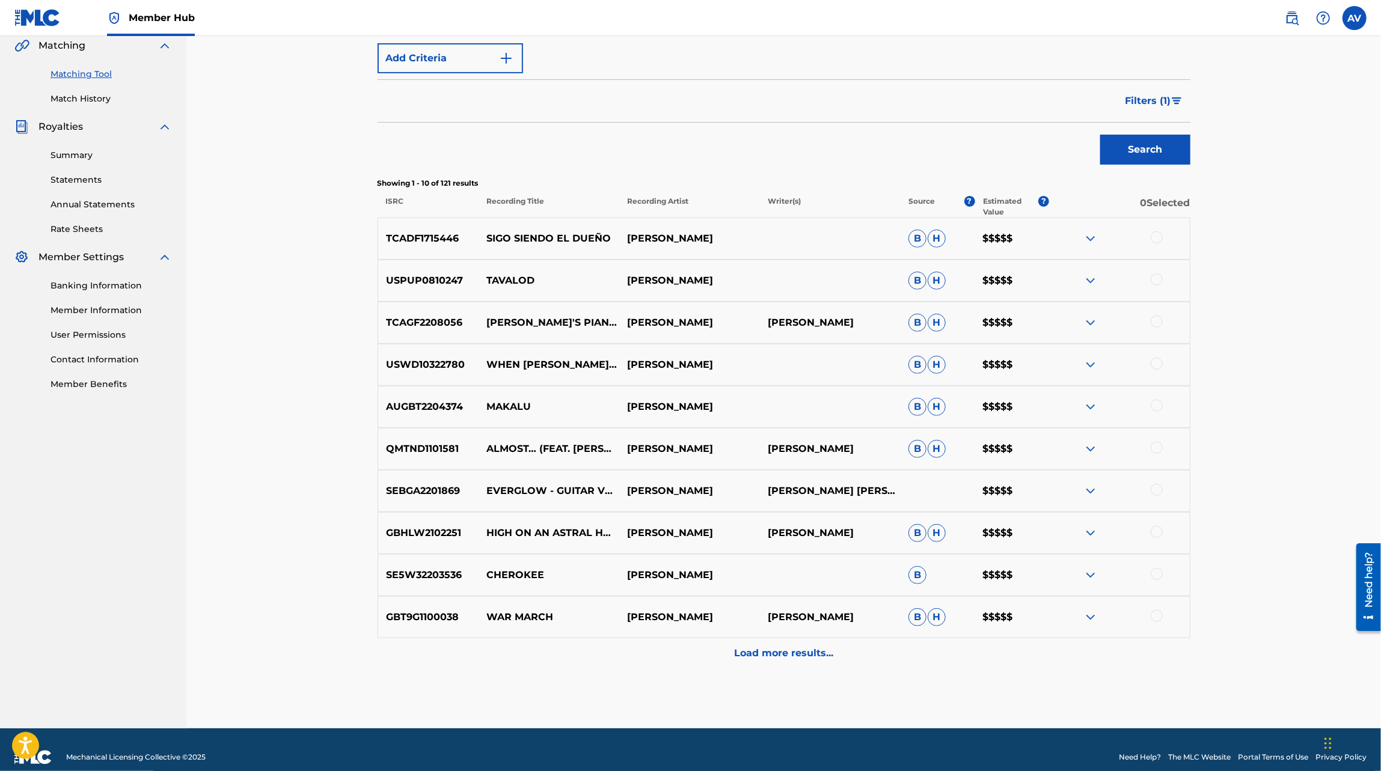
scroll to position [285, 0]
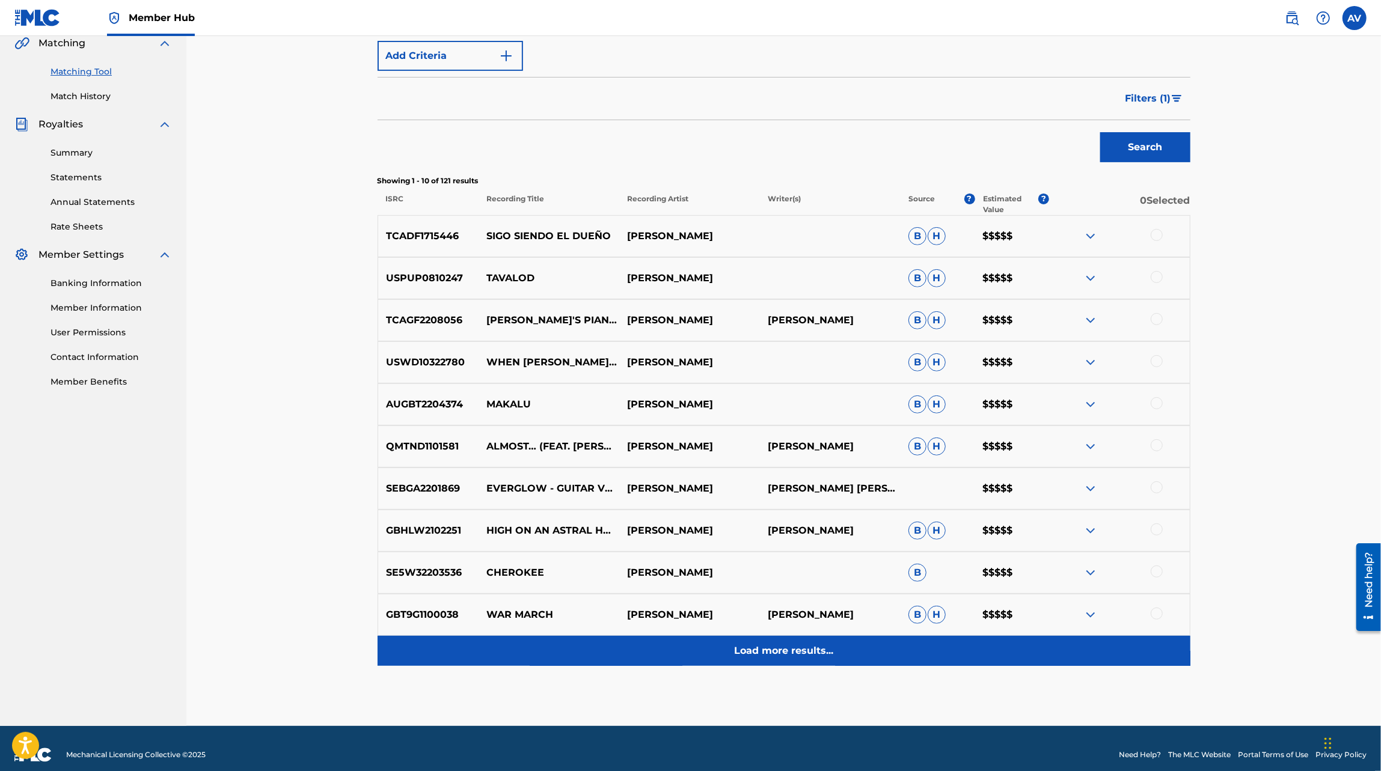
click at [797, 646] on p "Load more results..." at bounding box center [783, 651] width 99 height 14
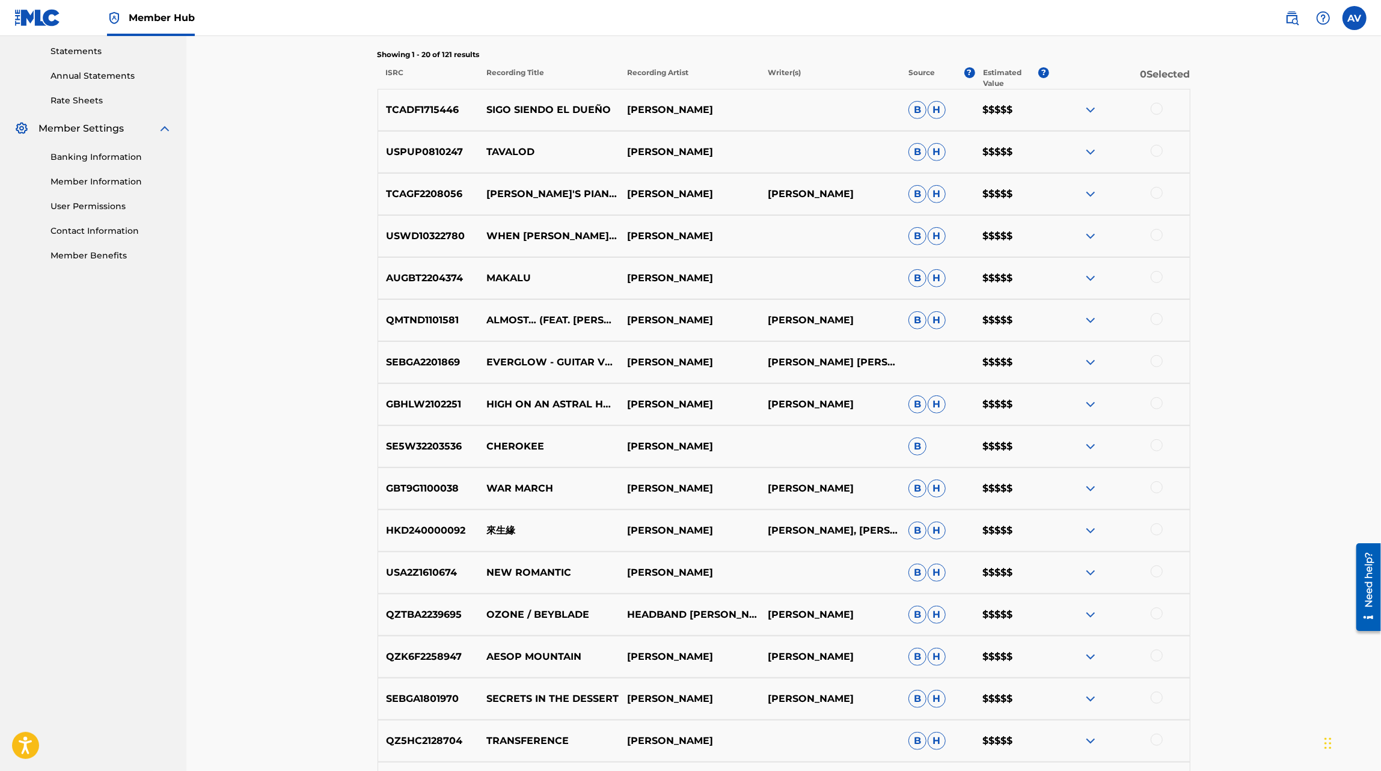
scroll to position [0, 0]
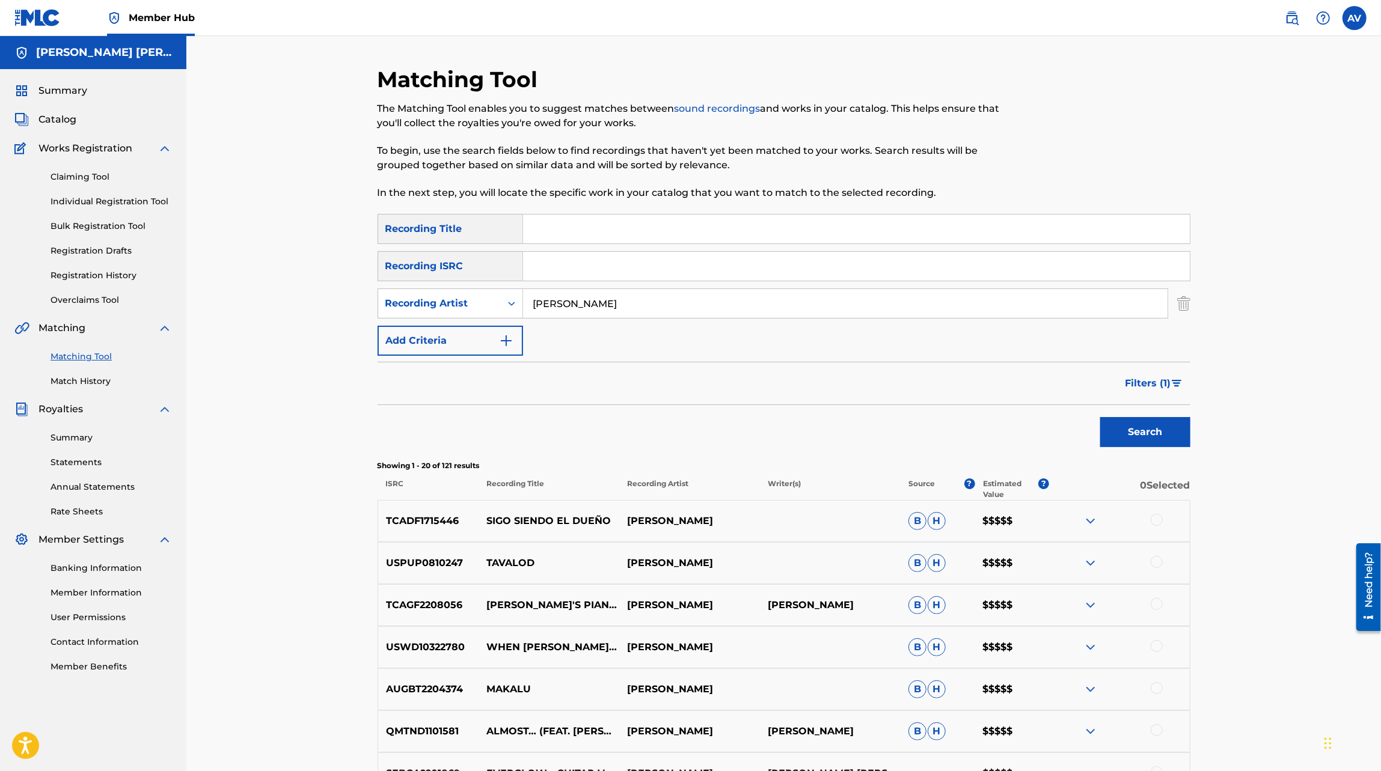
click at [594, 301] on input "[PERSON_NAME]" at bounding box center [845, 303] width 645 height 29
click at [581, 262] on input "Search Form" at bounding box center [856, 266] width 667 height 29
paste input "MXD782103363"
type input "MXD782103363"
click at [1100, 417] on button "Search" at bounding box center [1145, 432] width 90 height 30
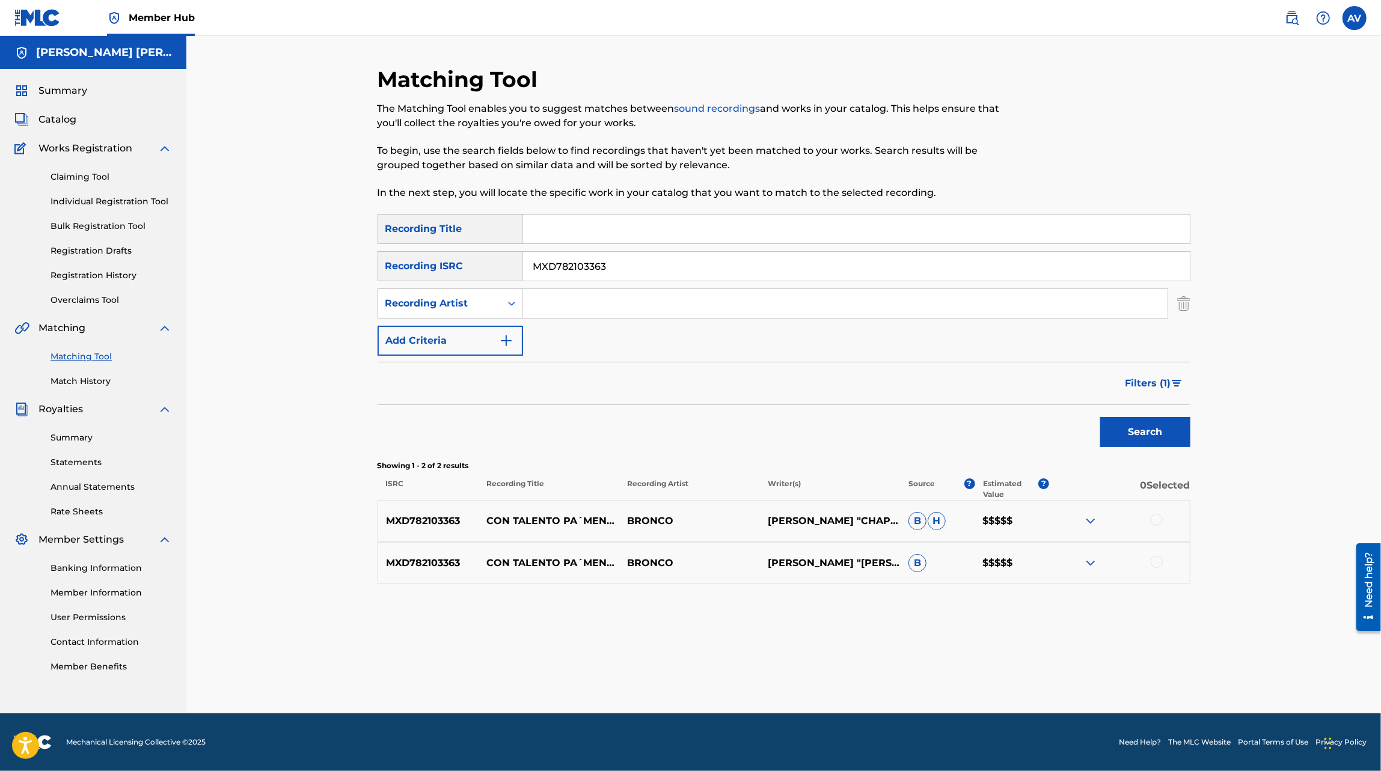
click at [1085, 518] on img at bounding box center [1090, 521] width 14 height 14
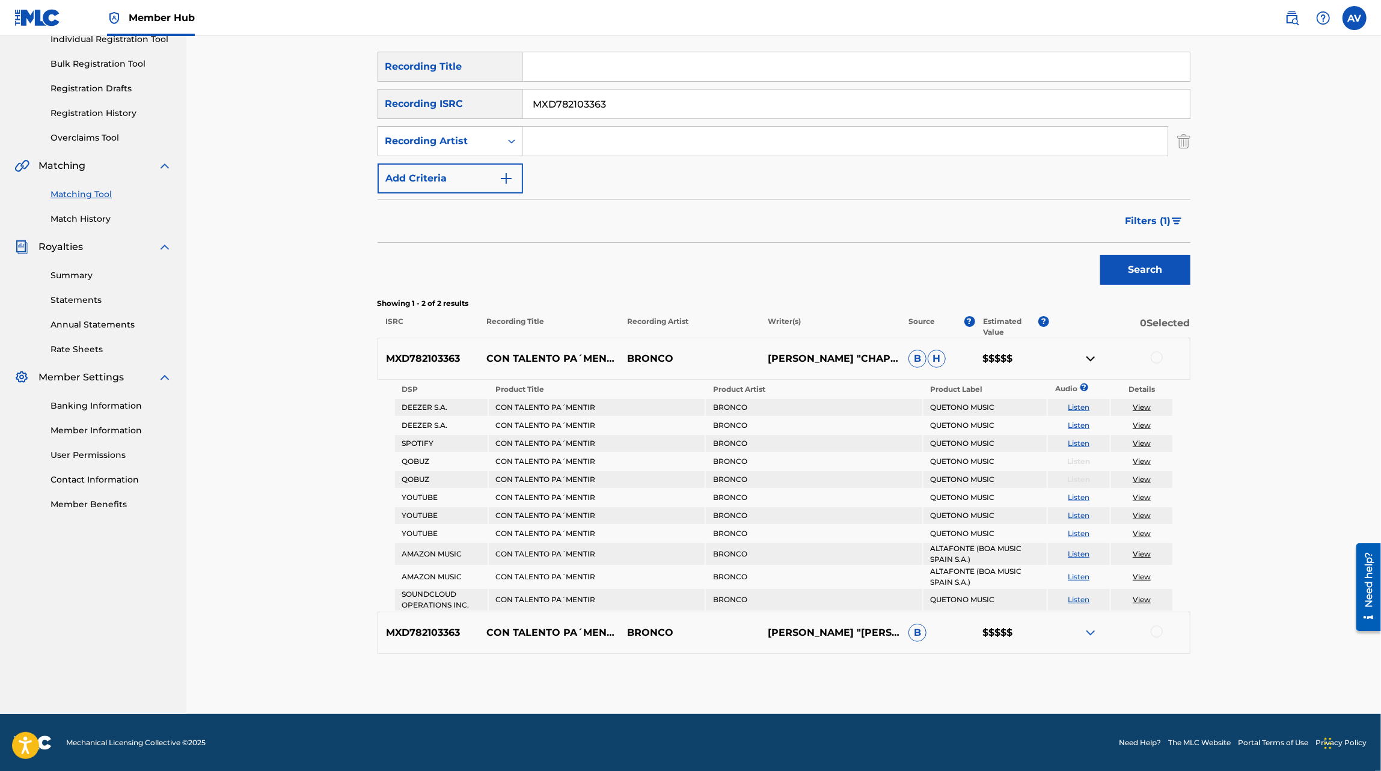
scroll to position [160, 0]
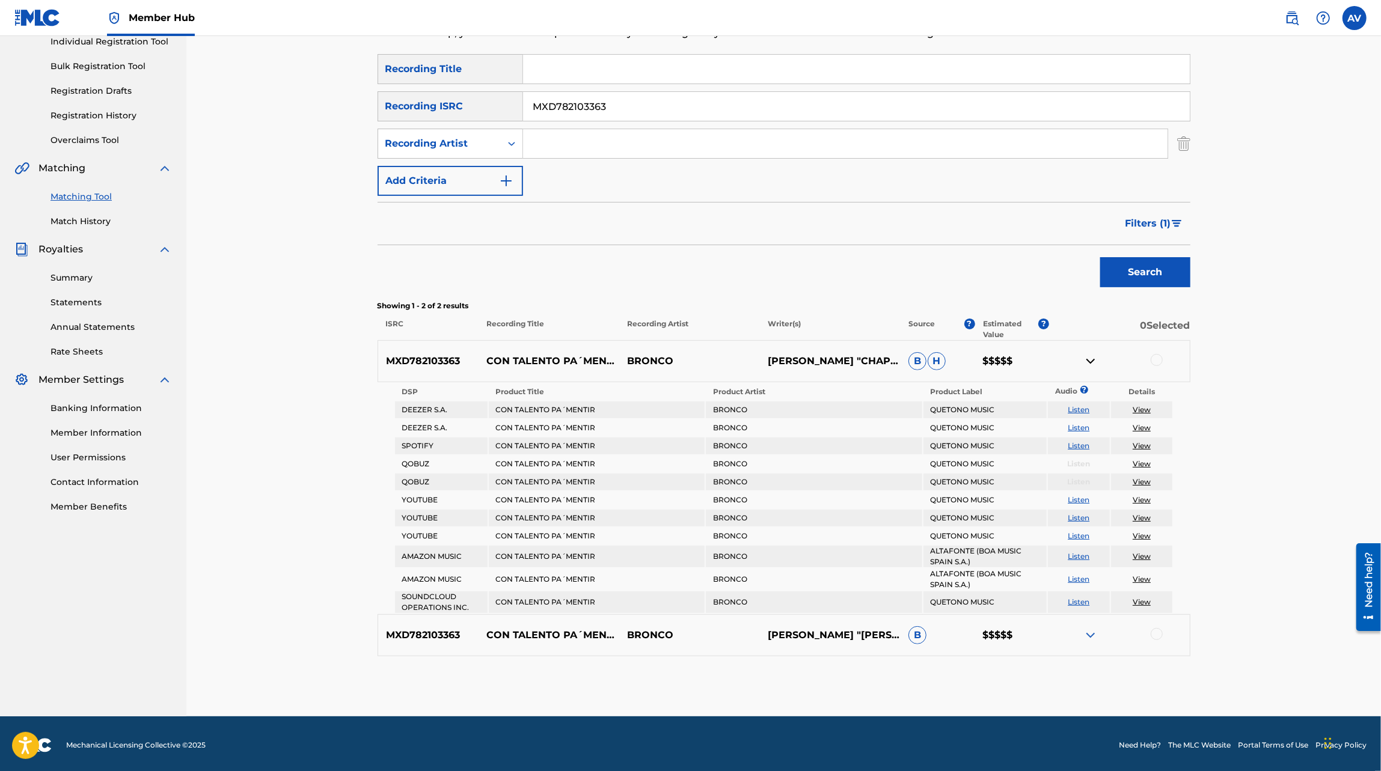
click at [1095, 363] on img at bounding box center [1090, 361] width 14 height 14
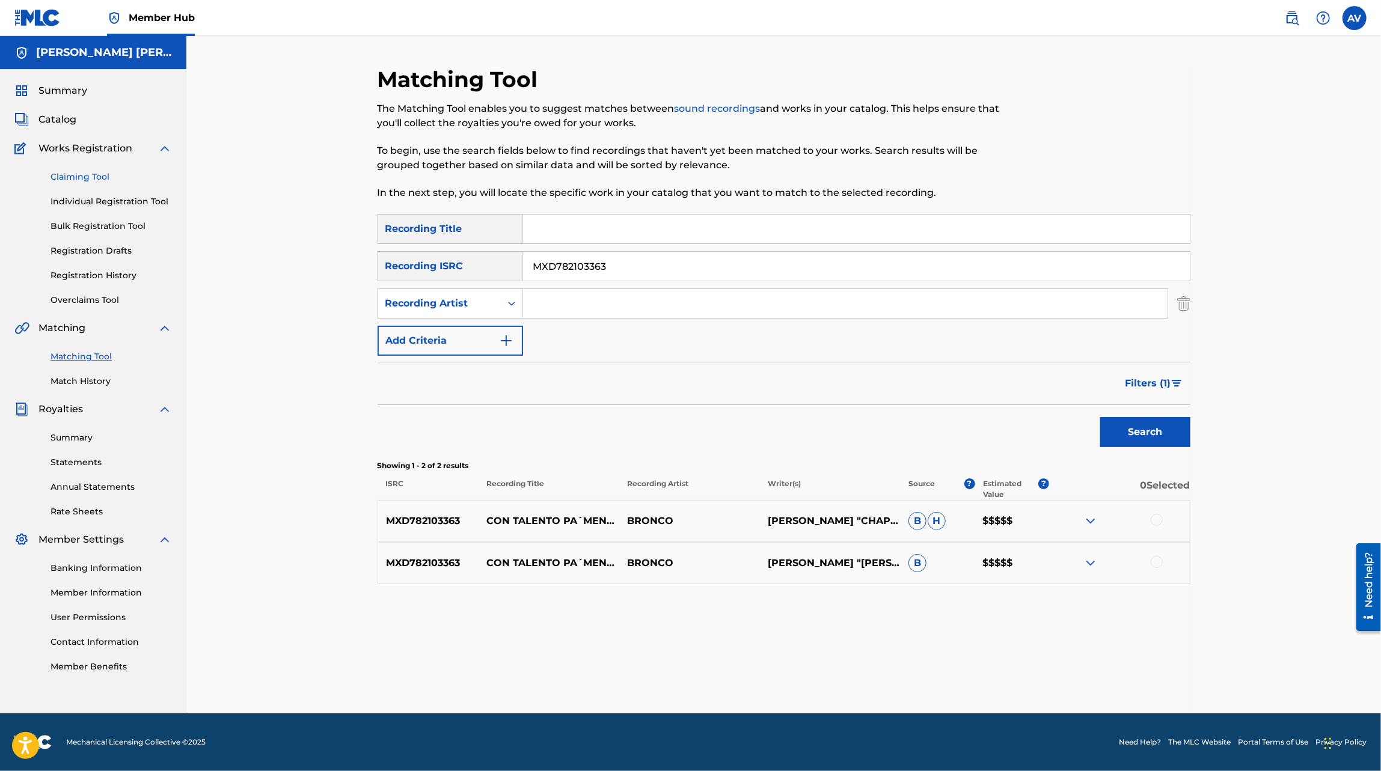
click at [84, 180] on link "Claiming Tool" at bounding box center [111, 177] width 121 height 13
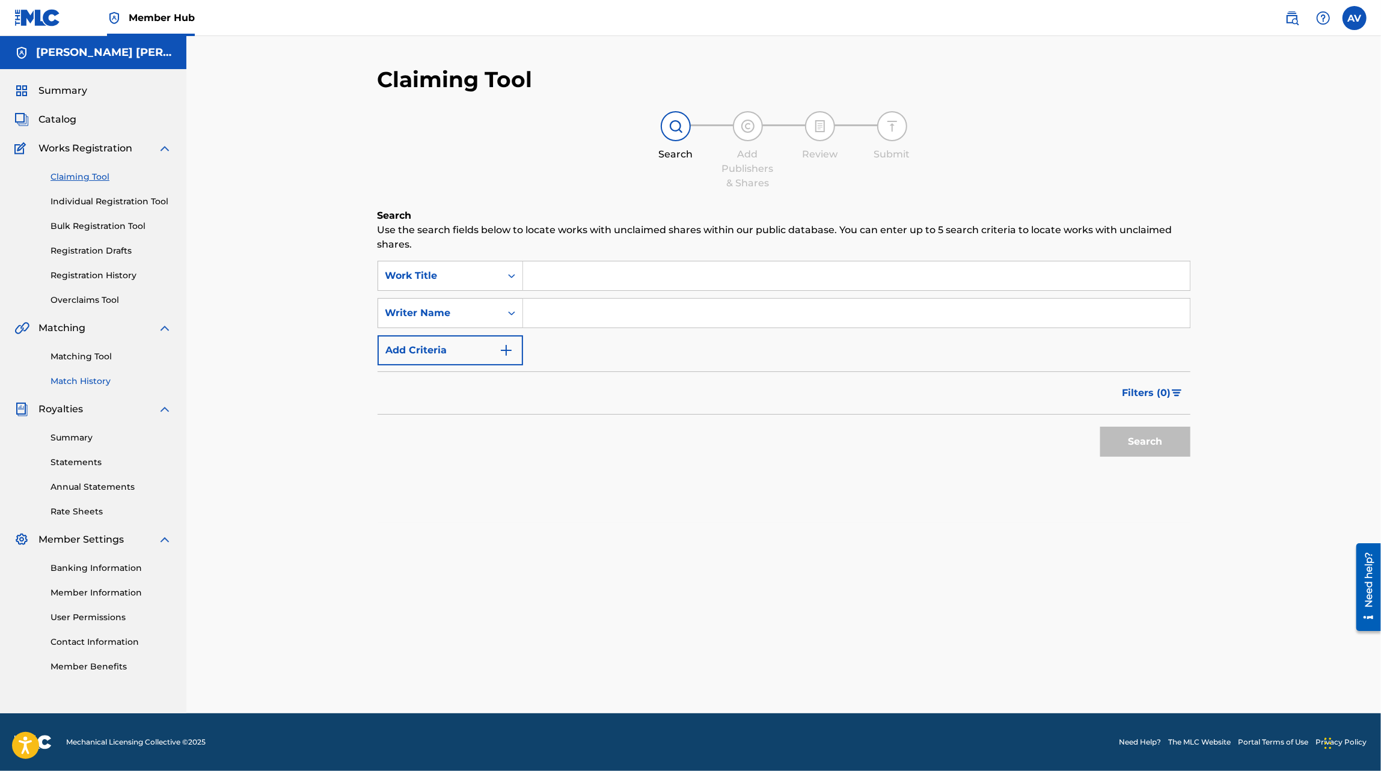
click at [95, 376] on link "Match History" at bounding box center [111, 381] width 121 height 13
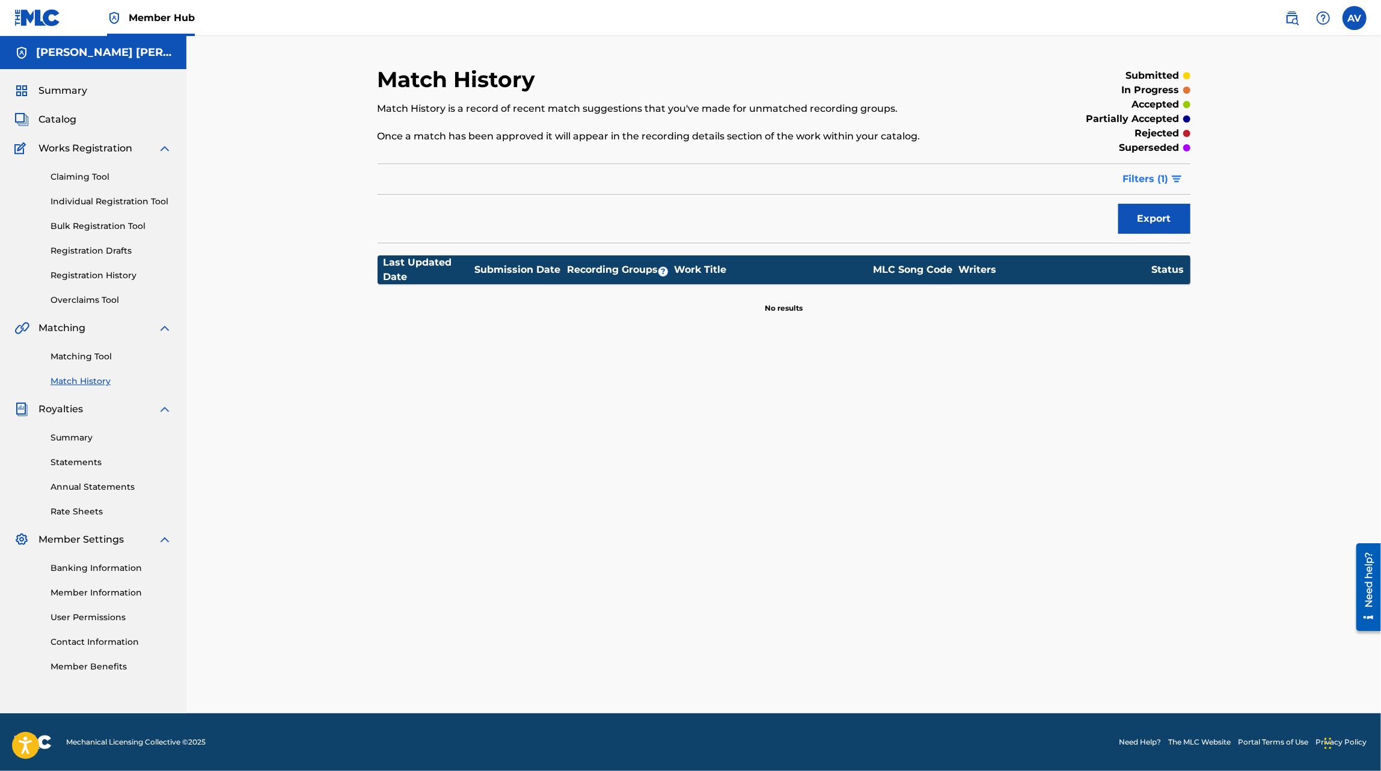
click at [1143, 185] on span "Filters ( 1 )" at bounding box center [1146, 179] width 46 height 14
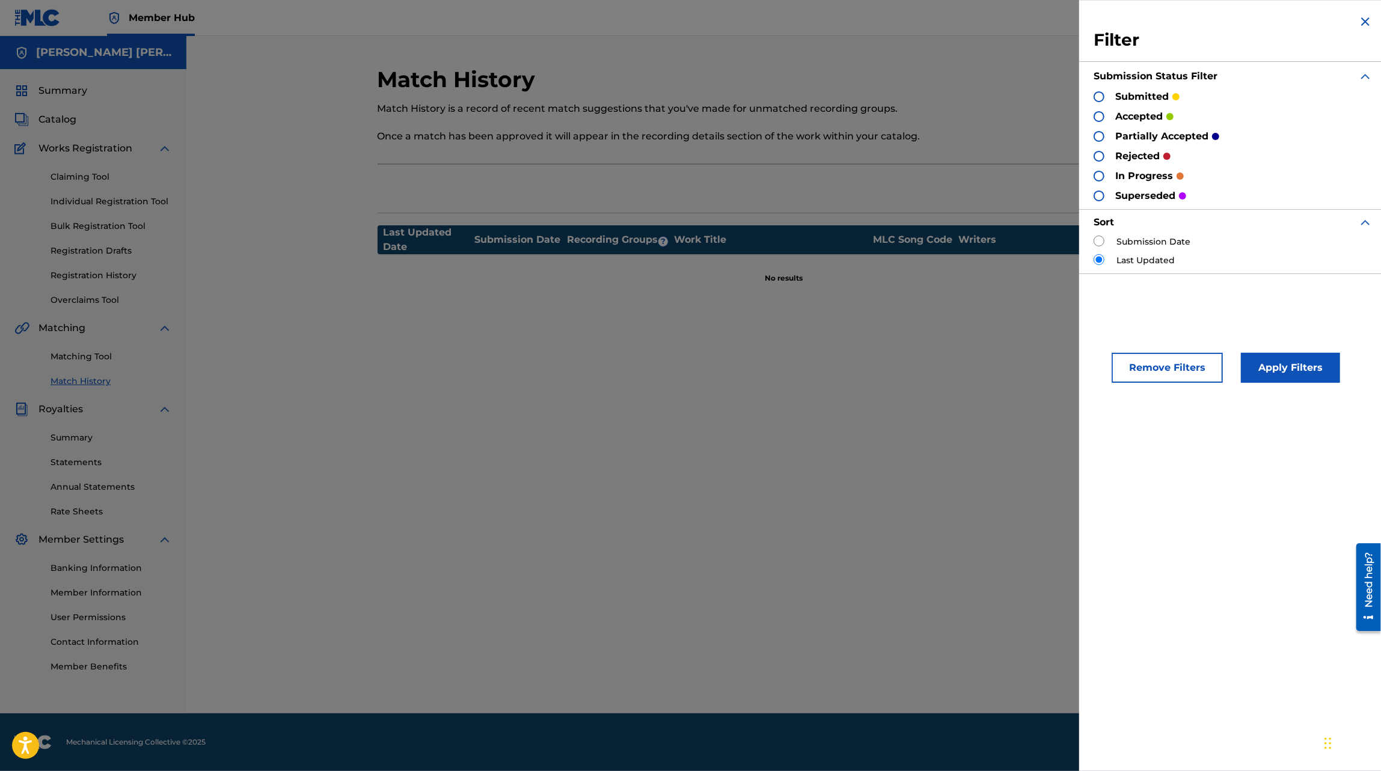
click at [1147, 236] on label "Submission Date" at bounding box center [1154, 242] width 74 height 13
click at [1139, 239] on label "Submission Date" at bounding box center [1154, 242] width 74 height 13
click at [1119, 240] on label "Submission Date" at bounding box center [1154, 242] width 74 height 13
click at [1101, 240] on input "radio" at bounding box center [1099, 241] width 11 height 11
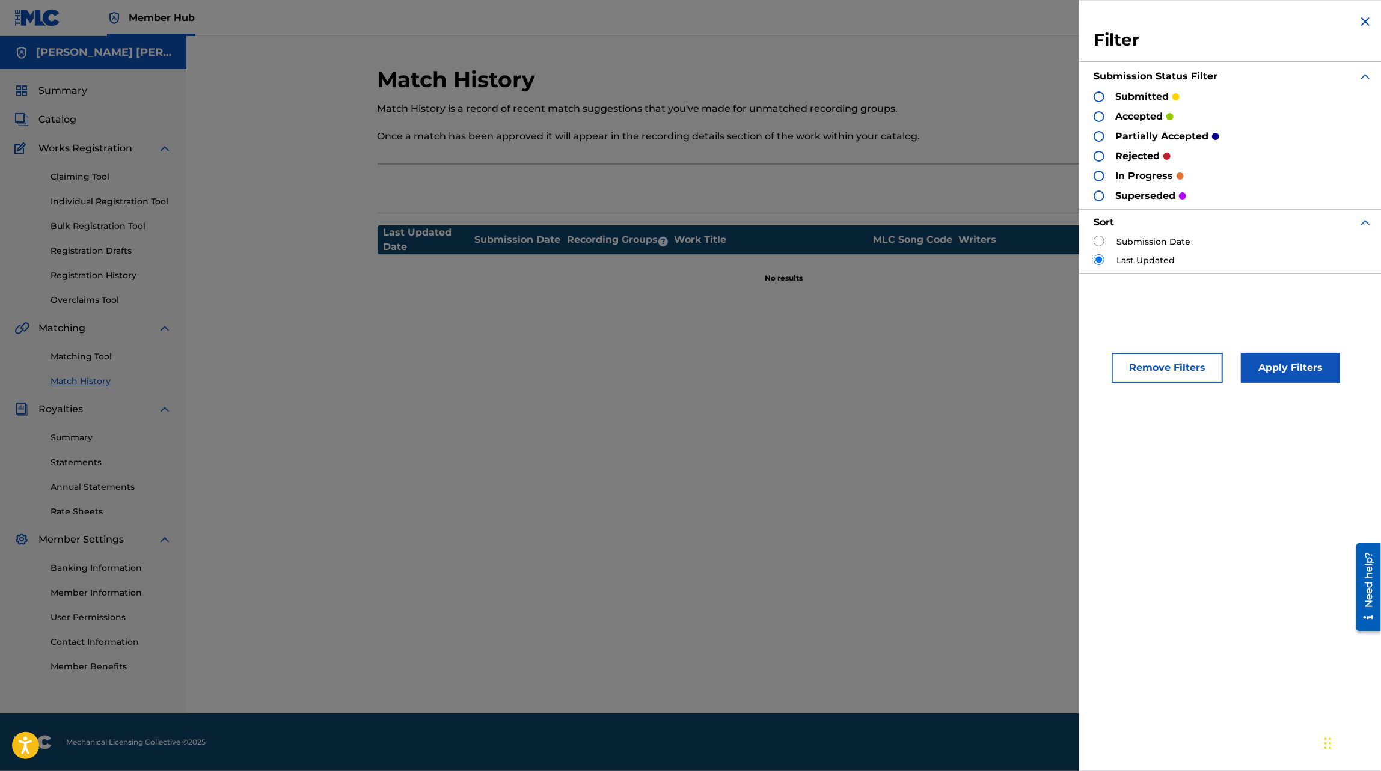
radio input "true"
click at [1275, 354] on button "Apply Filters" at bounding box center [1290, 368] width 99 height 30
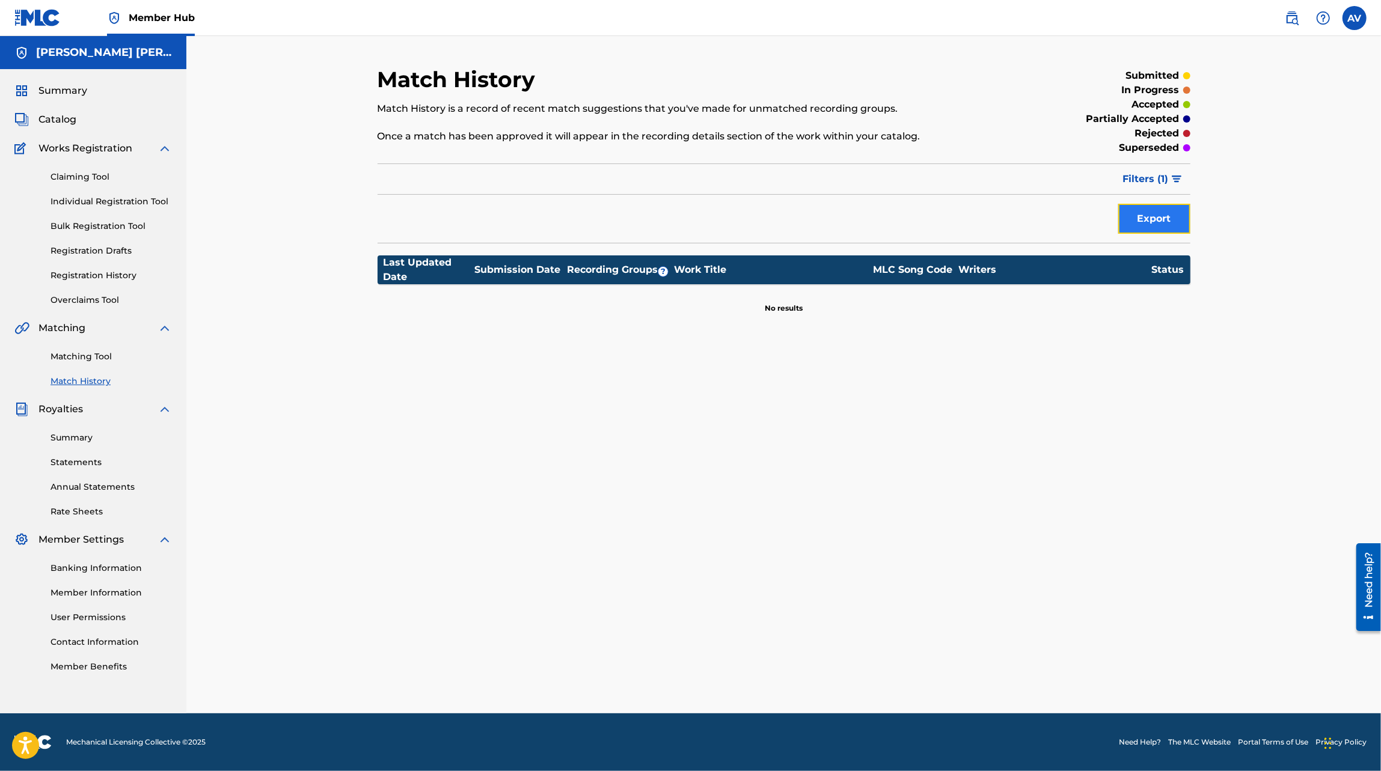
click at [1168, 207] on button "Export" at bounding box center [1154, 219] width 72 height 30
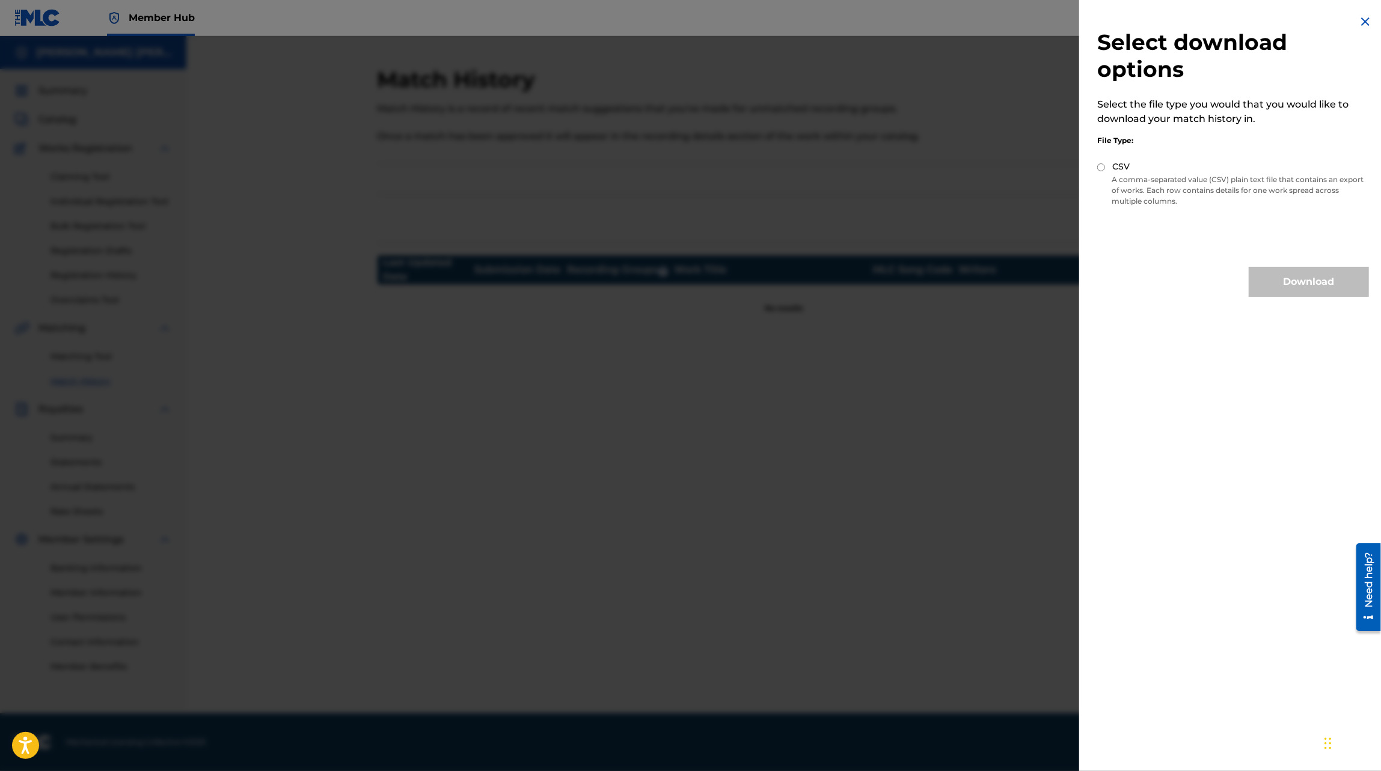
click at [1368, 17] on img at bounding box center [1365, 21] width 14 height 14
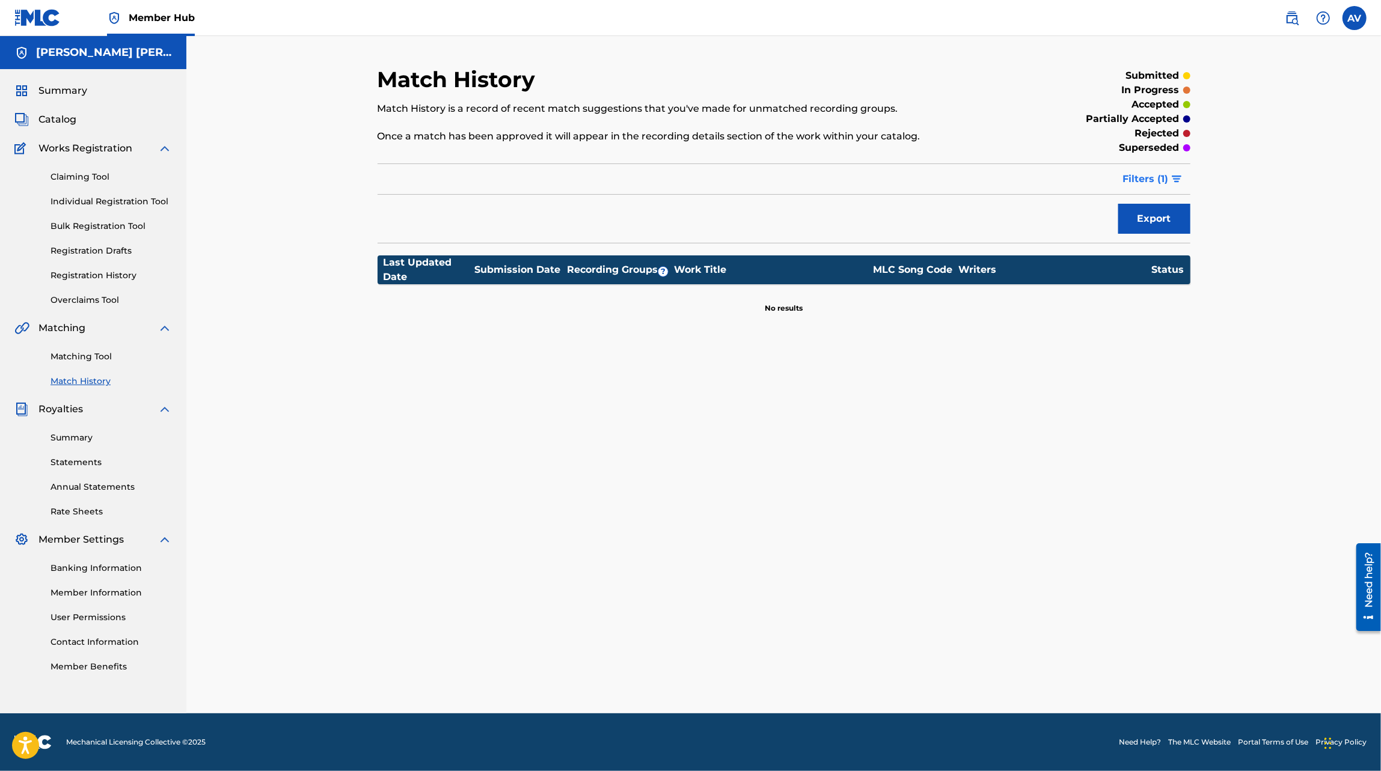
click at [1139, 187] on button "Filters ( 1 )" at bounding box center [1153, 179] width 75 height 30
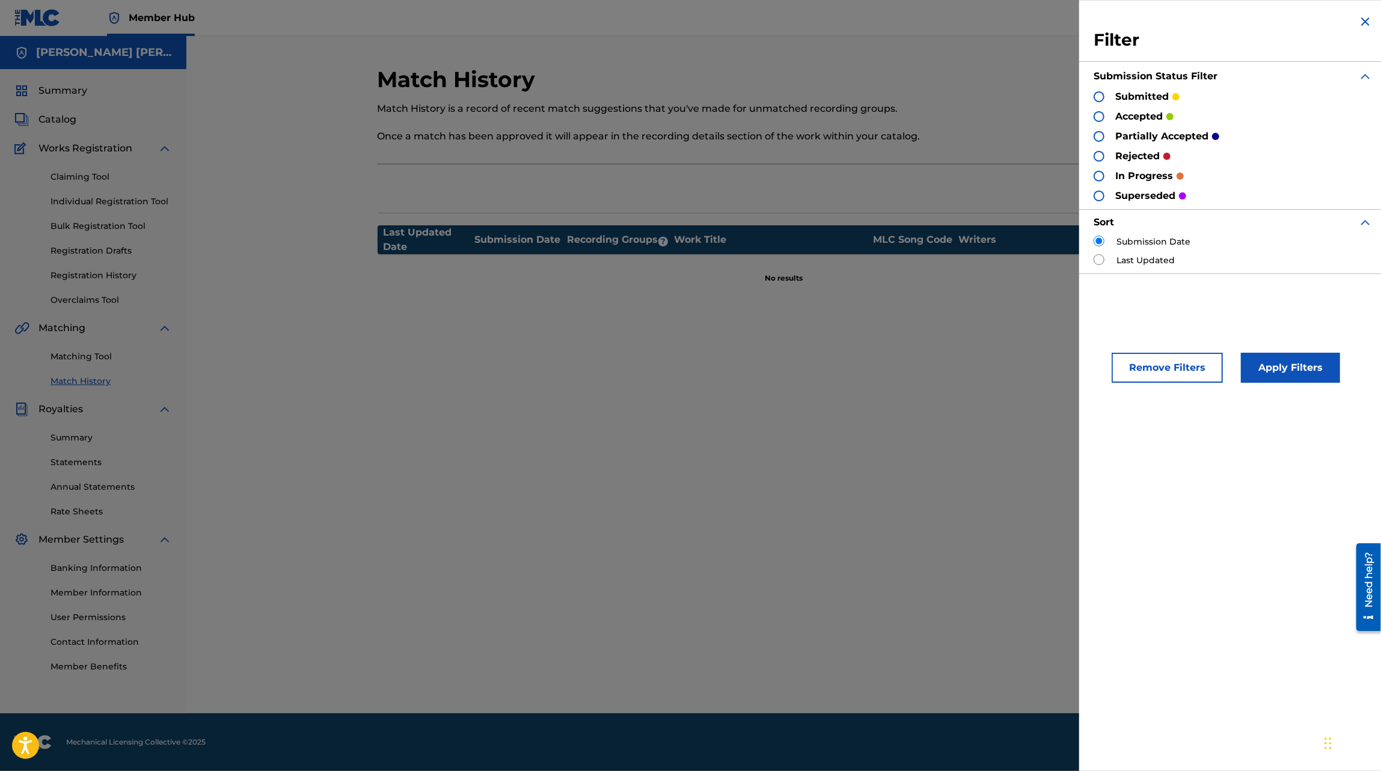
click at [1121, 259] on label "Last Updated" at bounding box center [1146, 260] width 58 height 13
click at [1099, 256] on input "radio" at bounding box center [1099, 259] width 11 height 11
radio input "true"
click at [1156, 353] on button "Remove Filters" at bounding box center [1167, 368] width 111 height 30
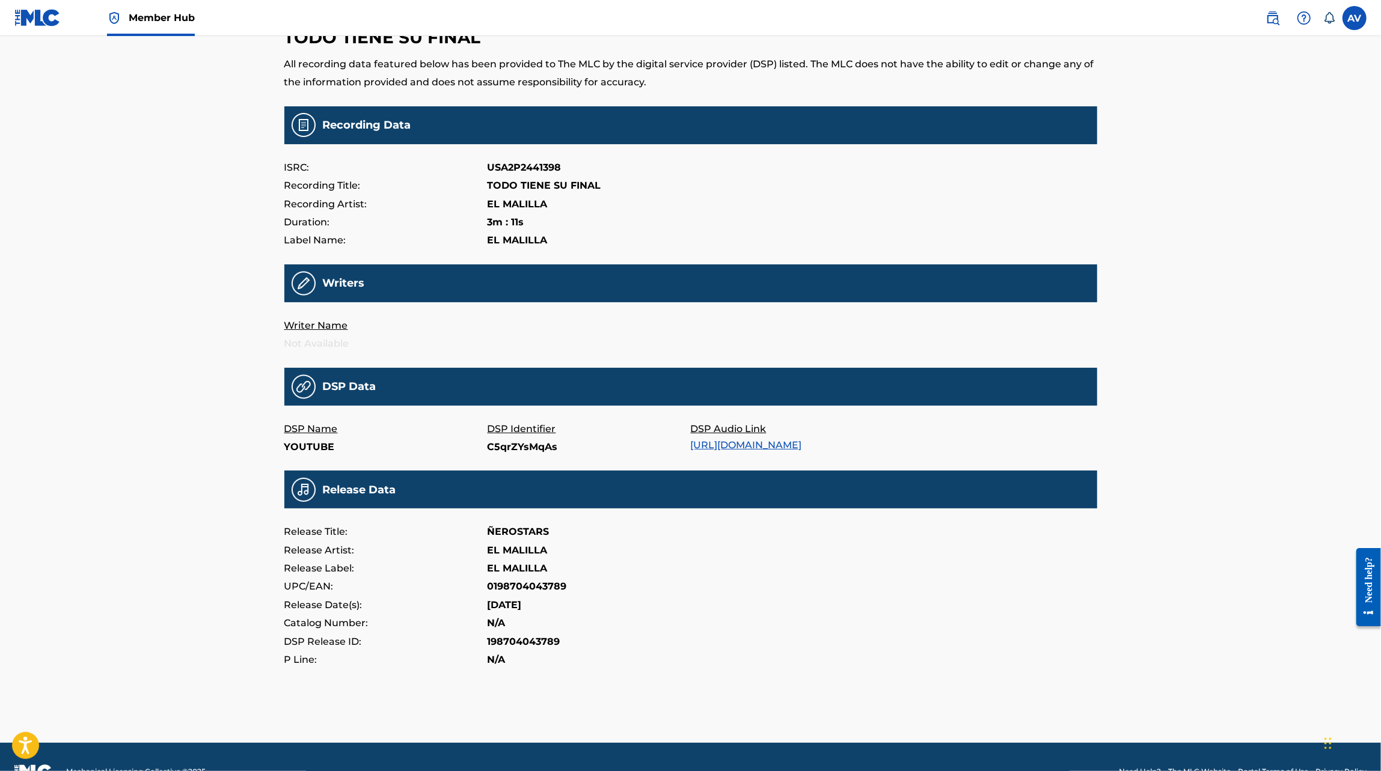
scroll to position [58, 0]
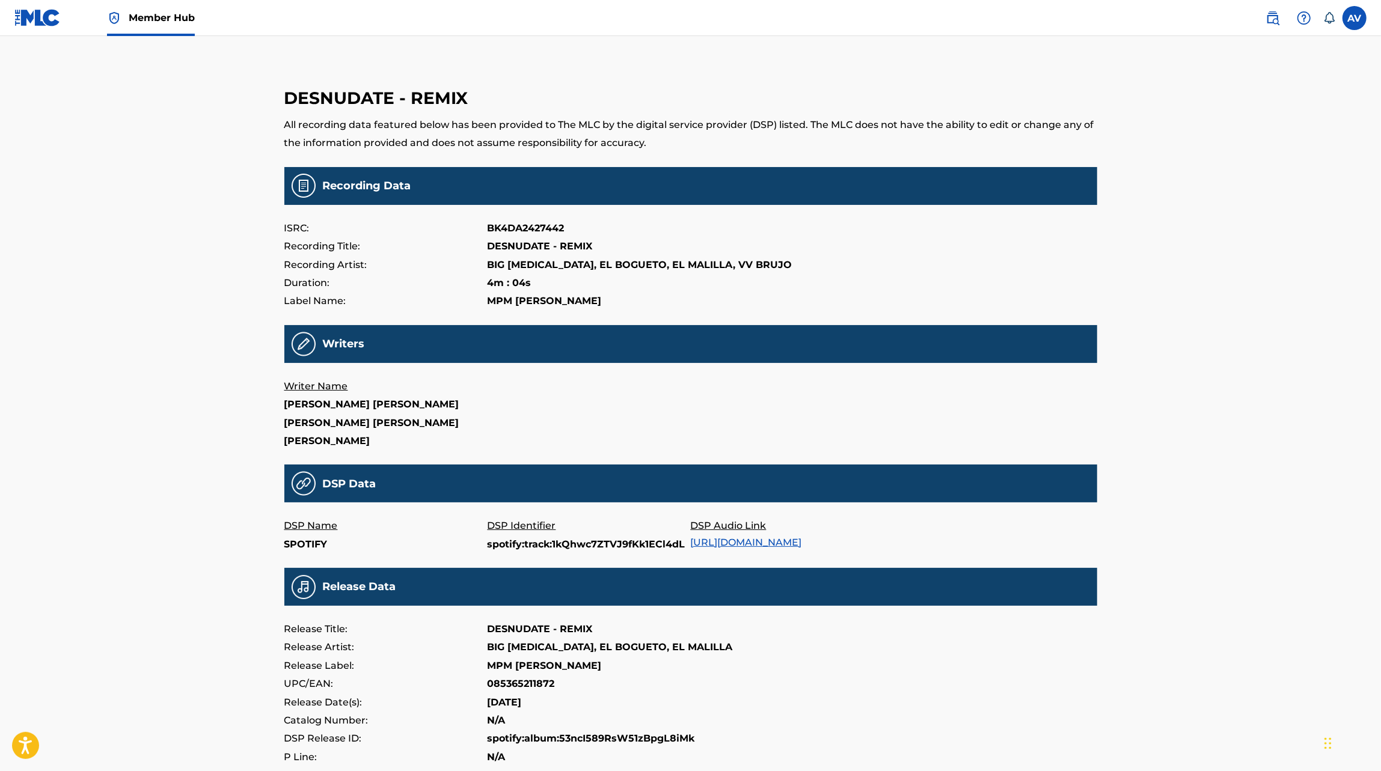
scroll to position [113, 0]
